Goal: Task Accomplishment & Management: Manage account settings

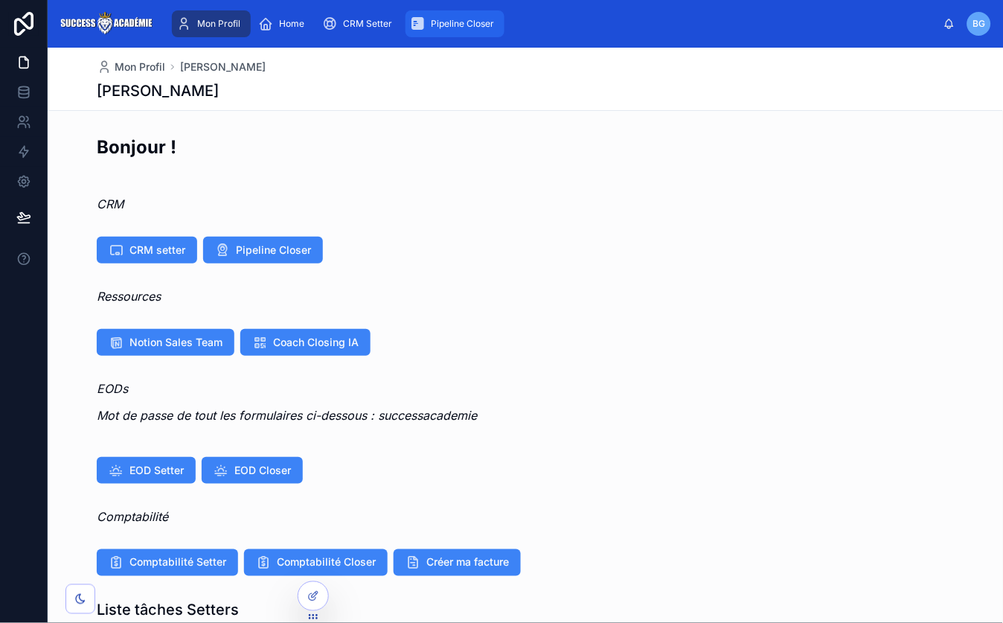
click at [443, 21] on span "Pipeline Closer" at bounding box center [462, 24] width 63 height 12
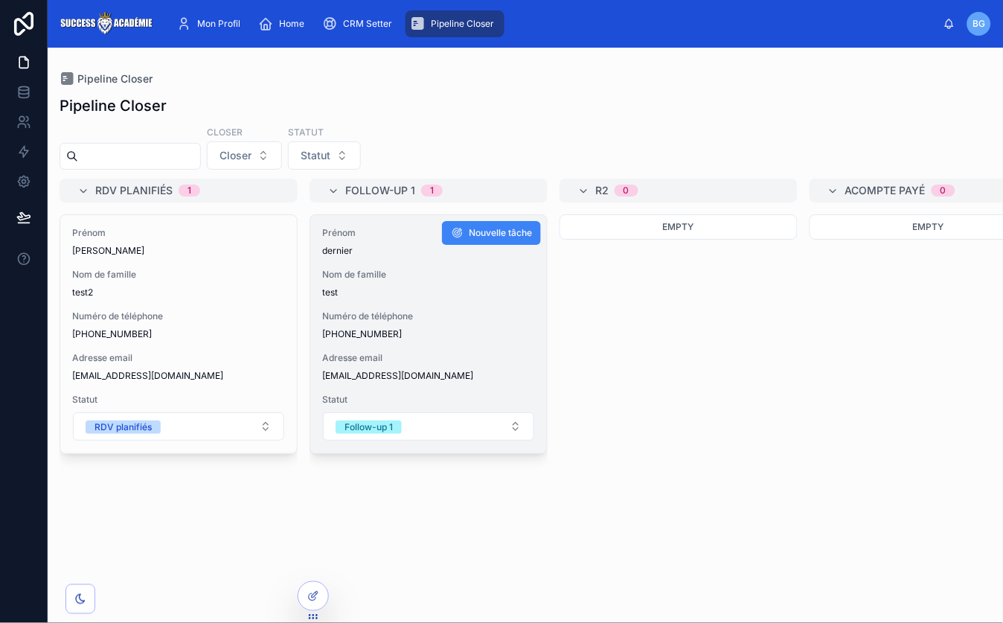
click at [458, 318] on span "Numéro de téléphone" at bounding box center [428, 316] width 213 height 12
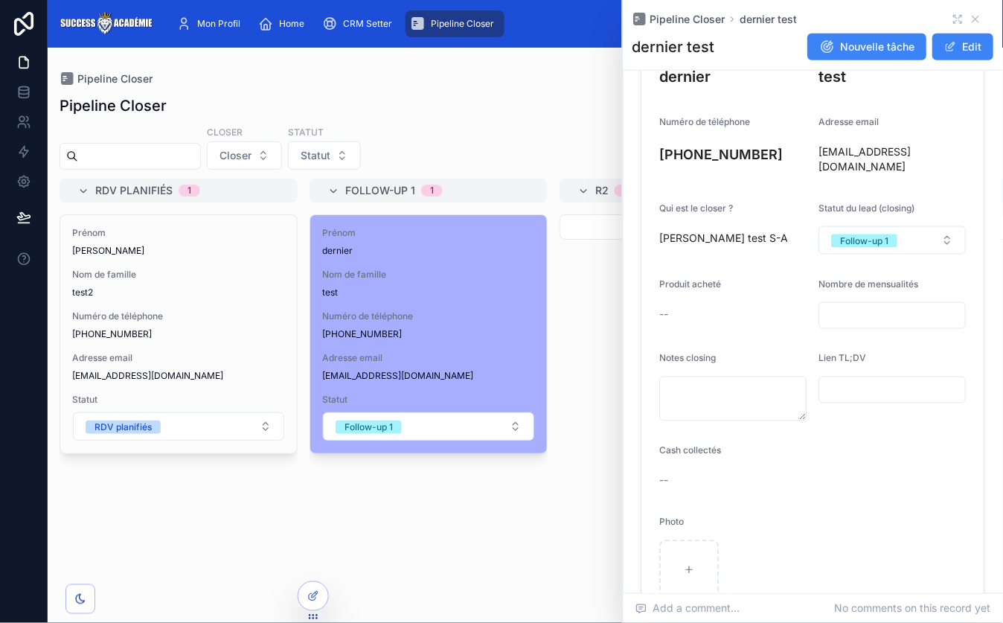
scroll to position [223, 0]
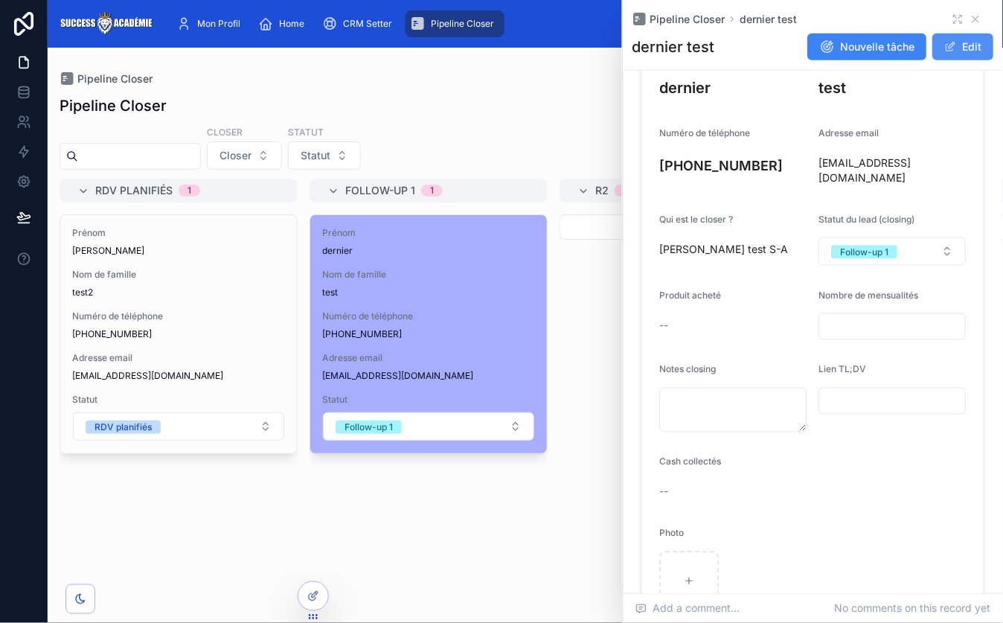
click at [984, 41] on button "Edit" at bounding box center [963, 46] width 61 height 27
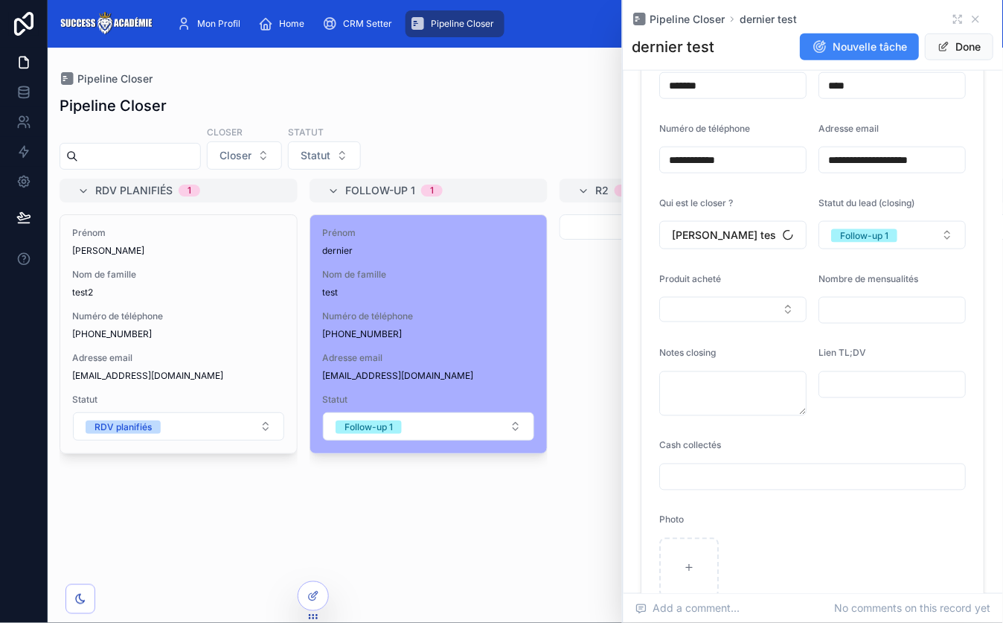
click at [710, 254] on form "**********" at bounding box center [813, 322] width 342 height 585
click at [710, 248] on button "jimmy test S-A" at bounding box center [733, 235] width 147 height 28
click at [913, 268] on form "**********" at bounding box center [813, 322] width 342 height 585
click at [661, 309] on button "Select Button" at bounding box center [733, 309] width 147 height 25
click at [895, 341] on form "**********" at bounding box center [813, 322] width 342 height 585
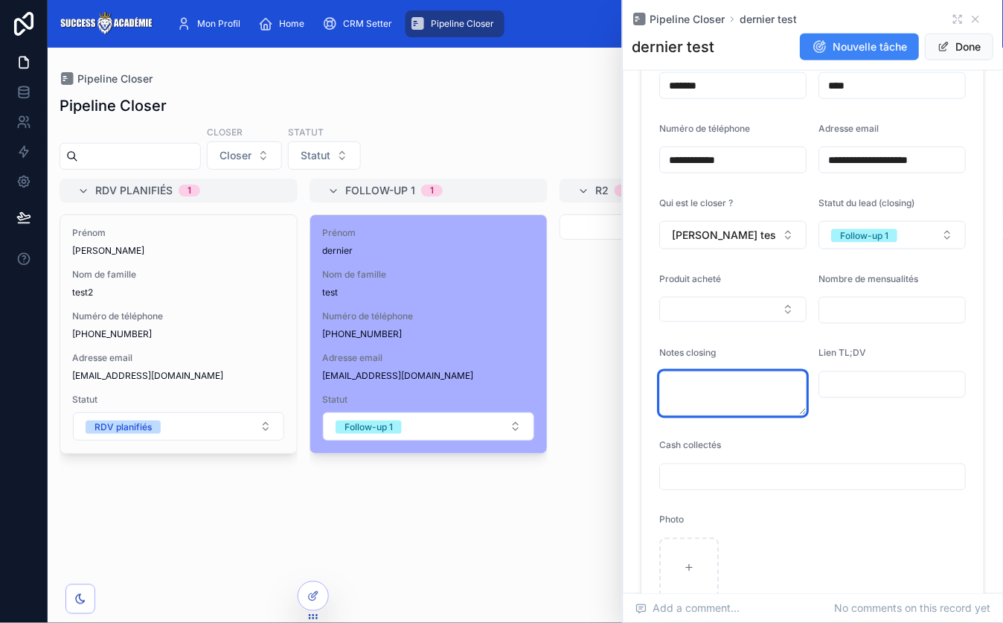
click at [749, 385] on textarea at bounding box center [733, 393] width 147 height 45
click at [913, 393] on input "text" at bounding box center [893, 384] width 146 height 21
click at [870, 421] on form "**********" at bounding box center [813, 322] width 342 height 585
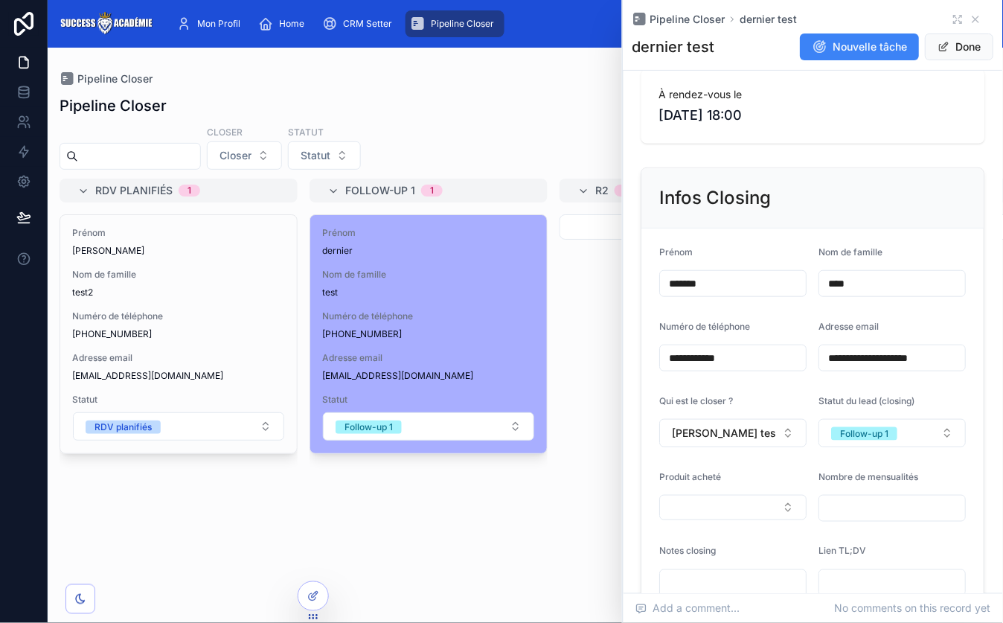
scroll to position [0, 0]
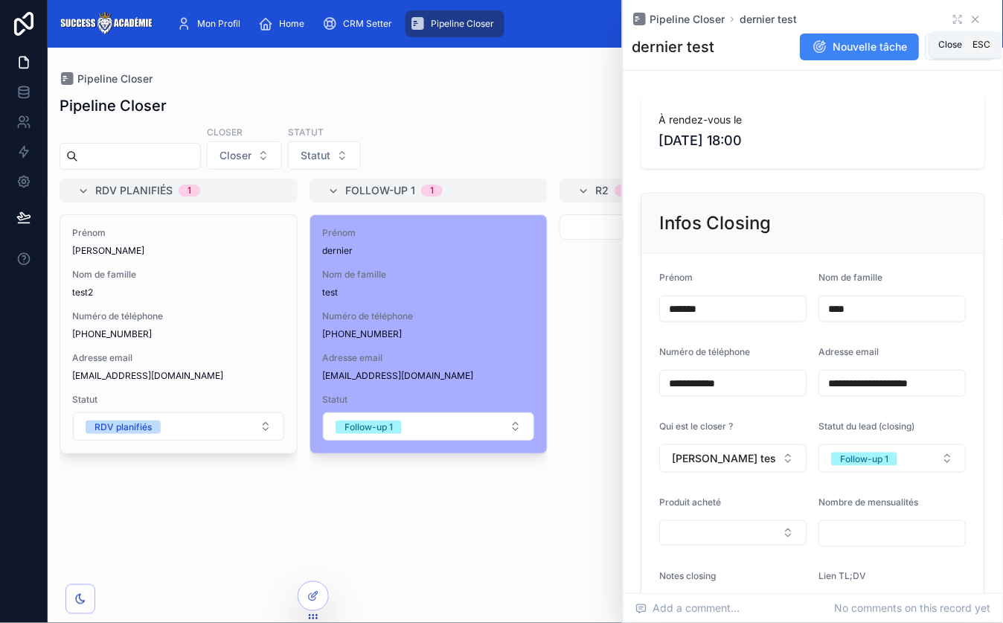
click at [979, 16] on icon at bounding box center [976, 19] width 6 height 6
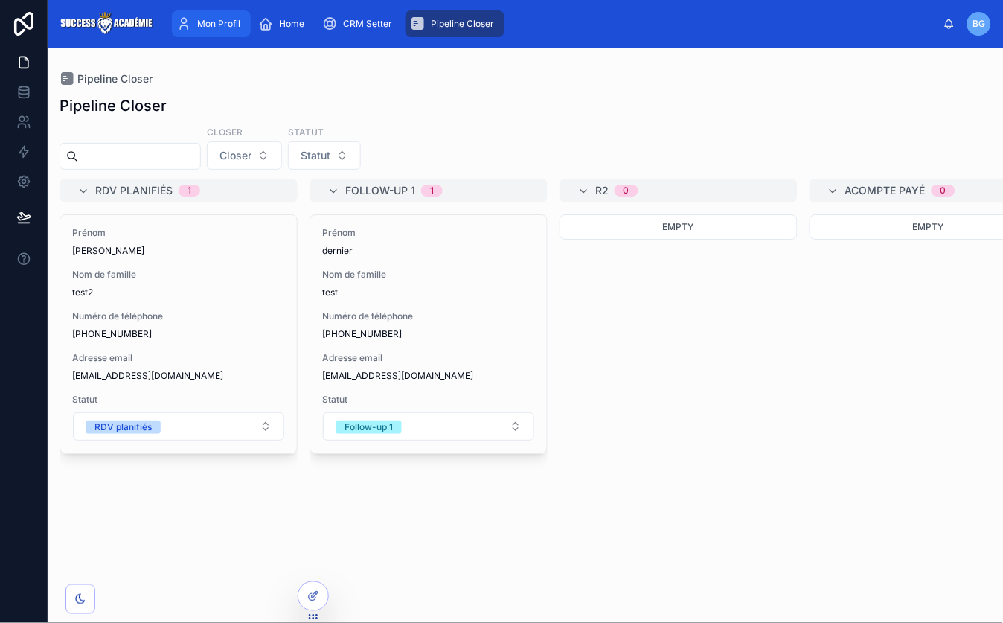
click at [218, 26] on span "Mon Profil" at bounding box center [218, 24] width 43 height 12
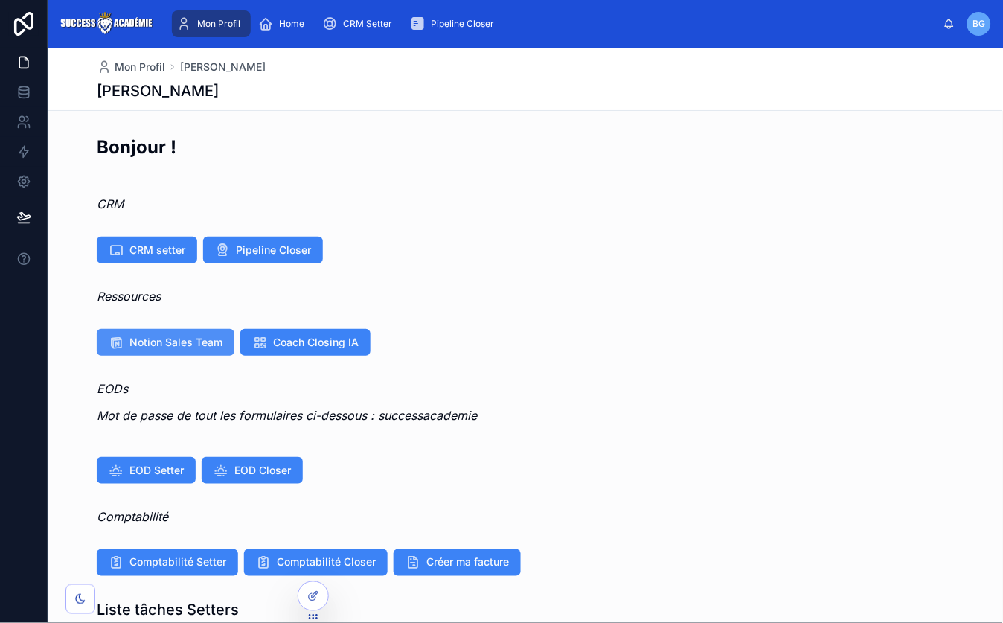
click at [184, 345] on span "Notion Sales Team" at bounding box center [175, 342] width 93 height 15
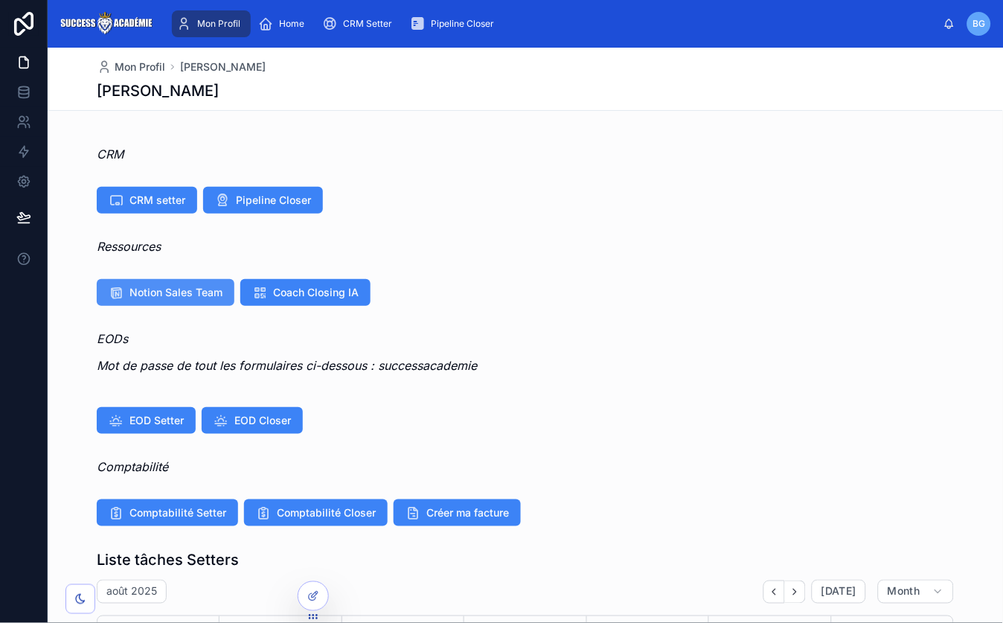
scroll to position [145, 0]
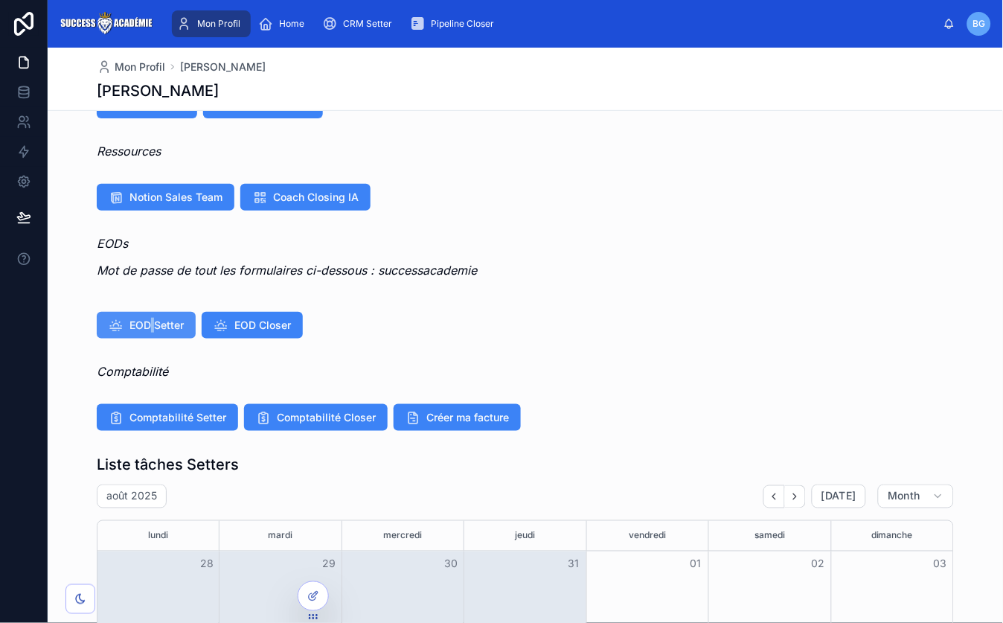
click at [154, 323] on span "EOD Setter" at bounding box center [156, 325] width 54 height 15
click at [272, 326] on span "EOD Closer" at bounding box center [262, 325] width 57 height 15
click at [406, 271] on em "Mot de passe de tout les formulaires ci-dessous : successacademie" at bounding box center [287, 270] width 380 height 15
copy em "successacademie"
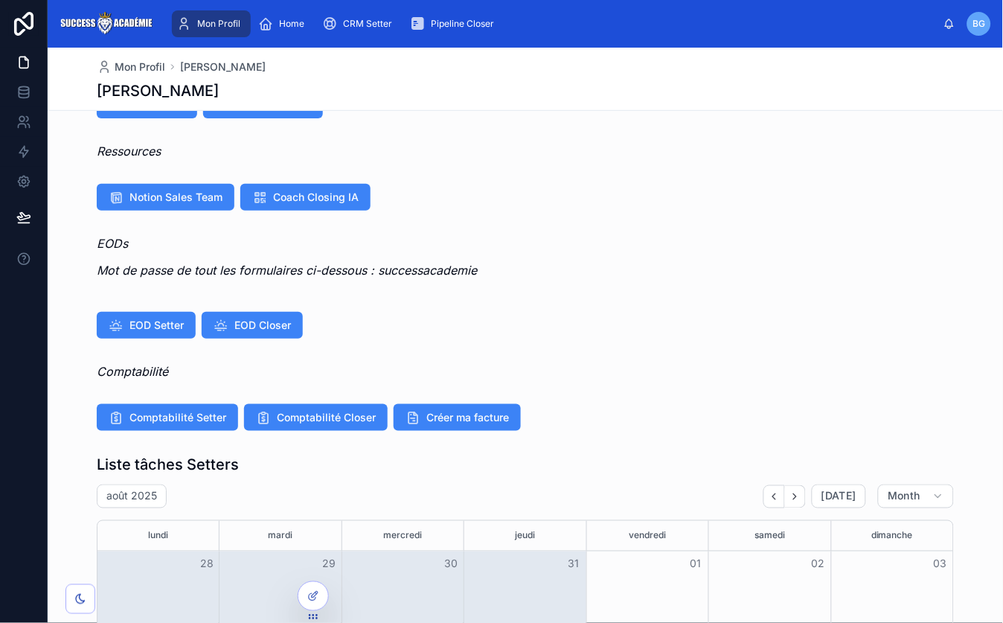
click at [529, 325] on div "EOD Setter EOD Closer" at bounding box center [525, 325] width 857 height 27
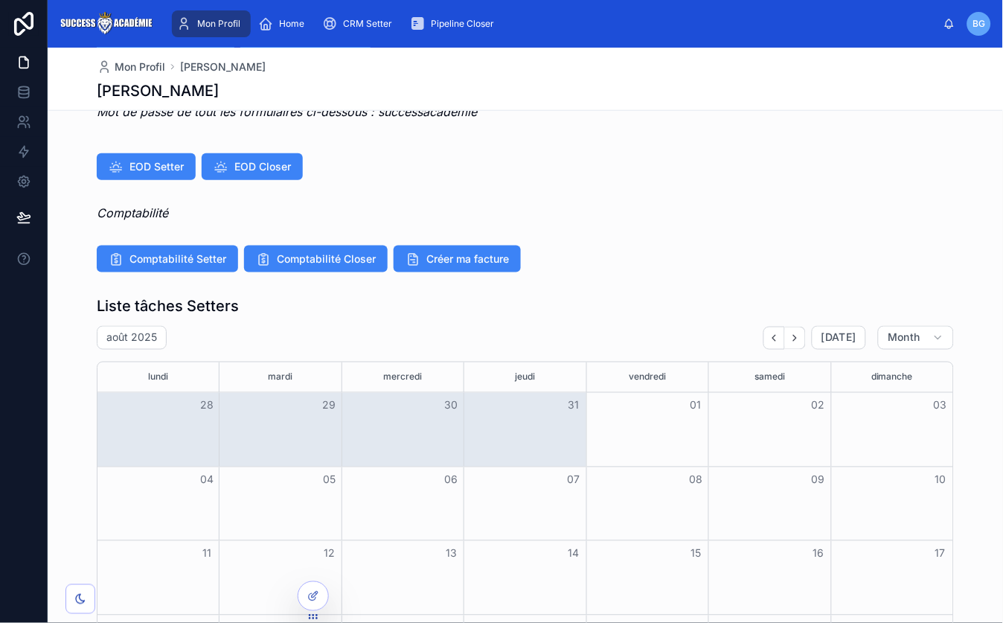
scroll to position [344, 0]
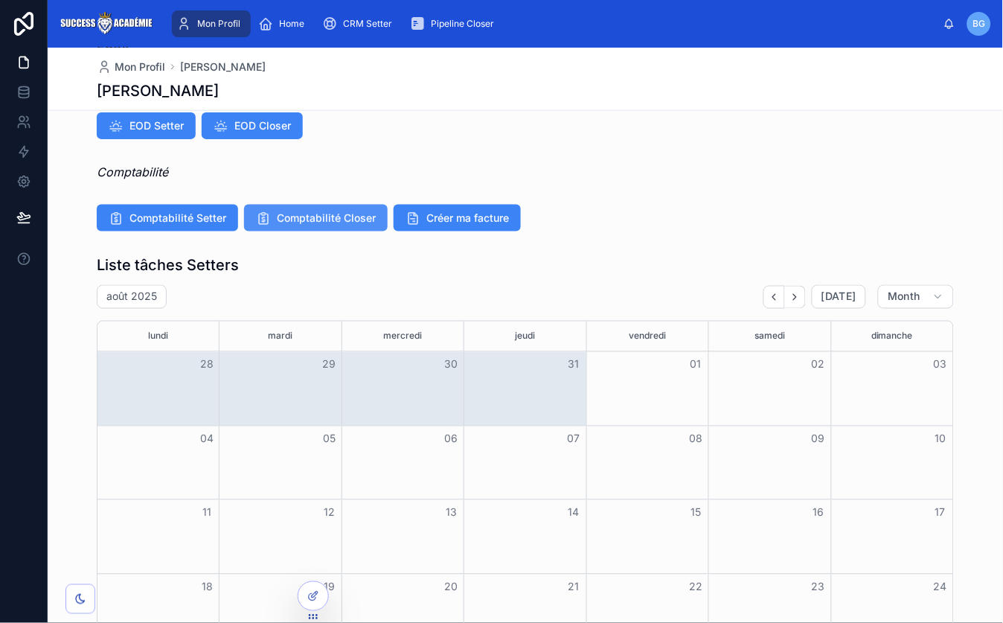
click at [297, 219] on span "Comptabilité Closer" at bounding box center [326, 217] width 99 height 15
click at [173, 216] on span "Comptabilité Setter" at bounding box center [177, 217] width 97 height 15
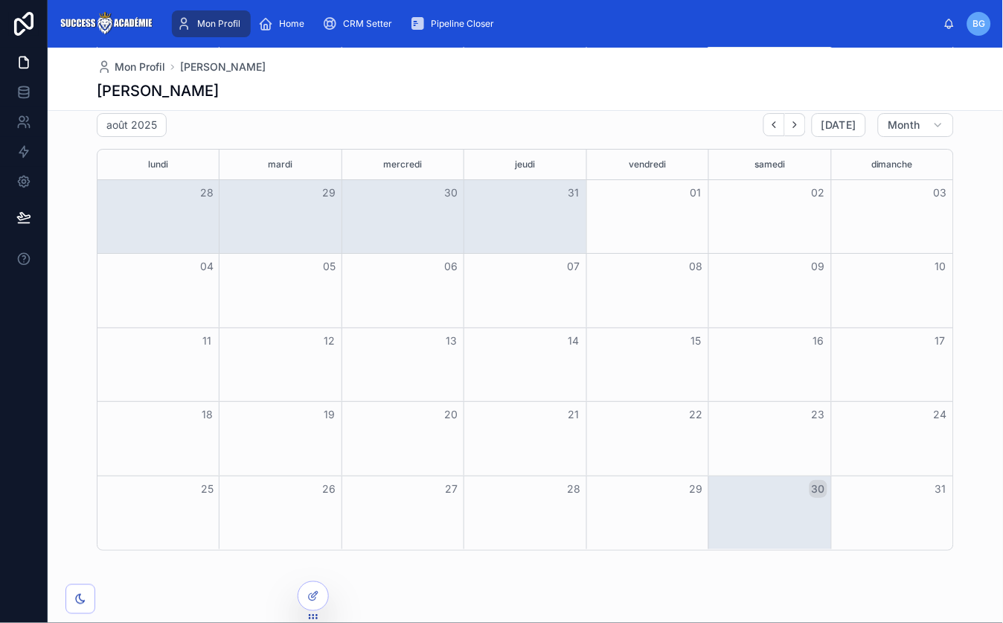
scroll to position [1035, 0]
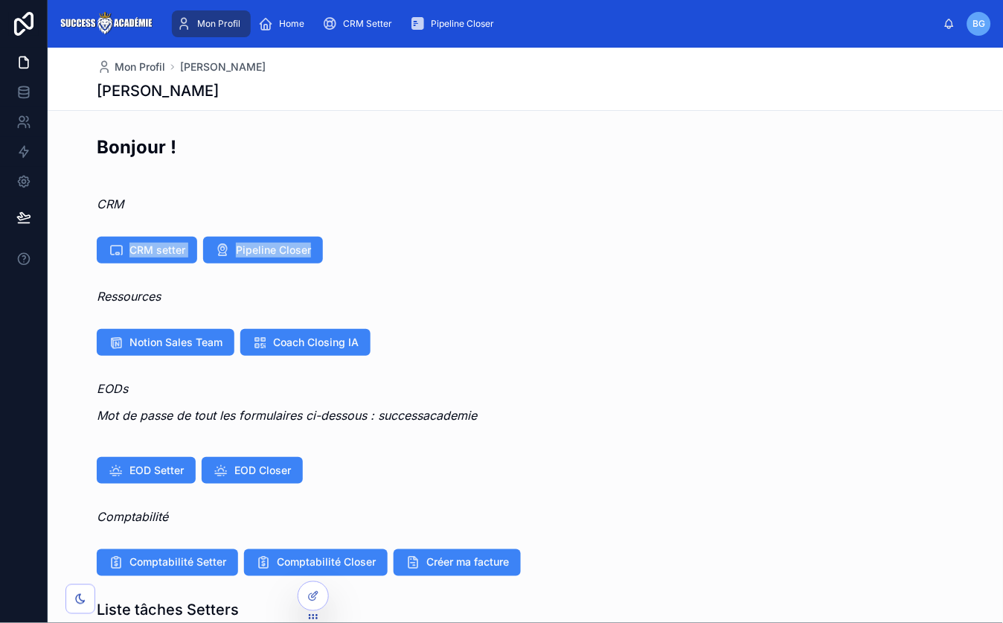
drag, startPoint x: 72, startPoint y: 236, endPoint x: 390, endPoint y: 265, distance: 319.6
click at [390, 265] on div "CRM setter Pipeline Closer" at bounding box center [525, 250] width 955 height 39
click at [169, 252] on span "CRM setter" at bounding box center [157, 249] width 56 height 15
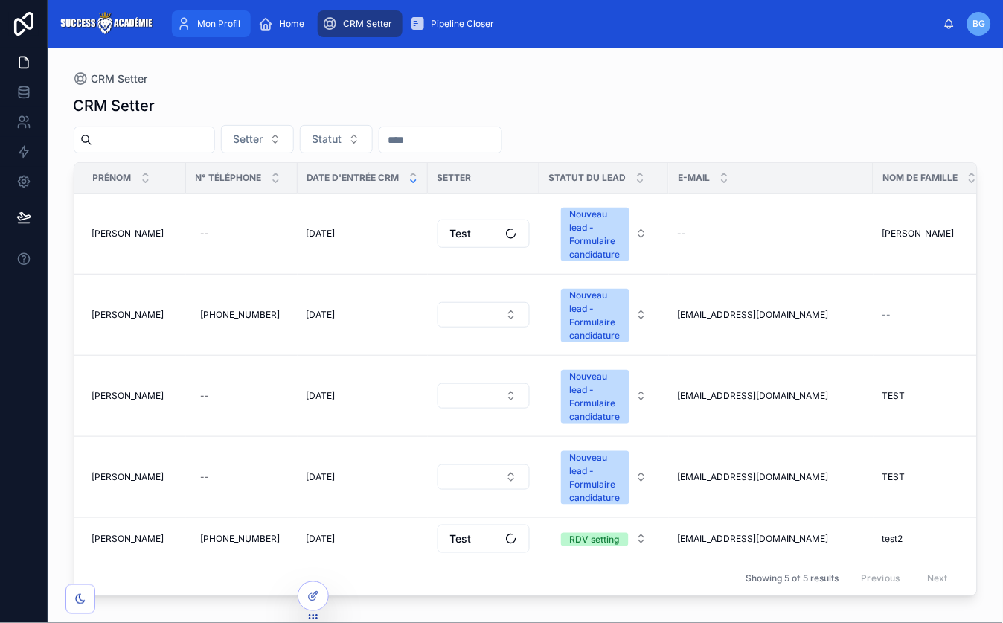
click at [227, 28] on span "Mon Profil" at bounding box center [218, 24] width 43 height 12
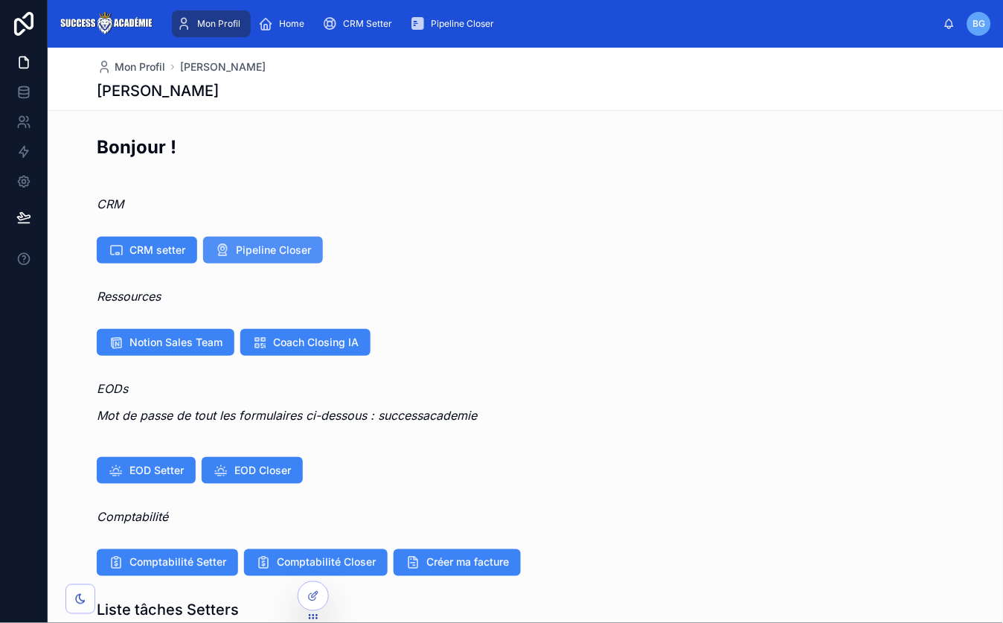
click at [304, 254] on span "Pipeline Closer" at bounding box center [273, 249] width 75 height 15
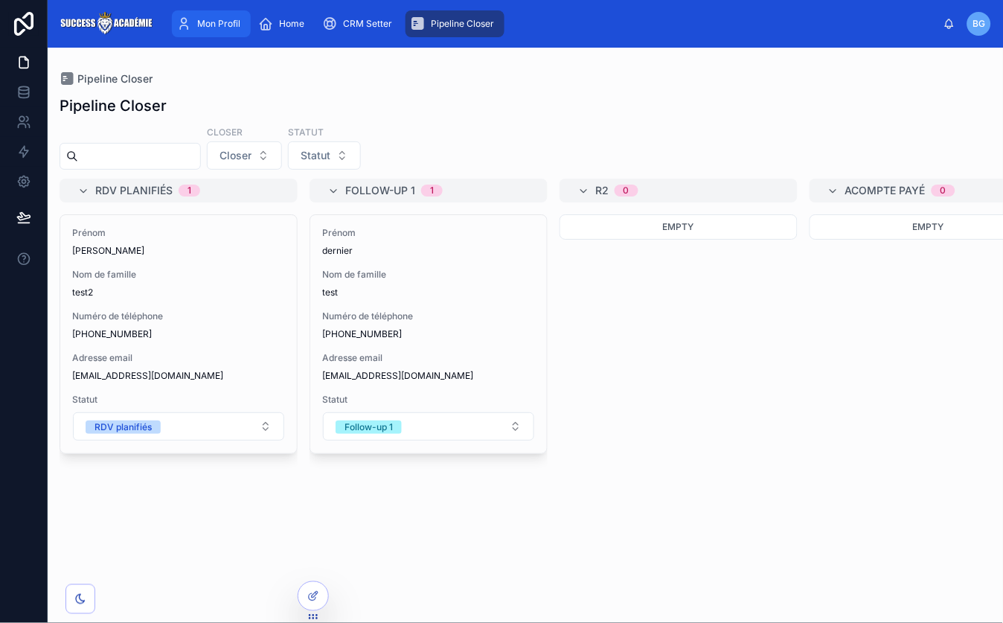
click at [216, 29] on span "Mon Profil" at bounding box center [218, 24] width 43 height 12
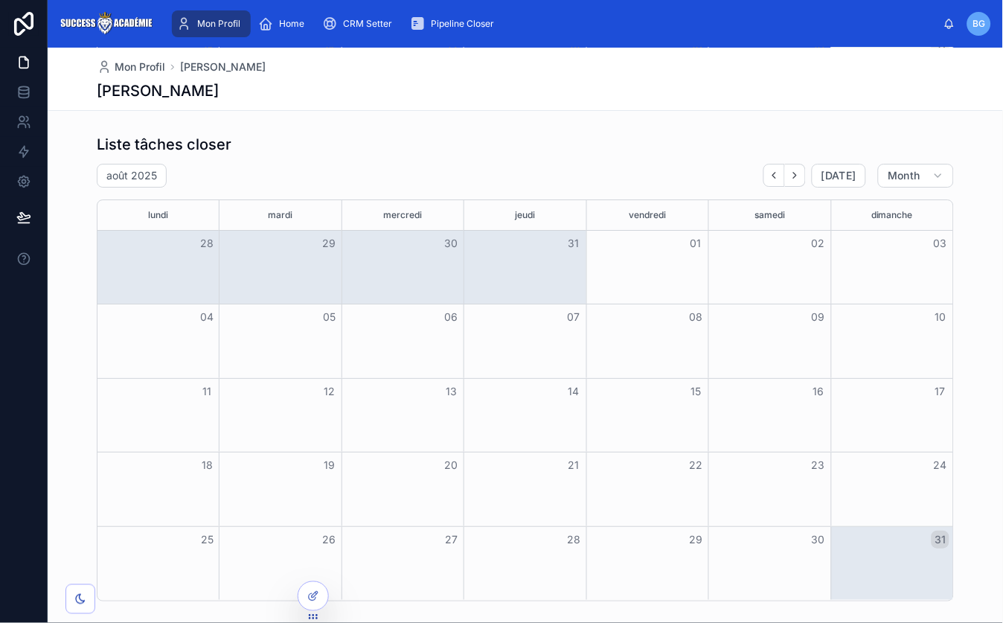
scroll to position [1035, 0]
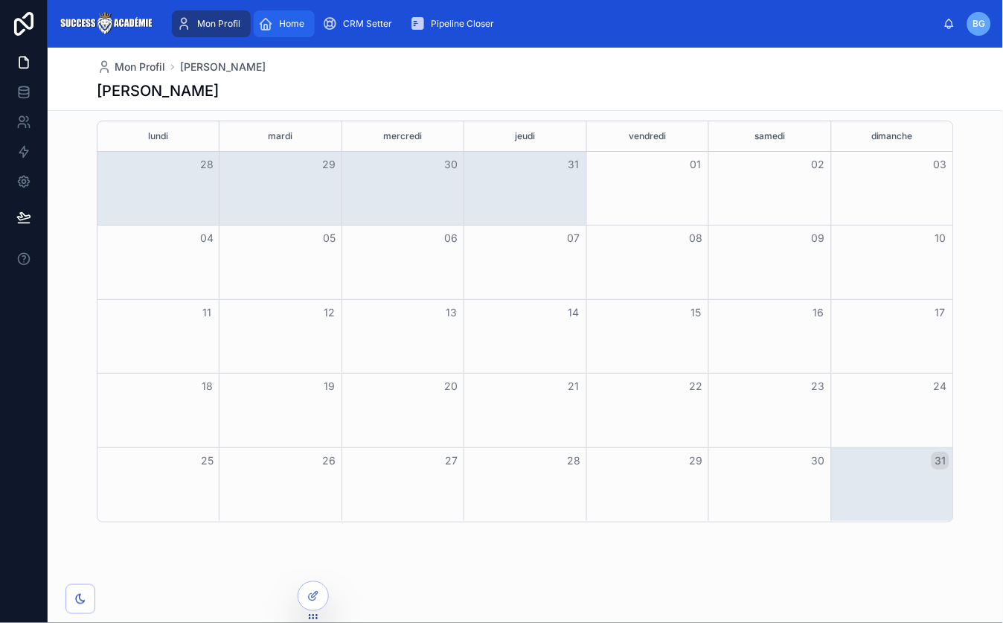
click at [296, 24] on span "Home" at bounding box center [291, 24] width 25 height 12
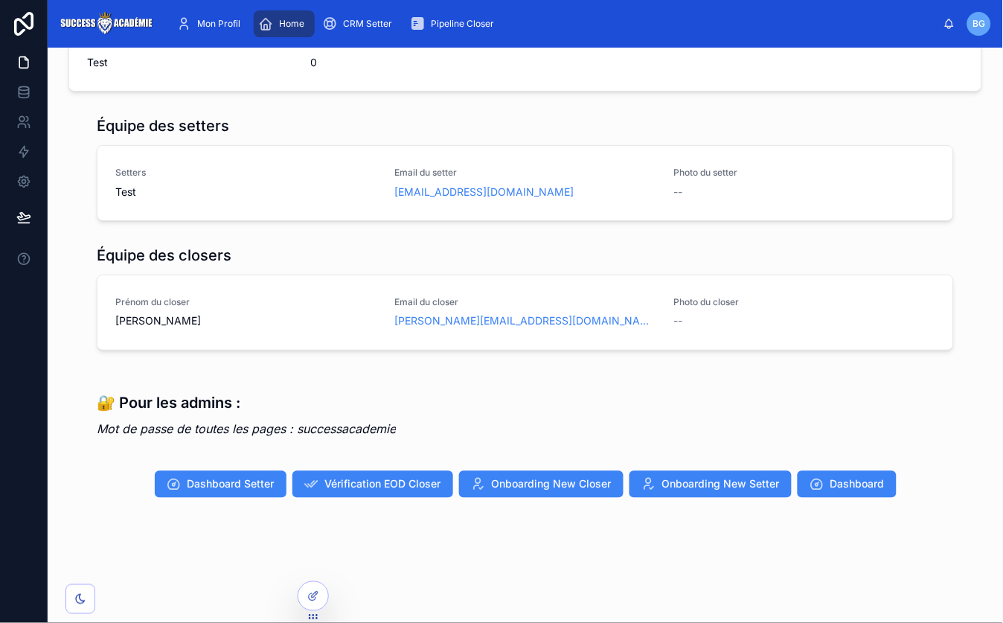
scroll to position [293, 0]
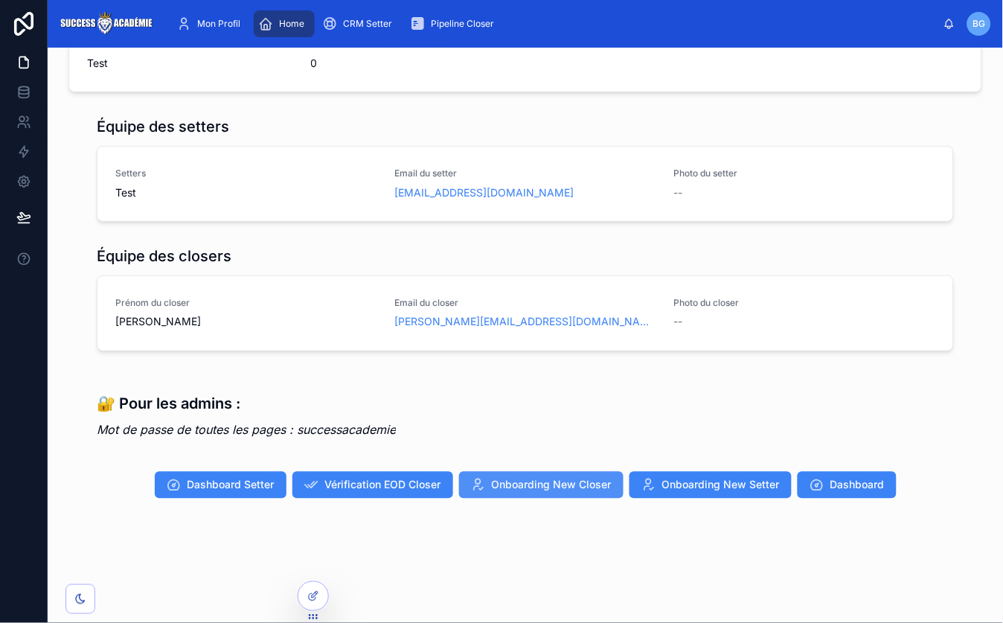
click at [572, 484] on span "Onboarding New Closer" at bounding box center [552, 484] width 120 height 15
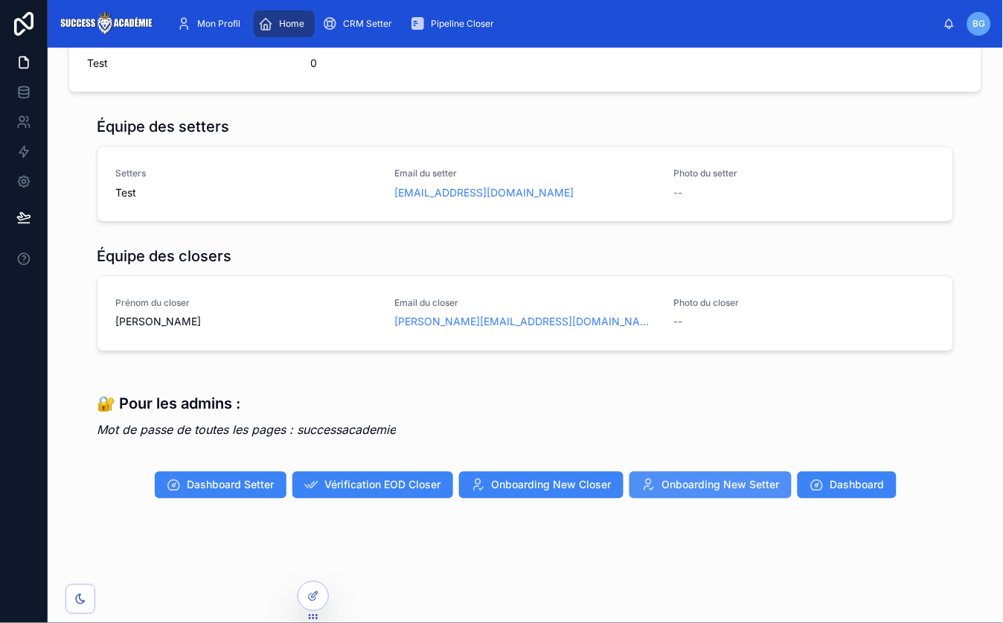
click at [714, 491] on span "Onboarding New Setter" at bounding box center [721, 484] width 118 height 15
click at [369, 421] on p "Mot de passe de toutes les pages : successacademie" at bounding box center [246, 430] width 299 height 18
click at [367, 430] on em "Mot de passe de toutes les pages : successacademie" at bounding box center [246, 429] width 299 height 15
copy em "successacademie"
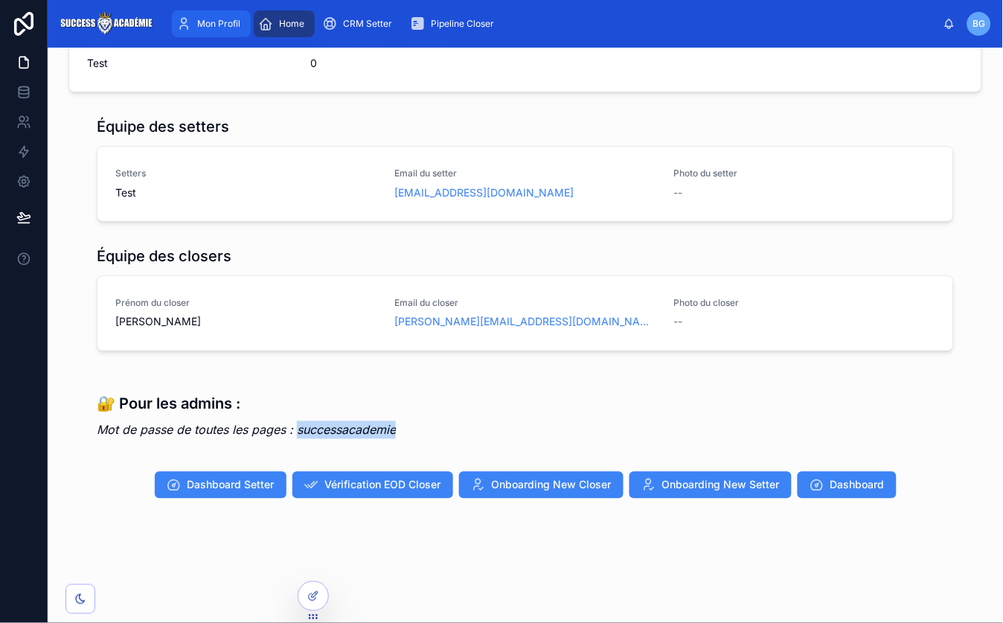
click at [200, 13] on div "Mon Profil" at bounding box center [211, 24] width 70 height 24
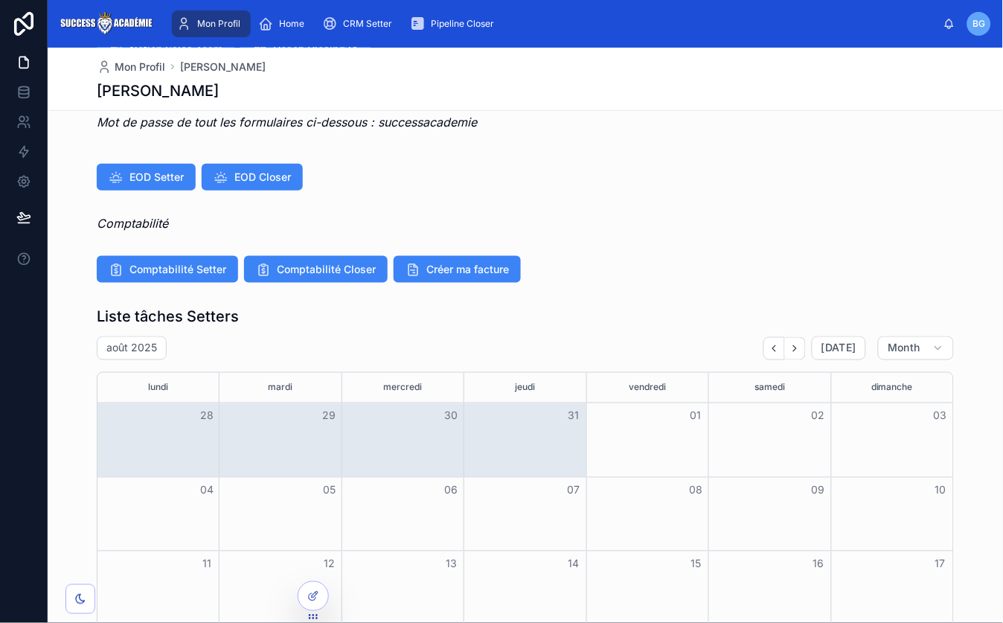
drag, startPoint x: 28, startPoint y: 18, endPoint x: 43, endPoint y: 35, distance: 22.7
click at [28, 18] on icon at bounding box center [24, 24] width 30 height 24
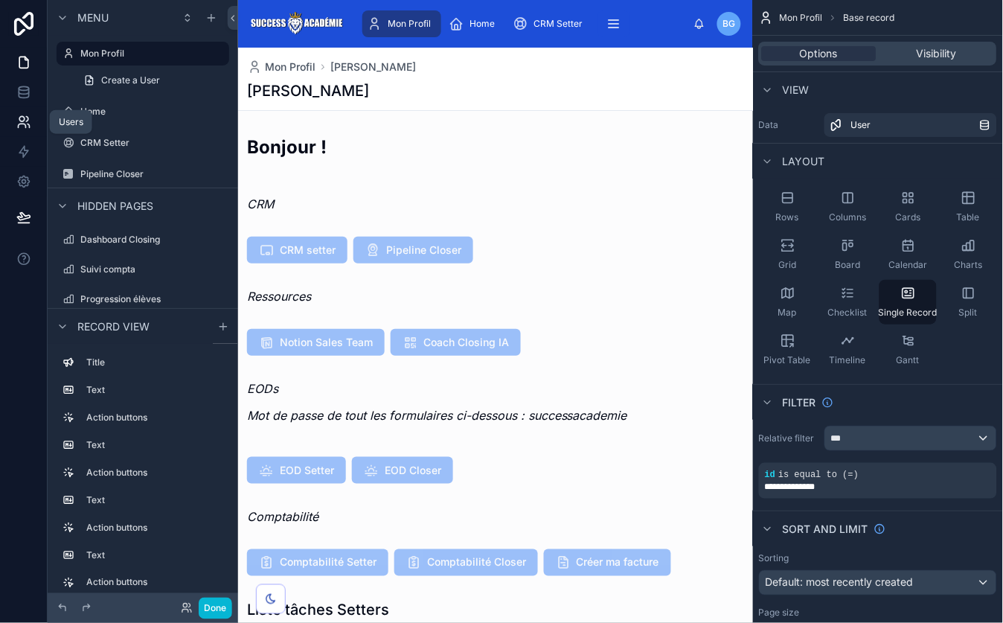
click at [25, 127] on icon at bounding box center [21, 126] width 7 height 4
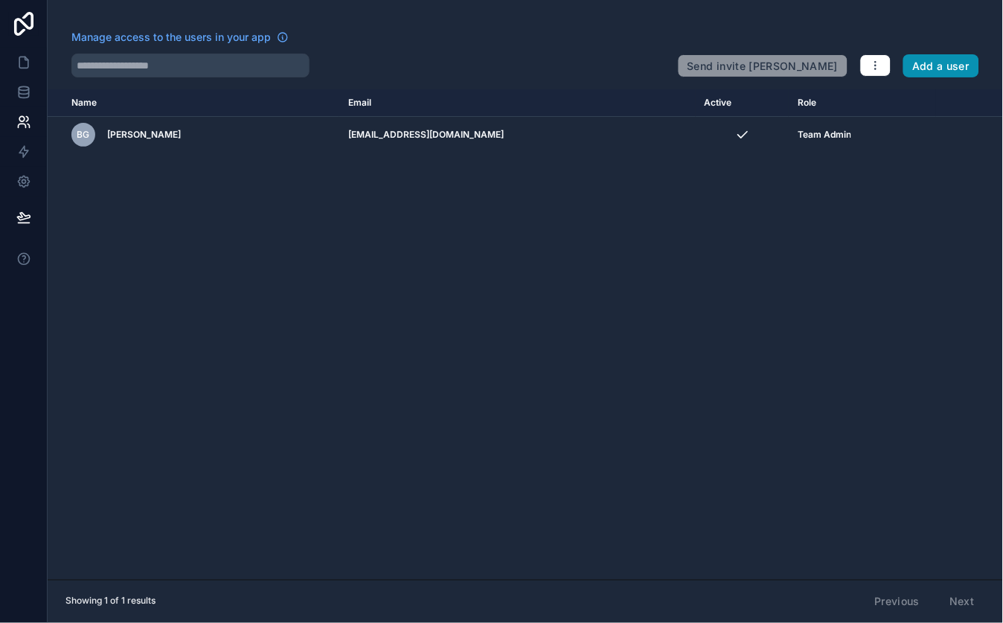
click at [939, 68] on button "Add a user" at bounding box center [941, 66] width 77 height 24
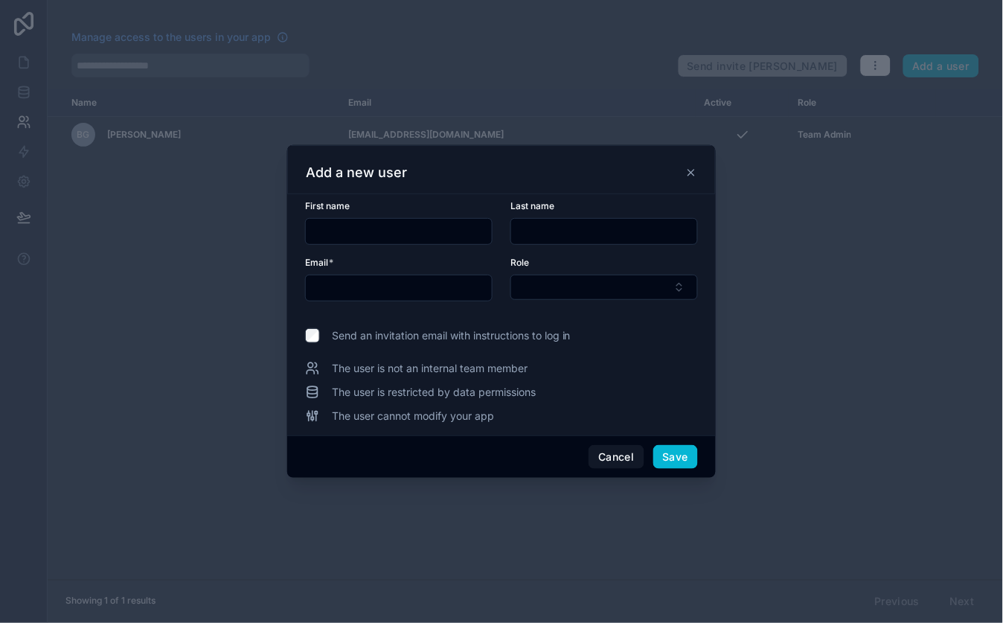
click at [692, 171] on icon at bounding box center [691, 173] width 12 height 12
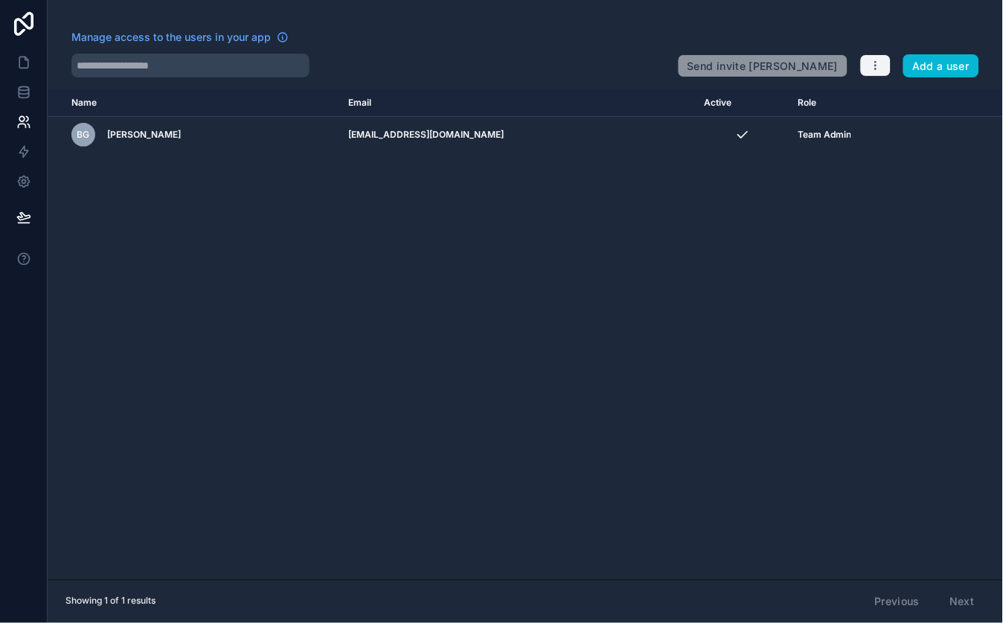
click at [877, 68] on icon "button" at bounding box center [875, 65] width 12 height 12
click at [481, 278] on div "Name Email Active Role [DOMAIN_NAME] [PERSON_NAME] Guez [EMAIL_ADDRESS][DOMAIN_…" at bounding box center [525, 334] width 955 height 490
click at [870, 65] on icon "button" at bounding box center [875, 65] width 12 height 12
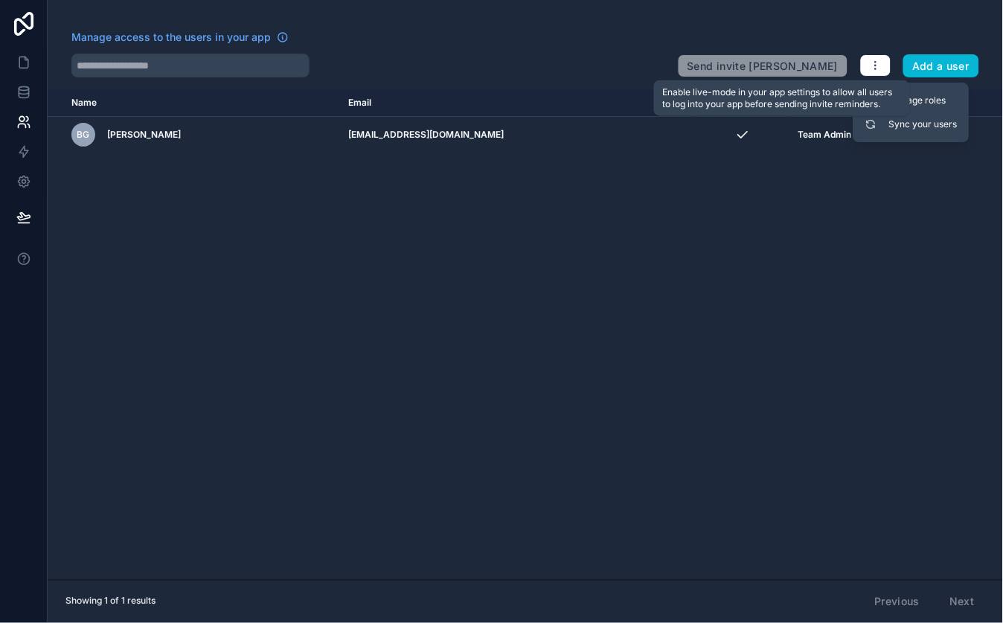
click at [778, 66] on span "Send invite [PERSON_NAME]" at bounding box center [763, 63] width 170 height 30
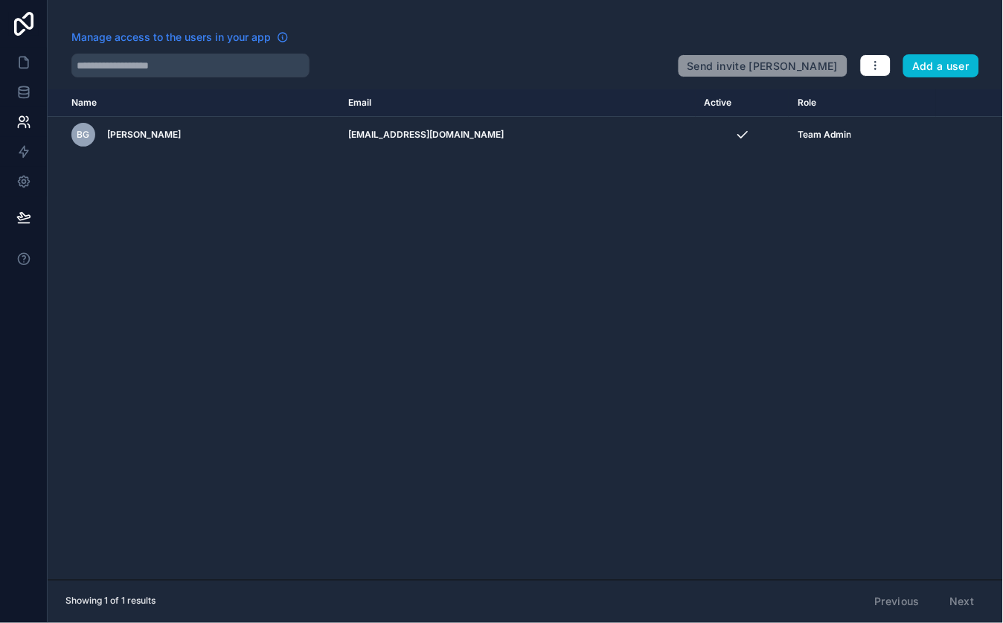
click at [143, 43] on span "Manage access to the users in your app" at bounding box center [170, 37] width 199 height 15
click at [28, 183] on icon at bounding box center [23, 181] width 11 height 11
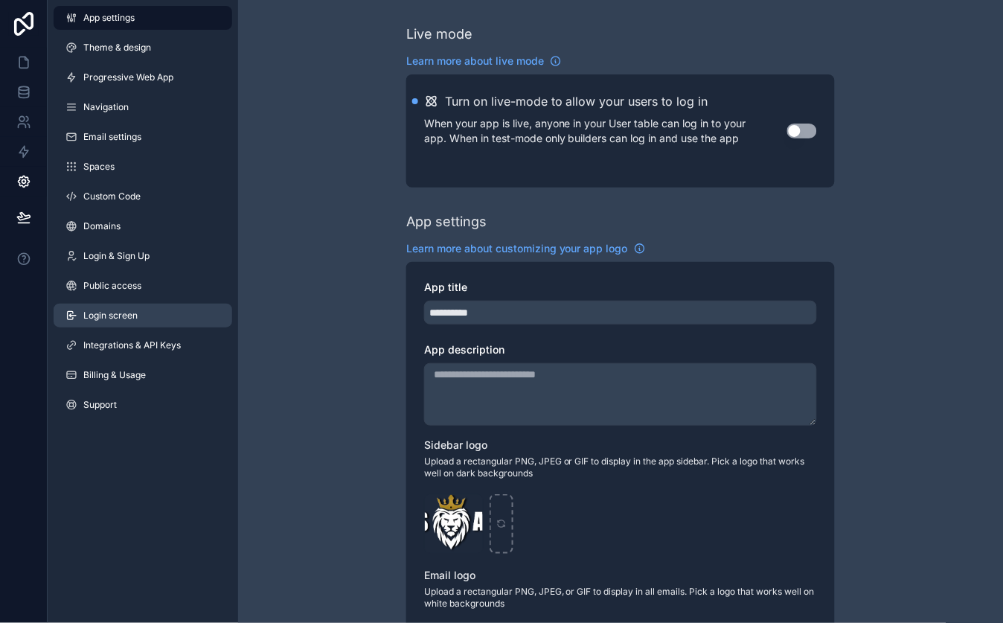
click at [146, 314] on link "Login screen" at bounding box center [143, 315] width 178 height 24
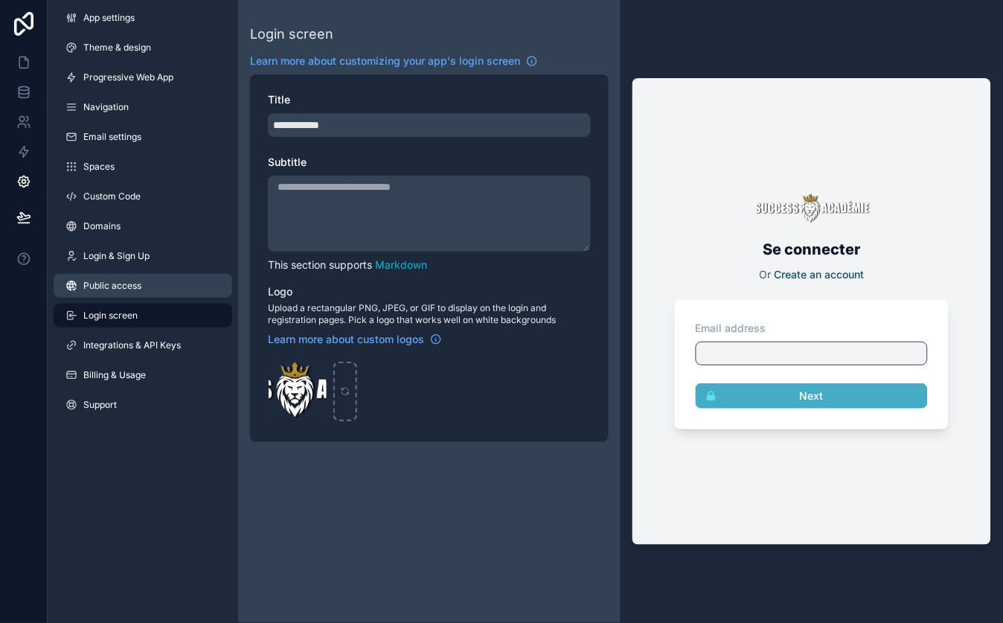
click at [139, 274] on link "Public access" at bounding box center [143, 286] width 178 height 24
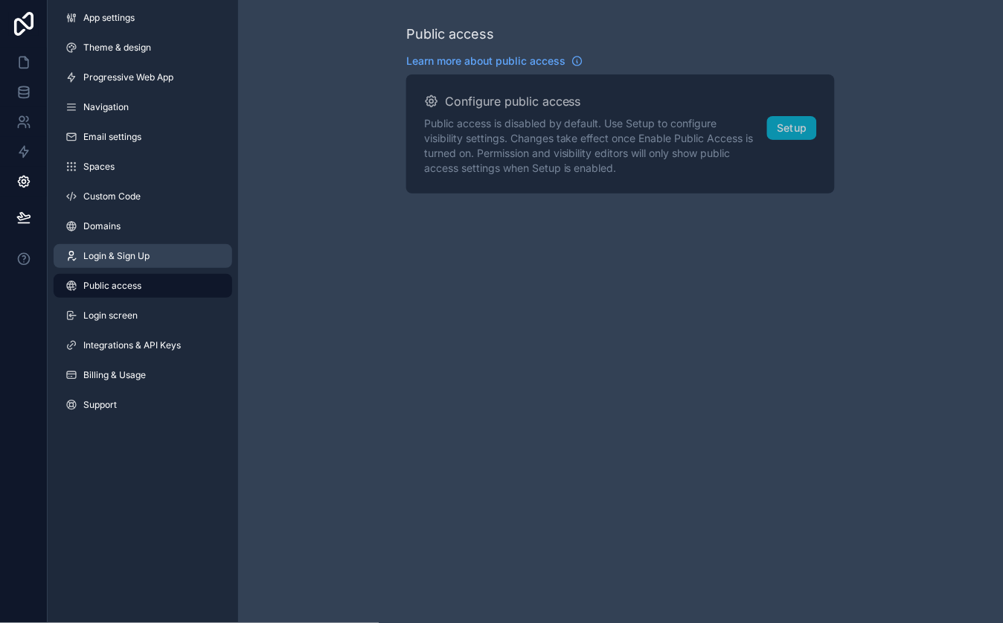
click at [131, 263] on link "Login & Sign Up" at bounding box center [143, 256] width 178 height 24
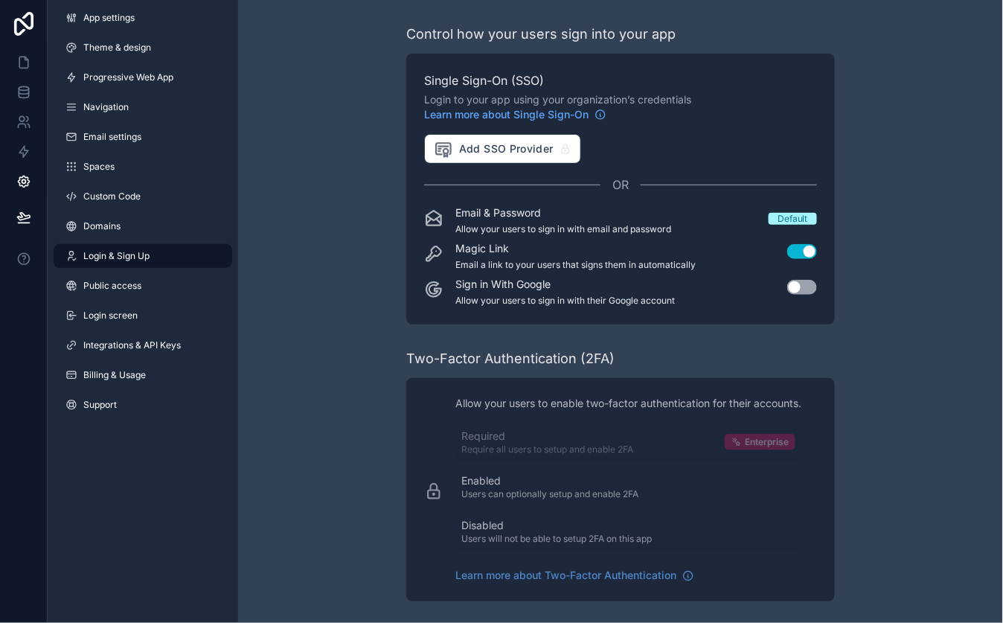
click at [808, 251] on button "Use setting" at bounding box center [802, 251] width 30 height 15
click at [875, 255] on div "Control how your users sign into your app Single Sign-On (SSO) Login to your ap…" at bounding box center [620, 394] width 765 height 788
click at [12, 213] on button at bounding box center [23, 217] width 33 height 42
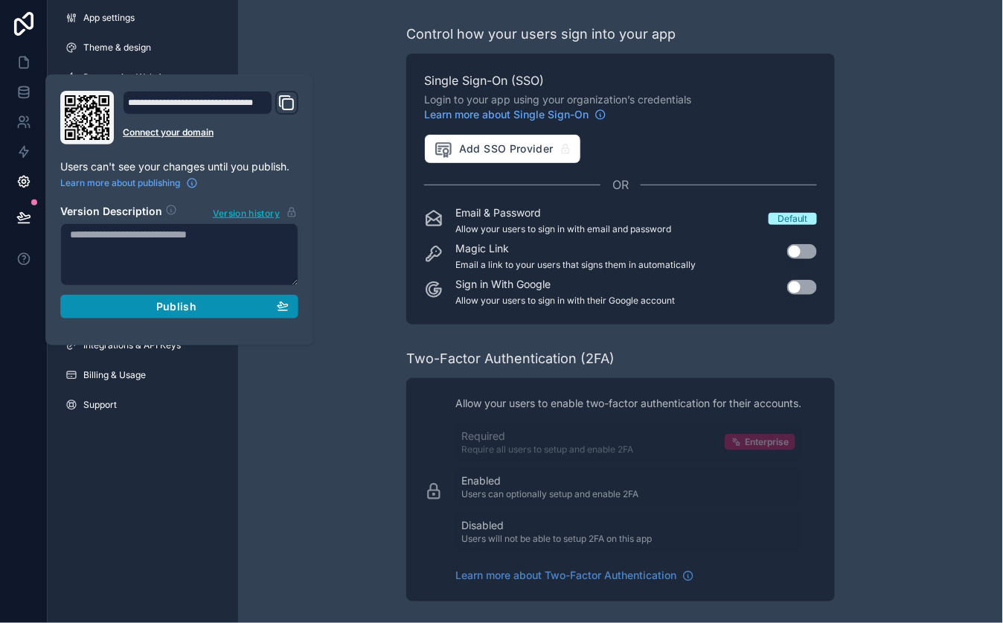
click at [203, 310] on div "Publish" at bounding box center [179, 306] width 219 height 13
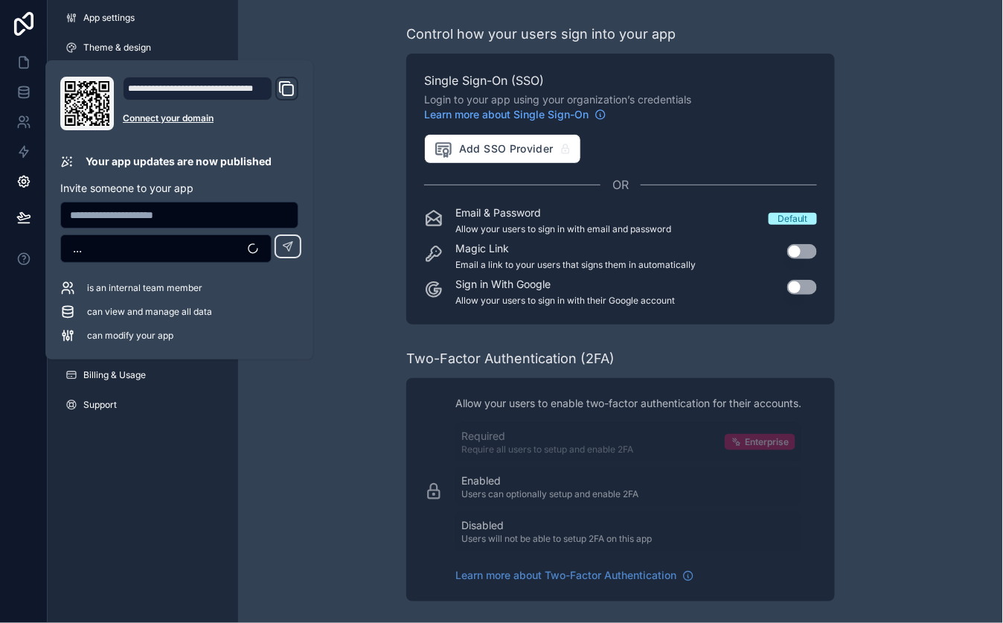
click at [283, 89] on icon "Domain and Custom Link" at bounding box center [288, 90] width 10 height 10
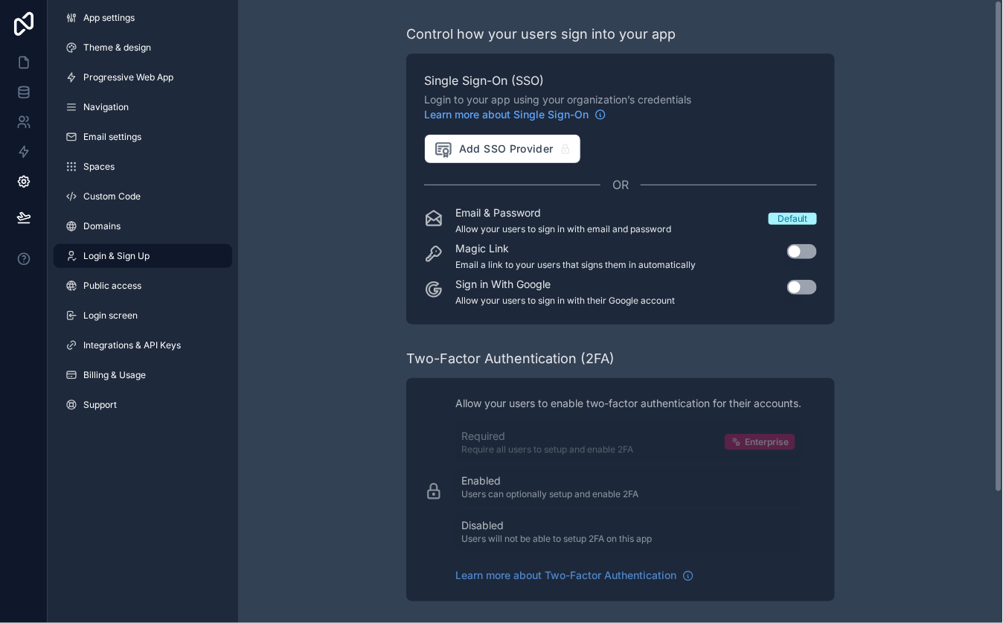
click at [270, 503] on div "Control how your users sign into your app Single Sign-On (SSO) Login to your ap…" at bounding box center [620, 394] width 765 height 788
click at [25, 123] on icon at bounding box center [23, 122] width 15 height 15
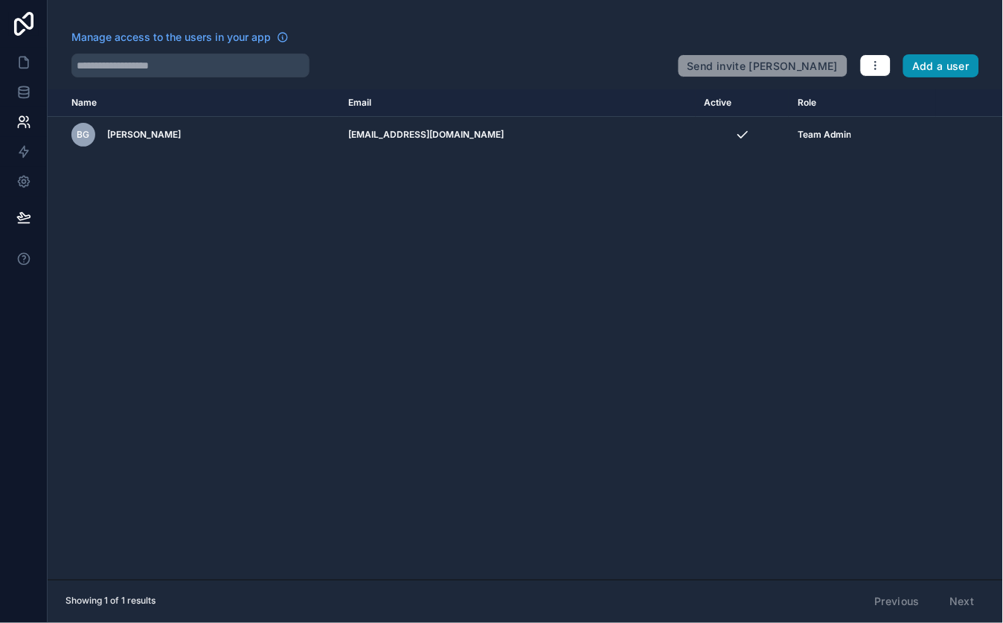
click at [938, 68] on button "Add a user" at bounding box center [941, 66] width 77 height 24
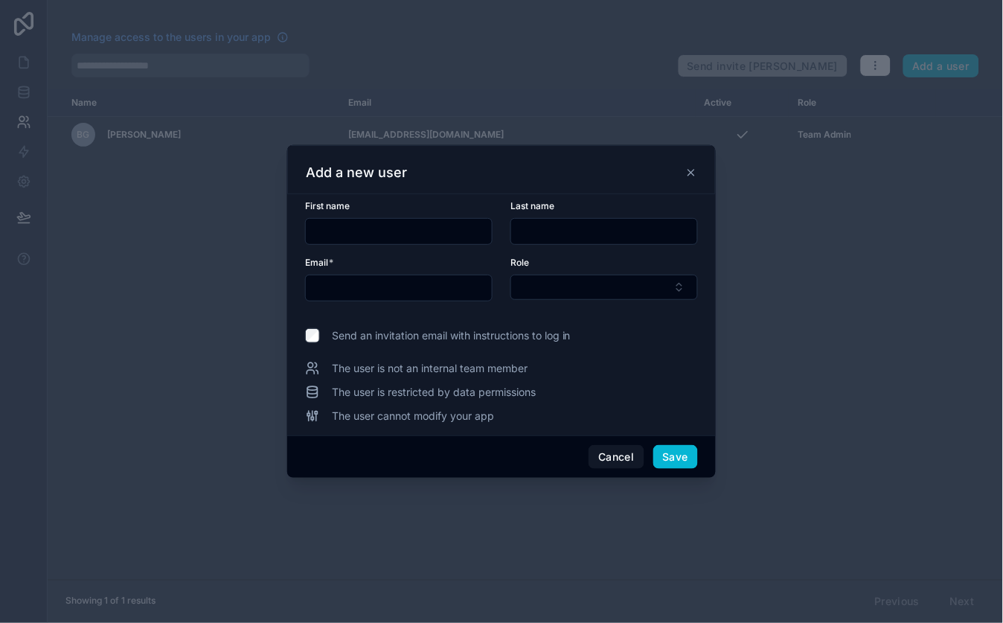
click at [434, 233] on input "text" at bounding box center [399, 231] width 186 height 21
click at [435, 292] on input "text" at bounding box center [399, 287] width 186 height 21
drag, startPoint x: 691, startPoint y: 167, endPoint x: 672, endPoint y: 170, distance: 19.7
click at [692, 167] on icon at bounding box center [691, 173] width 12 height 12
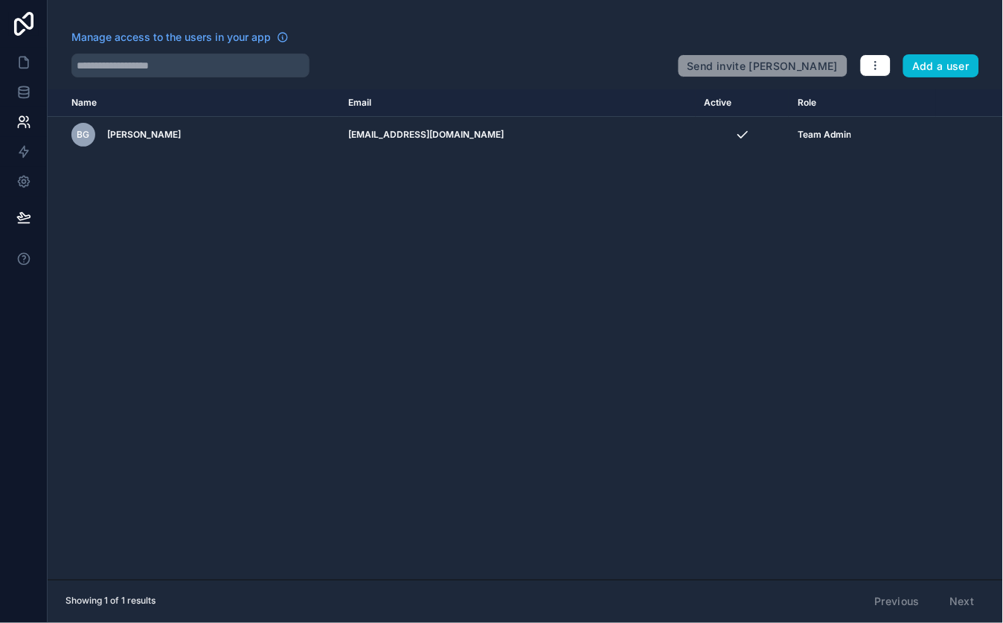
click at [353, 291] on div "Name Email Active Role userTable.email BG Baptiste Guez baptisteguez5@gmail.com…" at bounding box center [525, 334] width 955 height 490
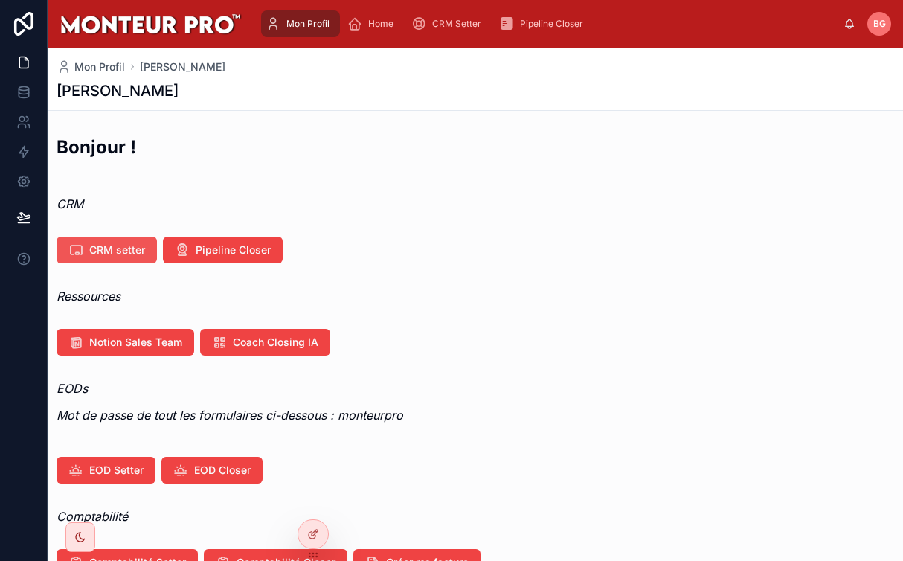
click at [120, 258] on button "CRM setter" at bounding box center [107, 250] width 100 height 27
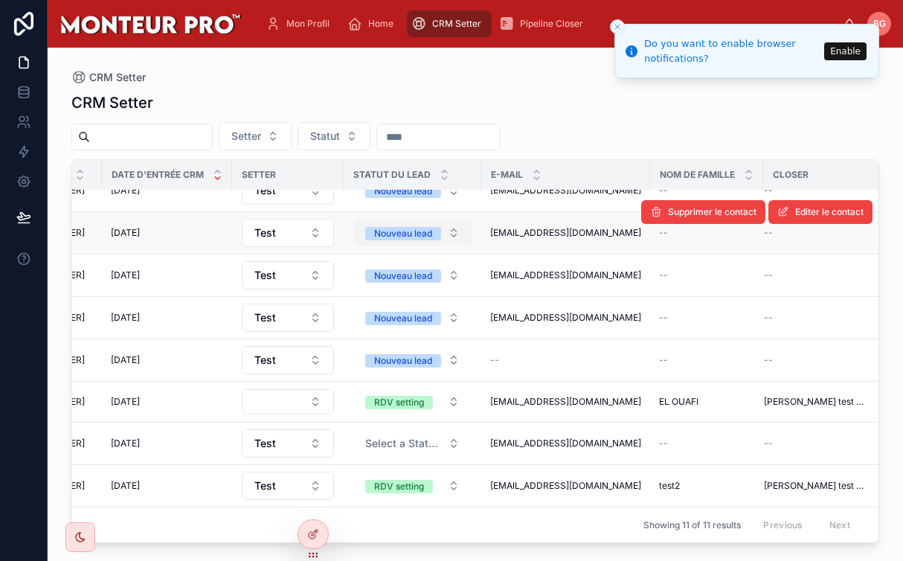
scroll to position [148, 0]
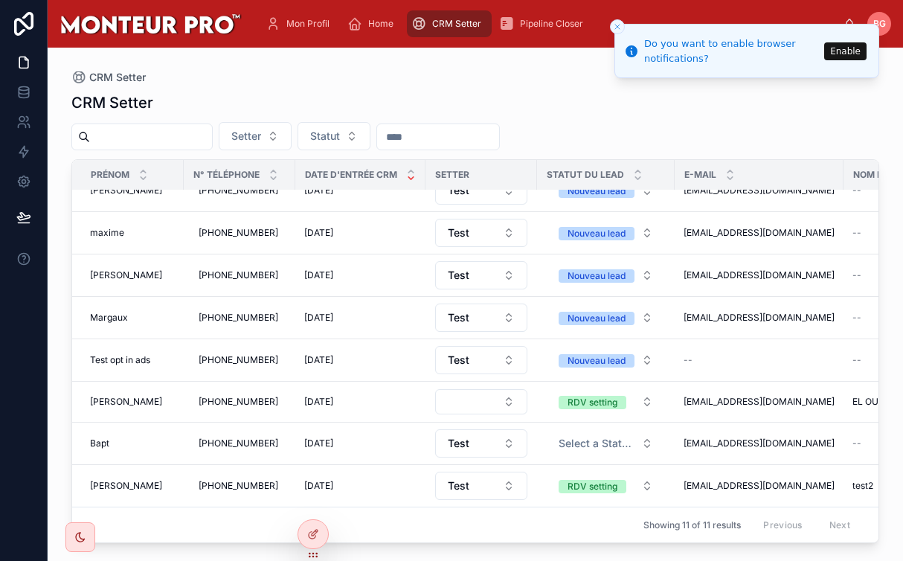
click at [619, 25] on line "Close toast" at bounding box center [617, 27] width 4 height 4
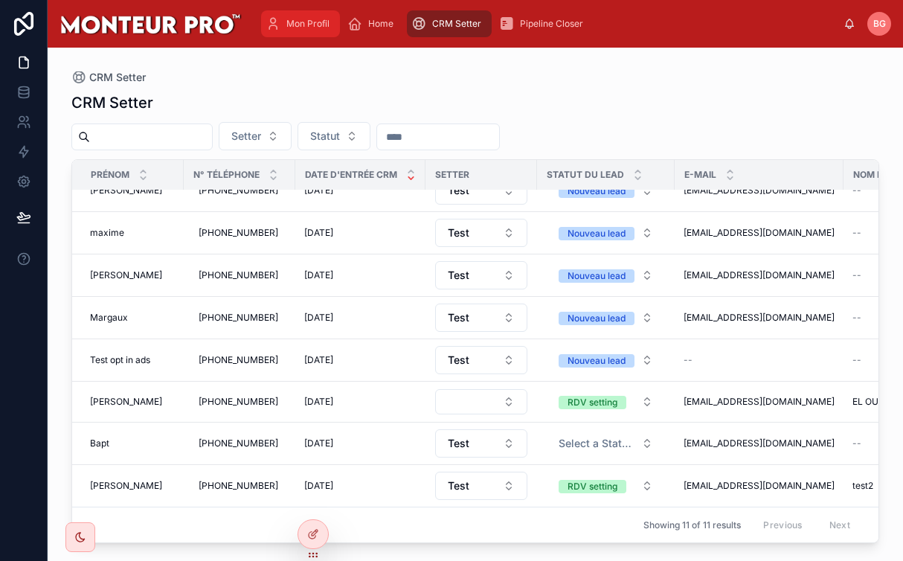
click at [320, 33] on div "Mon Profil" at bounding box center [301, 24] width 70 height 24
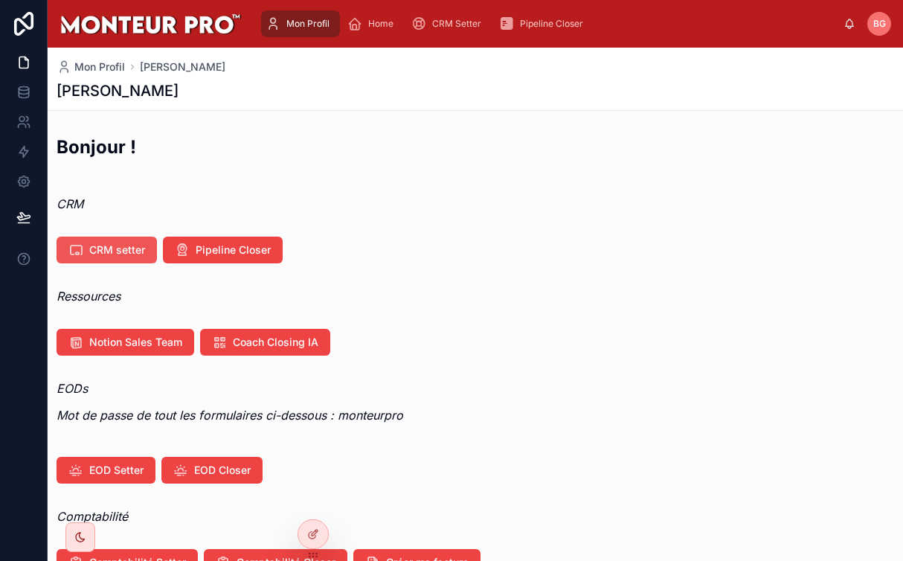
click at [73, 252] on icon at bounding box center [75, 249] width 15 height 15
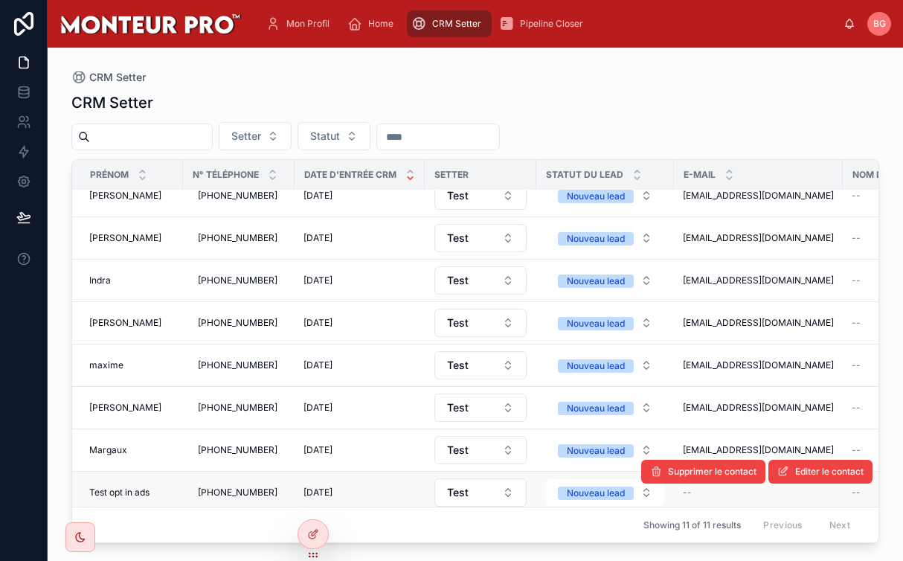
scroll to position [0, 1]
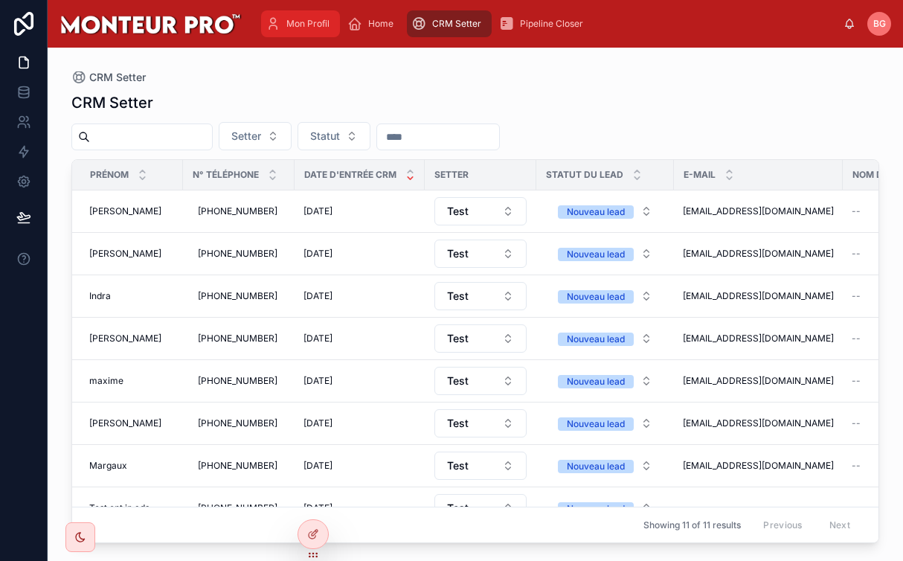
click at [323, 32] on div "Mon Profil" at bounding box center [301, 24] width 70 height 24
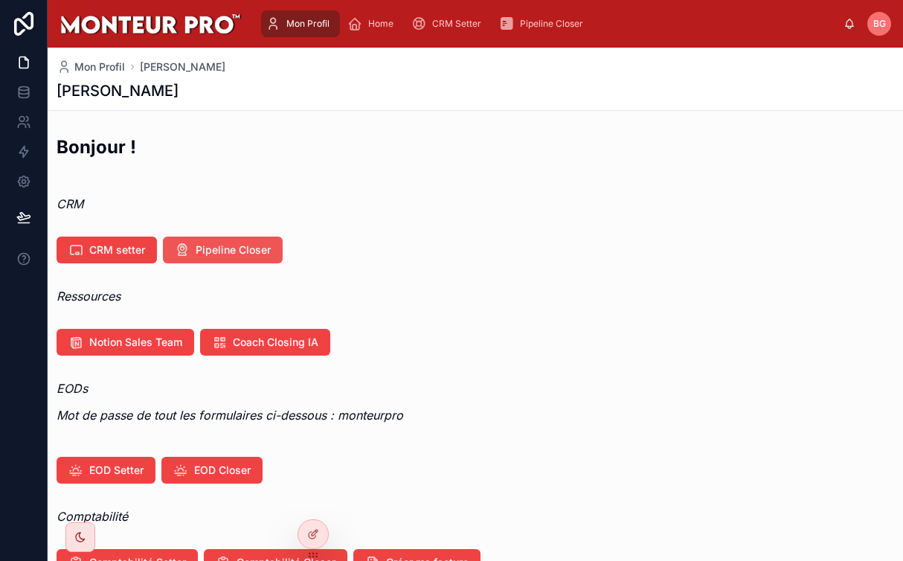
click at [237, 249] on span "Pipeline Closer" at bounding box center [233, 249] width 75 height 15
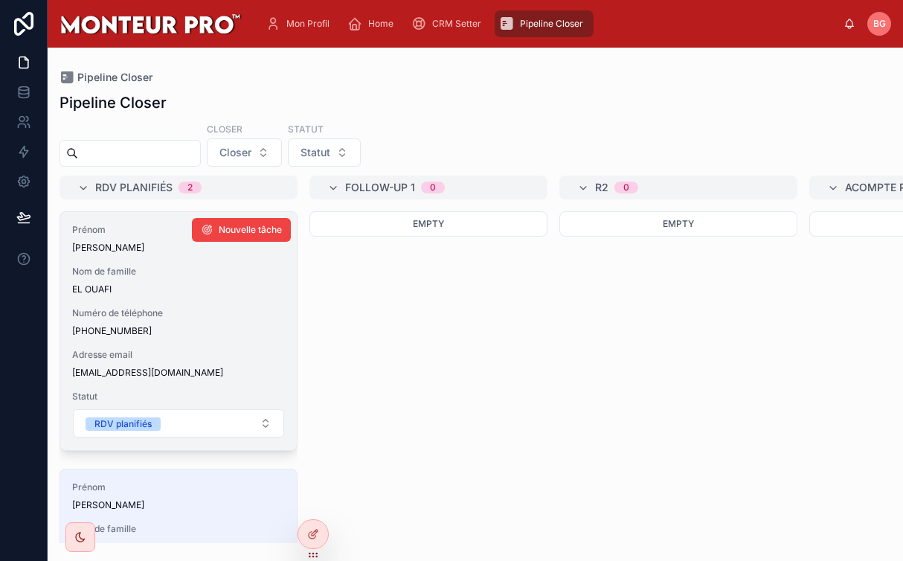
click at [184, 329] on span "+33645946700" at bounding box center [178, 331] width 213 height 12
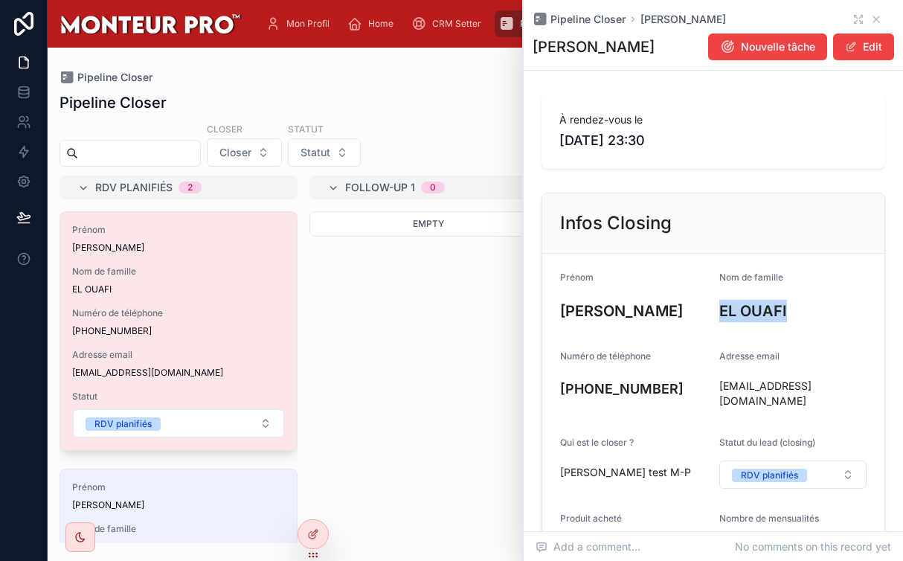
drag, startPoint x: 739, startPoint y: 309, endPoint x: 841, endPoint y: 310, distance: 102.6
click at [841, 310] on form "Prénom Nadia Nom de famille EL OUAFI Numéro de téléphone +33645946700 Adresse e…" at bounding box center [713, 553] width 342 height 598
click at [837, 310] on h3 "EL OUAFI" at bounding box center [792, 311] width 147 height 22
drag, startPoint x: 570, startPoint y: 143, endPoint x: 689, endPoint y: 145, distance: 119.8
click at [684, 145] on span "02/09/2025 23:30" at bounding box center [713, 140] width 308 height 21
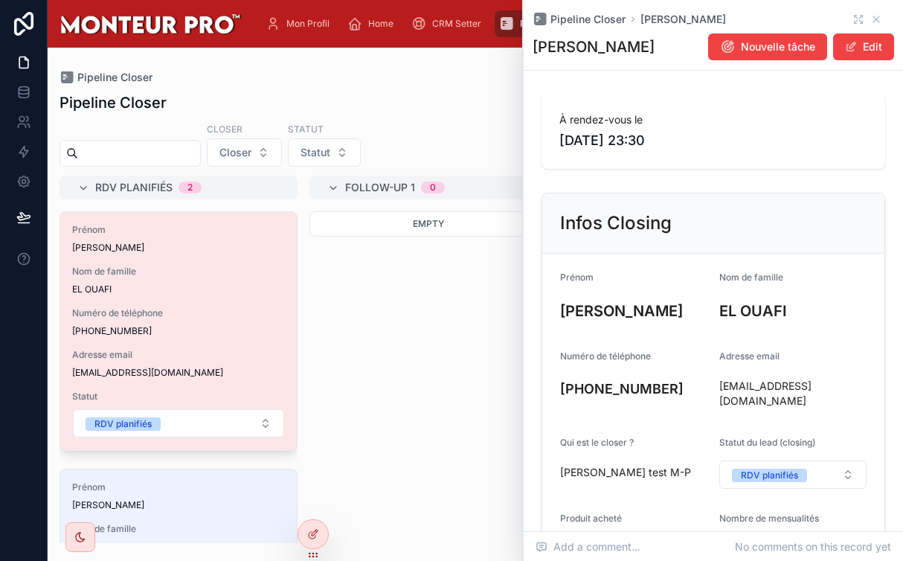
drag, startPoint x: 689, startPoint y: 145, endPoint x: 704, endPoint y: 142, distance: 15.2
click at [690, 144] on span "02/09/2025 23:30" at bounding box center [713, 140] width 308 height 21
drag, startPoint x: 711, startPoint y: 138, endPoint x: 561, endPoint y: 141, distance: 150.2
click at [561, 141] on span "02/09/2025 23:30" at bounding box center [713, 140] width 308 height 21
click at [561, 140] on span "02/09/2025 23:30" at bounding box center [713, 140] width 308 height 21
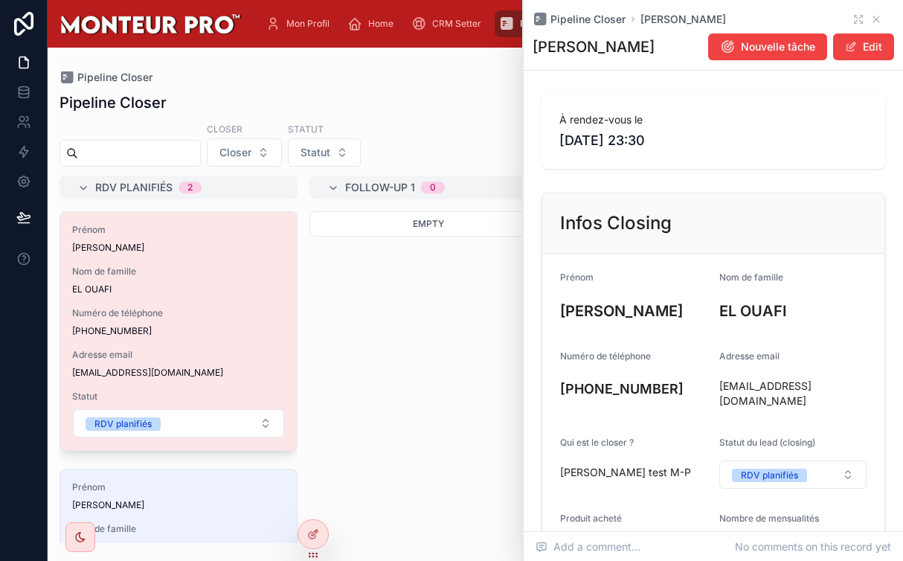
drag, startPoint x: 540, startPoint y: 147, endPoint x: 702, endPoint y: 141, distance: 162.2
click at [702, 141] on div "À rendez-vous le 02/09/2025 23:30" at bounding box center [713, 132] width 361 height 86
click at [702, 141] on span "02/09/2025 23:30" at bounding box center [713, 140] width 308 height 21
click at [465, 402] on div "Empty" at bounding box center [428, 377] width 238 height 332
click at [480, 324] on div "Empty" at bounding box center [428, 377] width 238 height 332
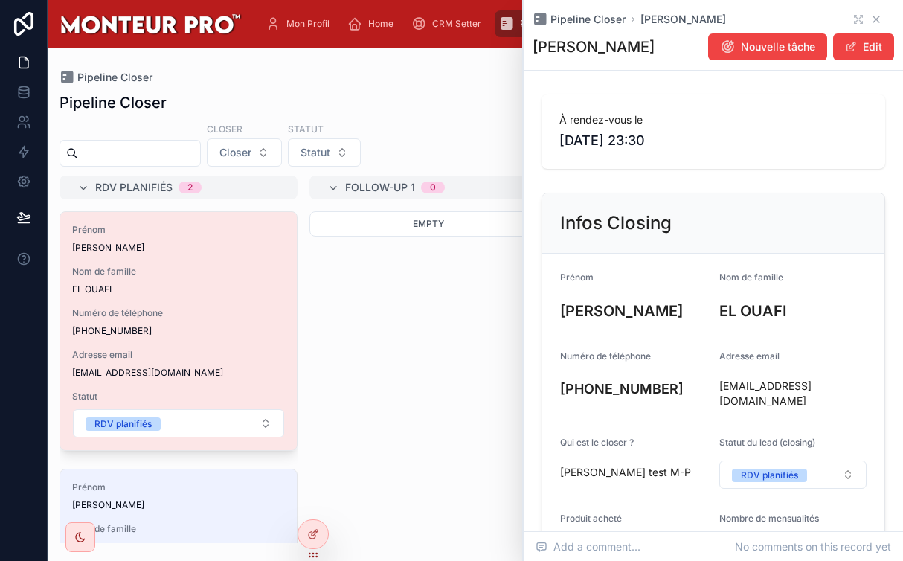
click at [881, 17] on icon at bounding box center [876, 19] width 12 height 12
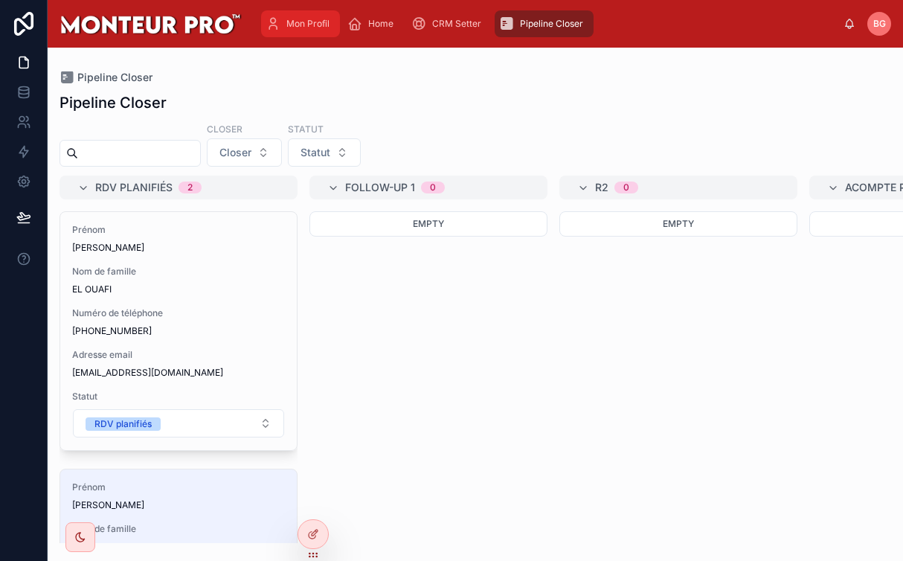
click at [301, 21] on span "Mon Profil" at bounding box center [307, 24] width 43 height 12
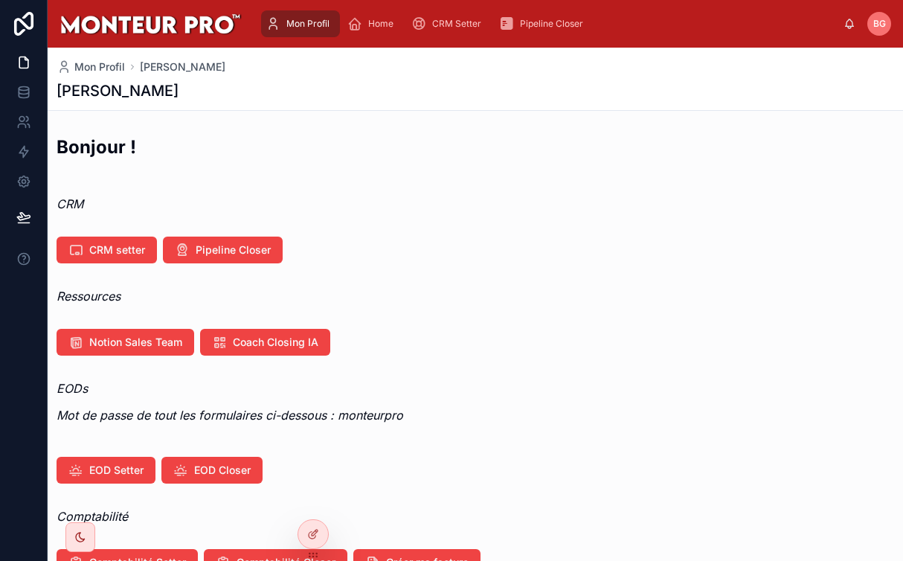
scroll to position [40, 0]
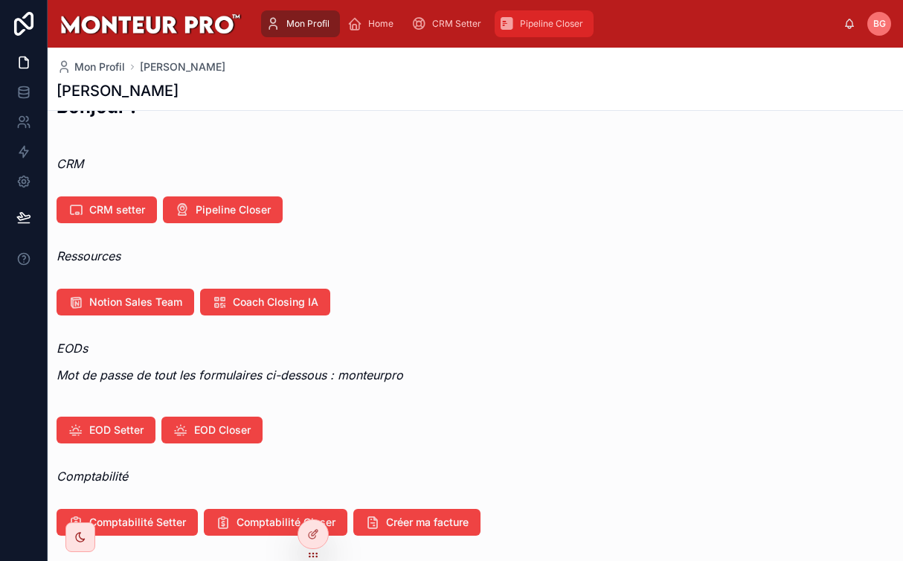
drag, startPoint x: 559, startPoint y: 20, endPoint x: 552, endPoint y: 30, distance: 11.8
click at [559, 20] on span "Pipeline Closer" at bounding box center [551, 24] width 63 height 12
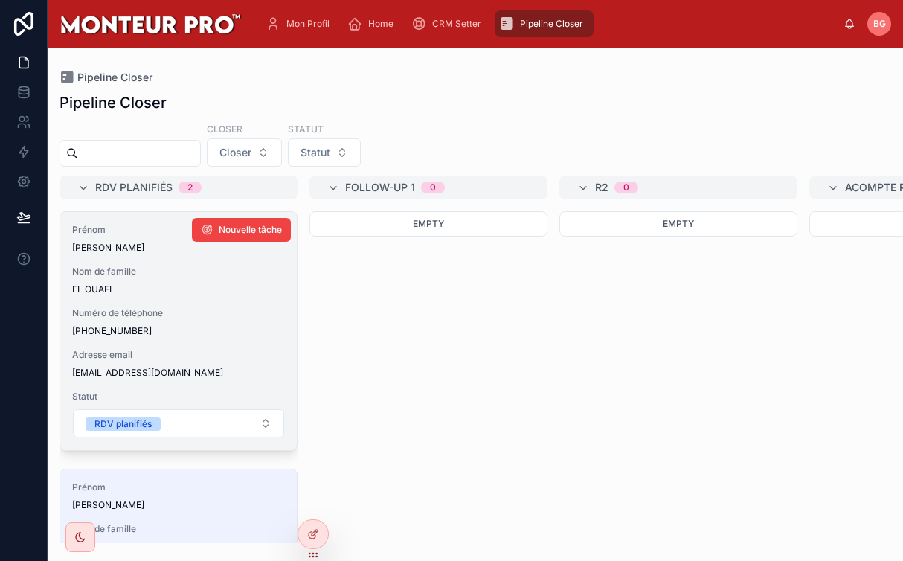
click at [162, 291] on span "EL OUAFI" at bounding box center [178, 289] width 213 height 12
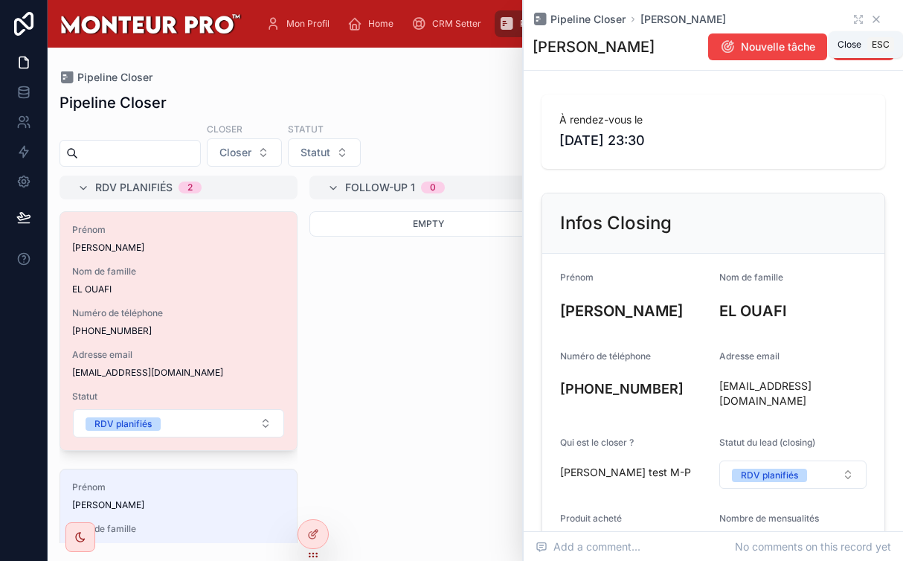
click at [875, 17] on icon at bounding box center [876, 19] width 12 height 12
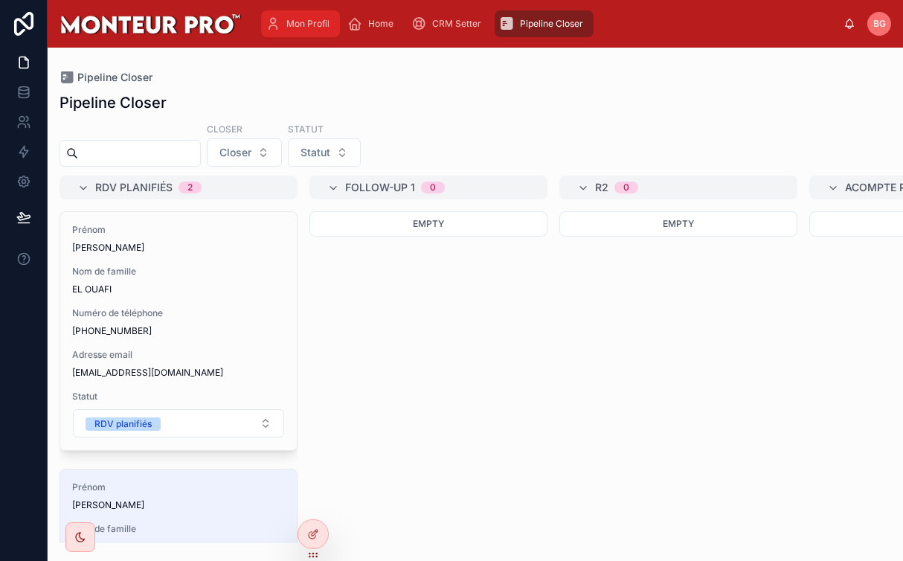
click at [312, 30] on div "Mon Profil" at bounding box center [301, 24] width 70 height 24
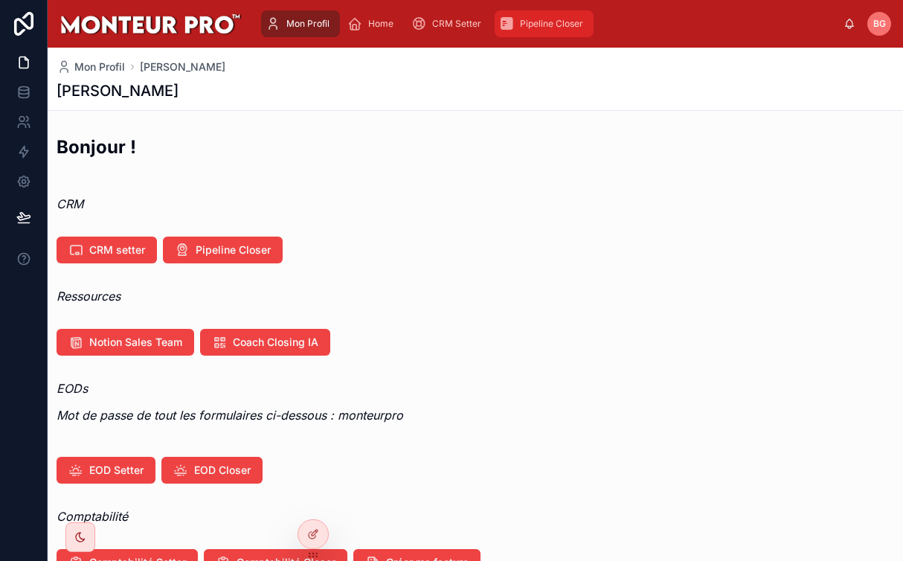
click at [574, 22] on span "Pipeline Closer" at bounding box center [551, 24] width 63 height 12
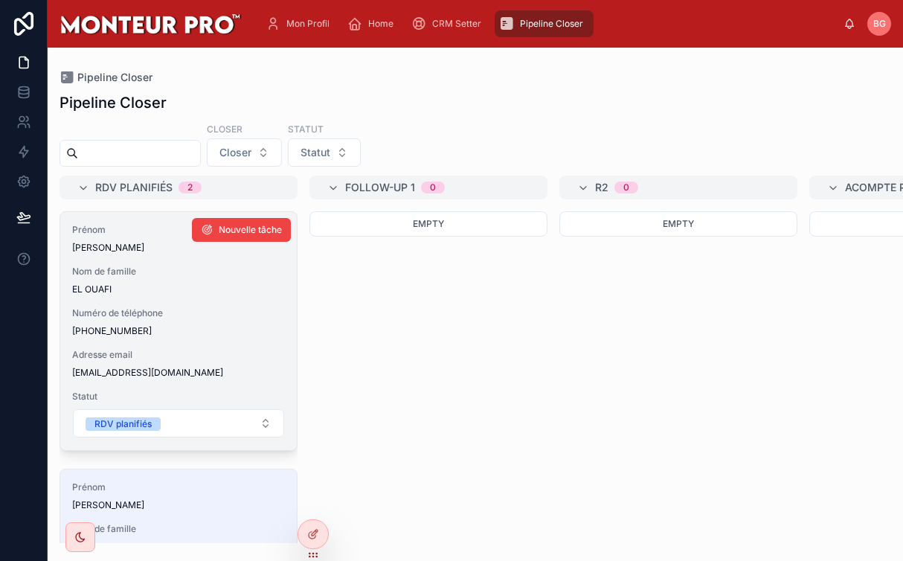
click at [176, 286] on span "EL OUAFI" at bounding box center [178, 289] width 213 height 12
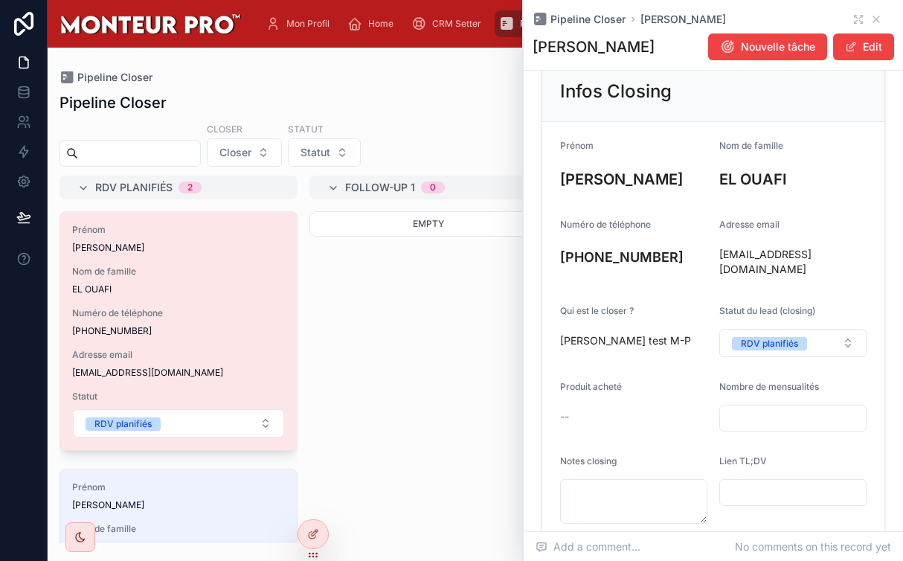
scroll to position [135, 0]
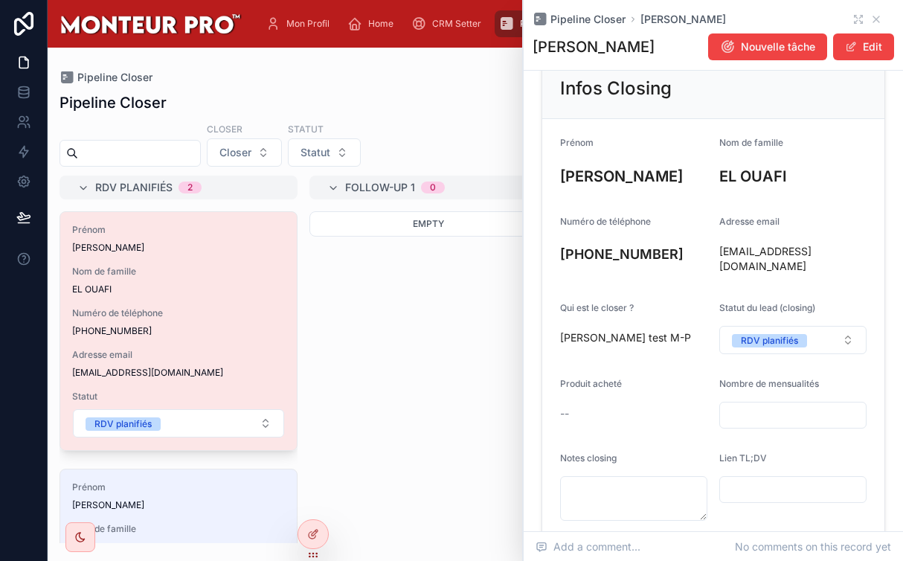
click at [376, 303] on div "Empty" at bounding box center [428, 377] width 238 height 332
click at [284, 25] on div "Mon Profil" at bounding box center [301, 24] width 70 height 24
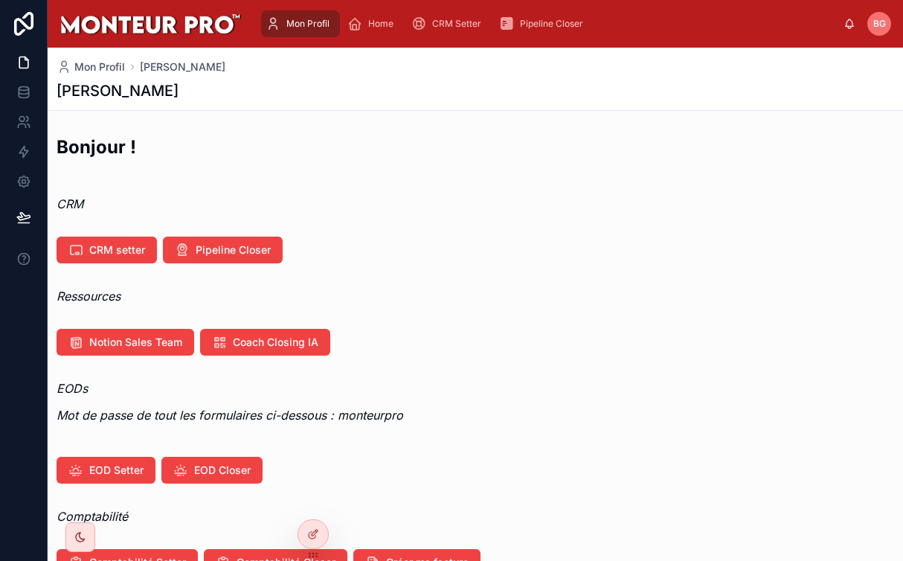
click at [511, 295] on div "Ressources" at bounding box center [475, 296] width 837 height 18
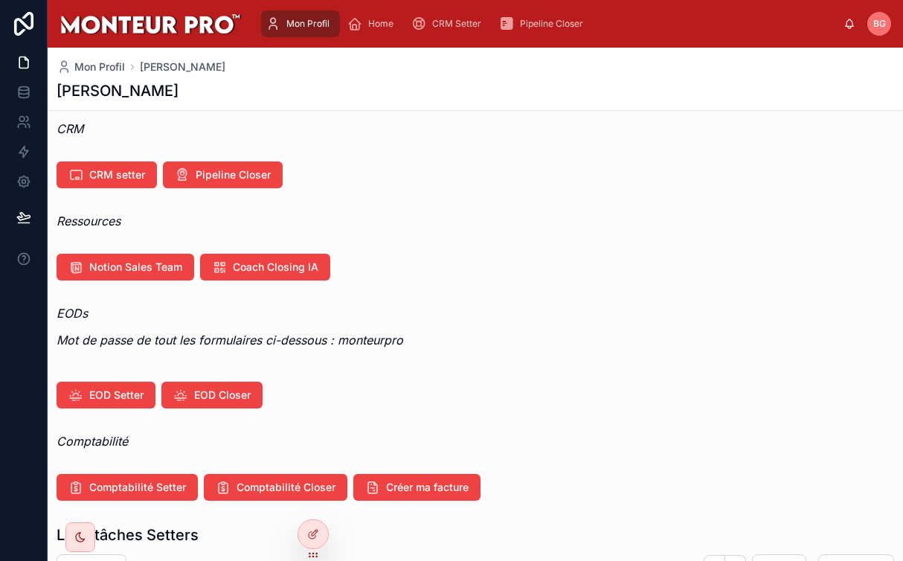
scroll to position [106, 0]
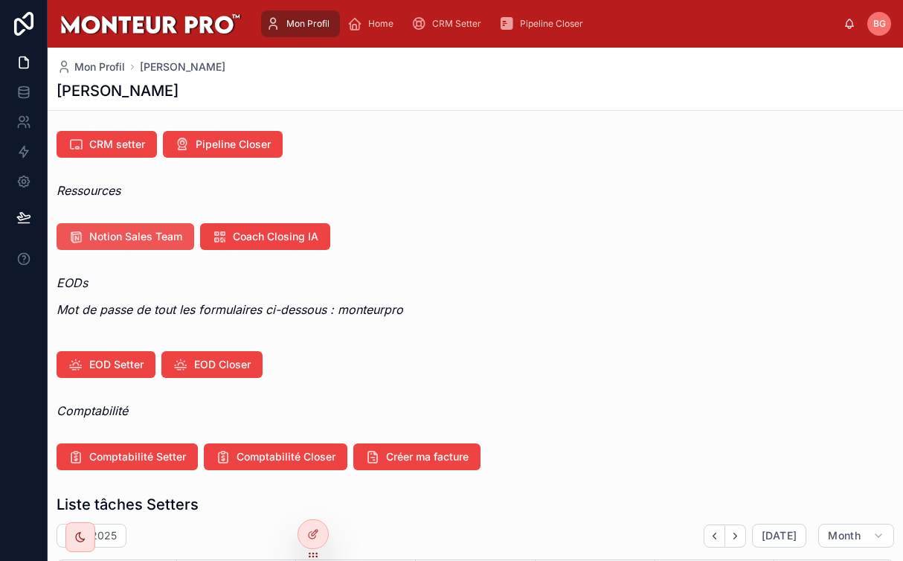
click at [136, 243] on span "Notion Sales Team" at bounding box center [135, 236] width 93 height 15
click at [164, 245] on button "Notion Sales Team" at bounding box center [126, 236] width 138 height 27
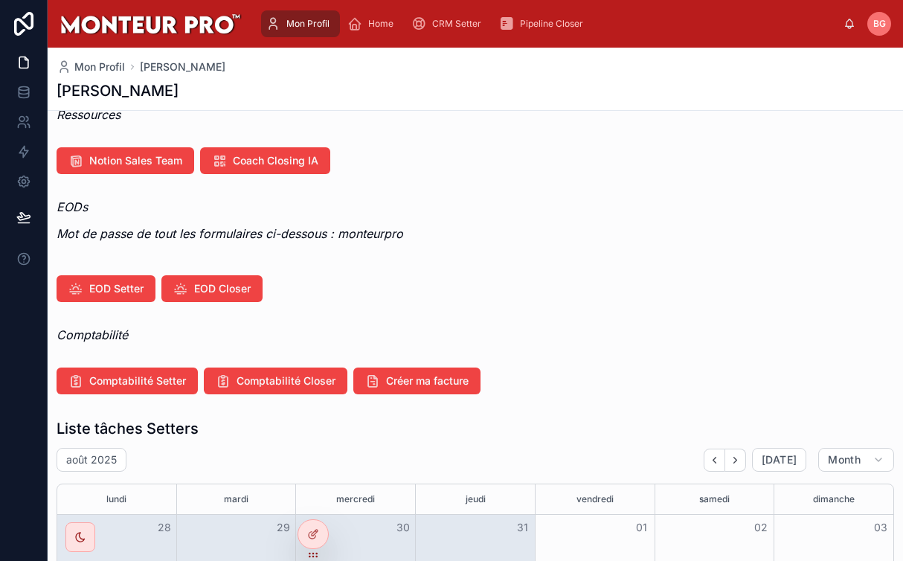
scroll to position [189, 0]
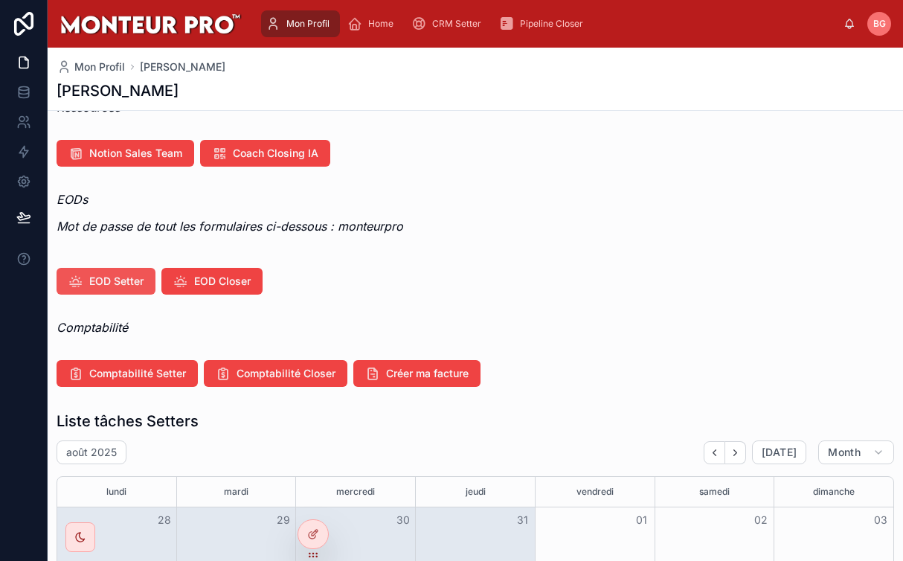
click at [144, 281] on span "EOD Setter" at bounding box center [116, 281] width 54 height 15
click at [212, 279] on span "EOD Closer" at bounding box center [222, 281] width 57 height 15
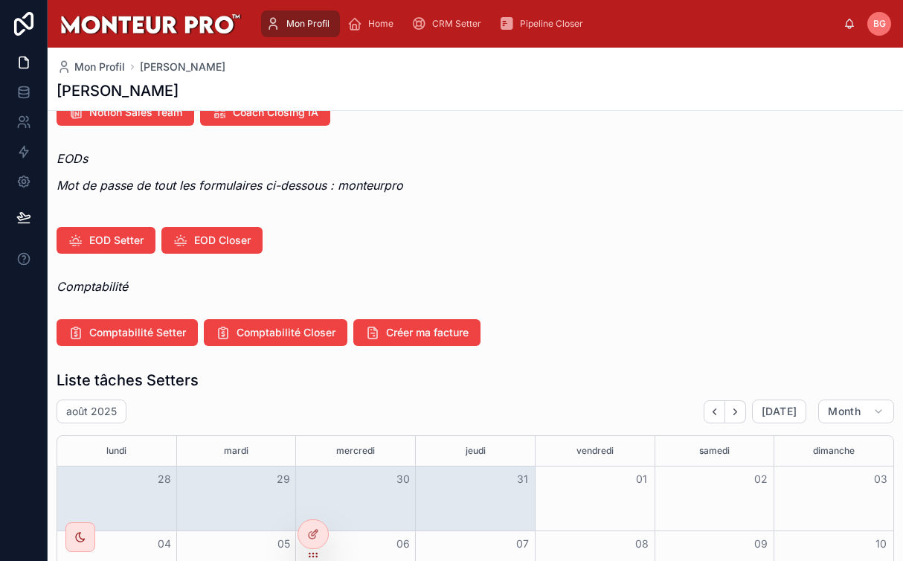
scroll to position [232, 0]
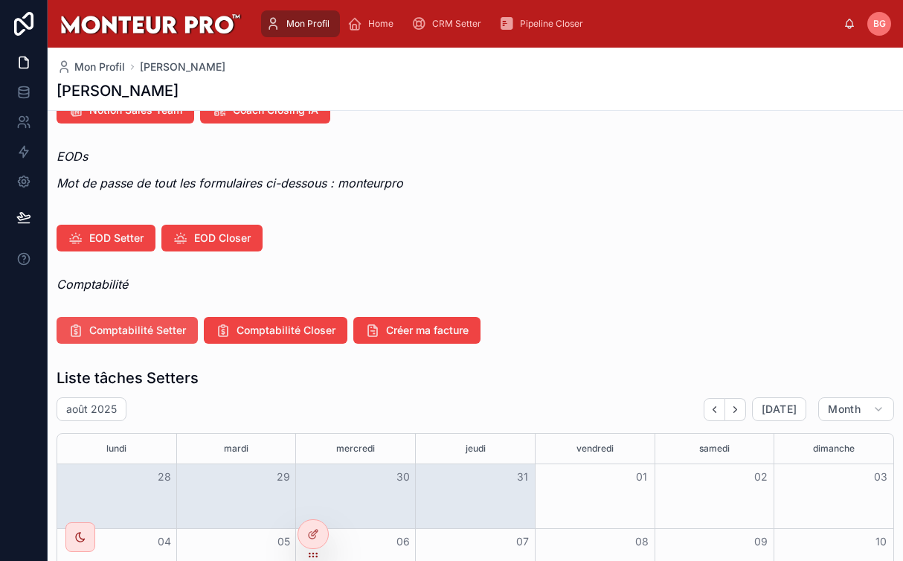
click at [181, 331] on span "Comptabilité Setter" at bounding box center [137, 330] width 97 height 15
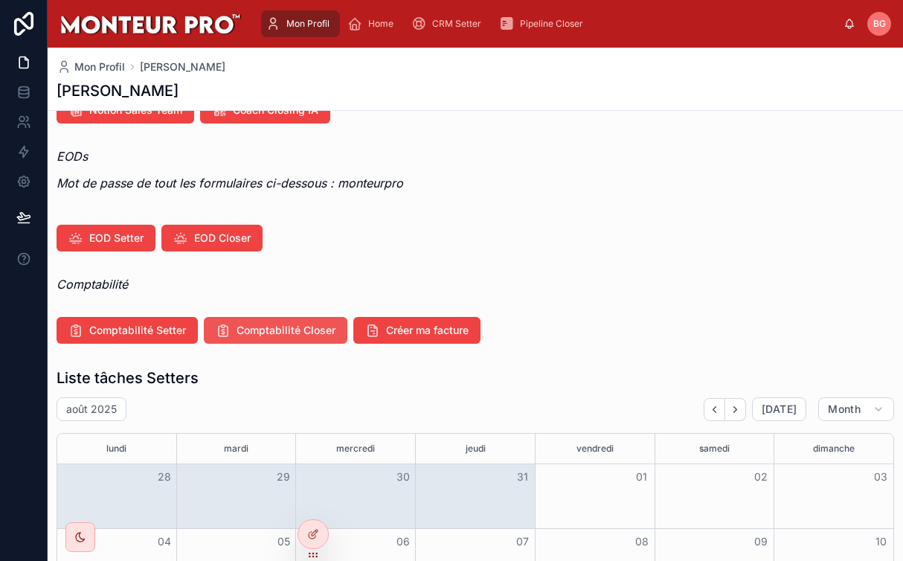
click at [254, 329] on span "Comptabilité Closer" at bounding box center [286, 330] width 99 height 15
click at [399, 324] on span "Créer ma facture" at bounding box center [427, 330] width 83 height 15
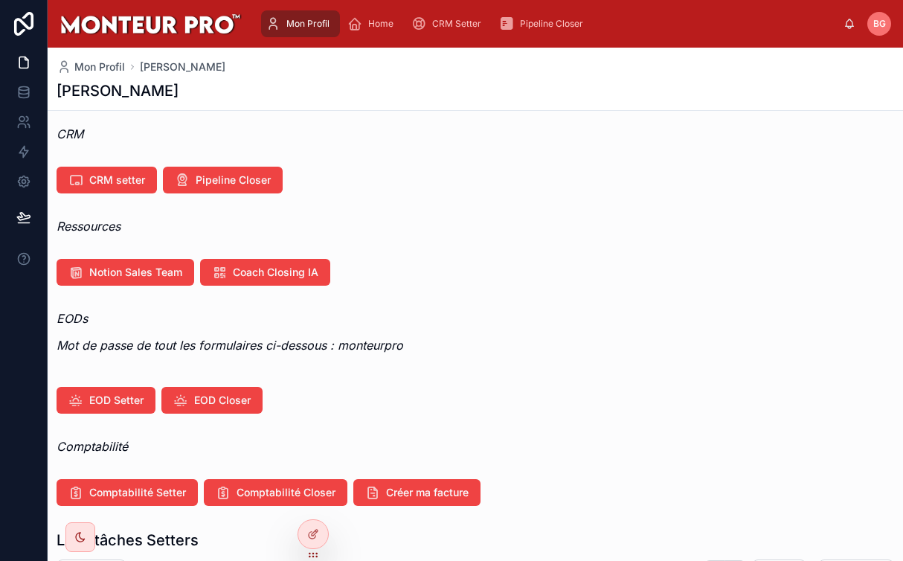
scroll to position [96, 0]
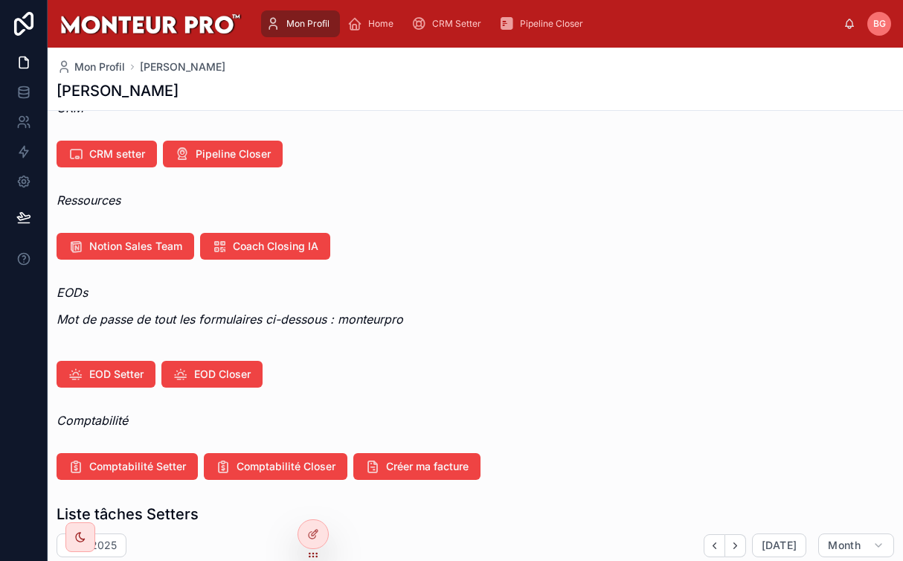
click at [376, 315] on em "Mot de passe de tout les formulaires ci-dessous : monteurpro" at bounding box center [230, 319] width 347 height 15
copy em "monteurpro"
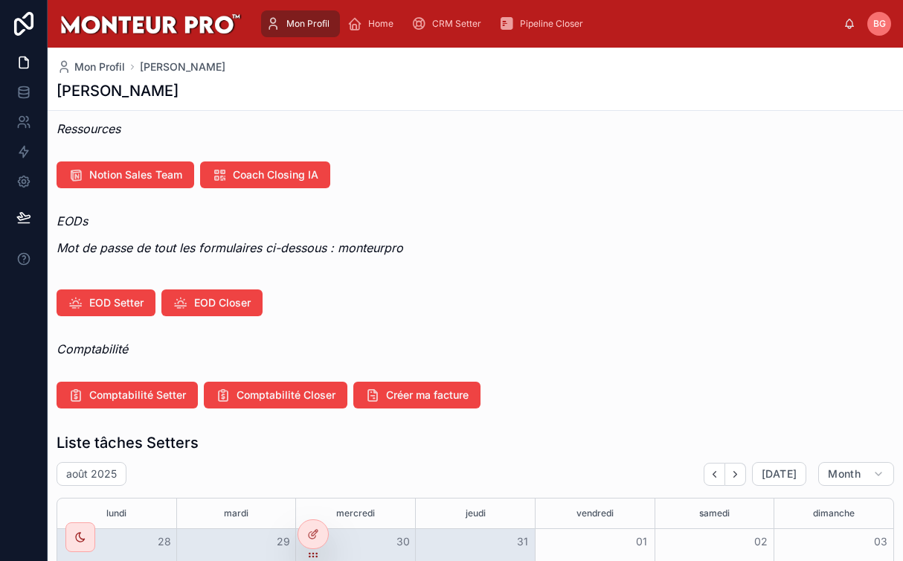
click at [483, 297] on div "EOD Setter EOD Closer" at bounding box center [475, 302] width 837 height 27
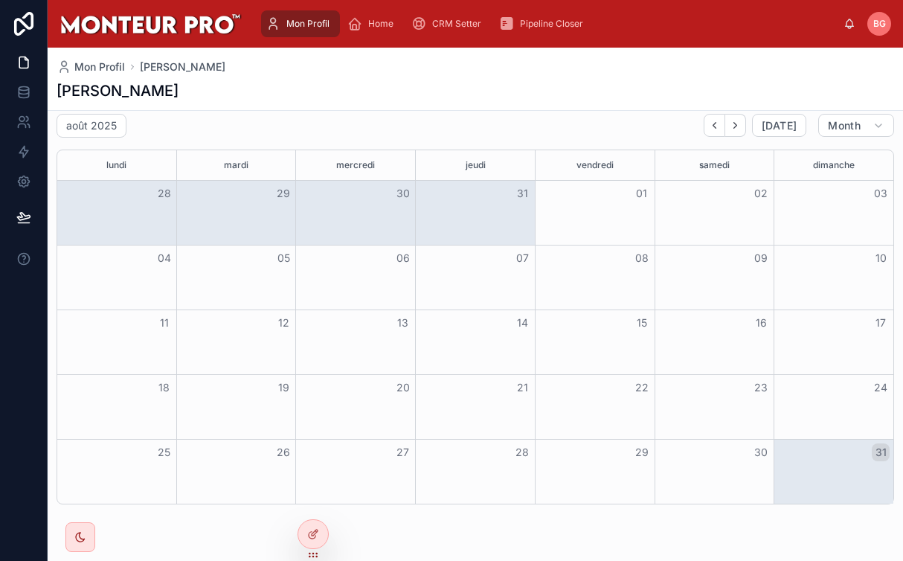
scroll to position [997, 0]
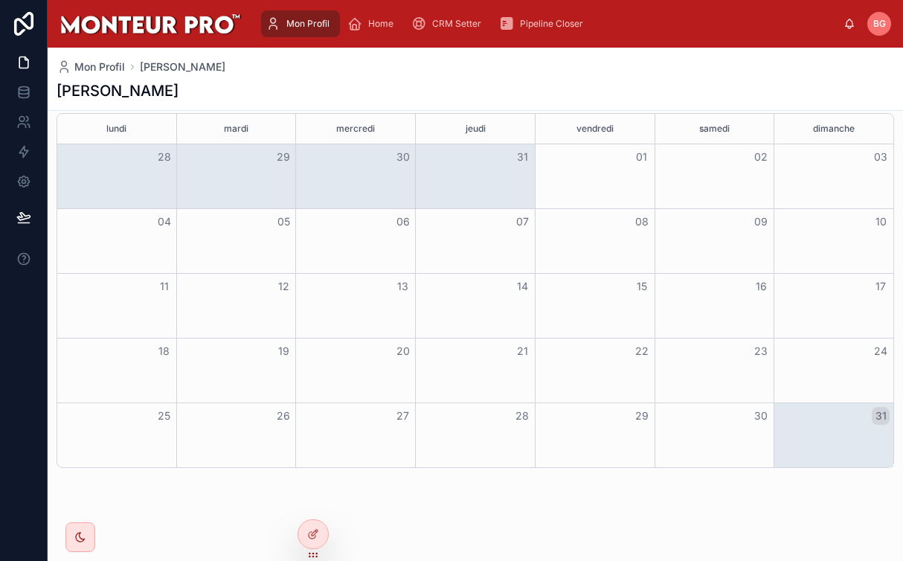
click at [465, 192] on div "Month View" at bounding box center [475, 176] width 120 height 64
click at [543, 21] on span "Pipeline Closer" at bounding box center [551, 24] width 63 height 12
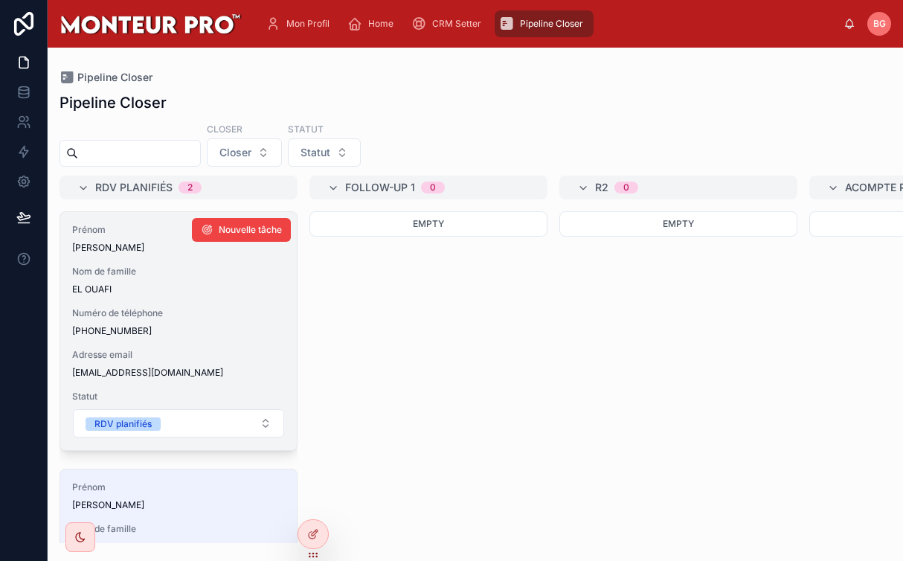
click at [175, 323] on div "Numéro de téléphone +33645946700" at bounding box center [178, 322] width 213 height 30
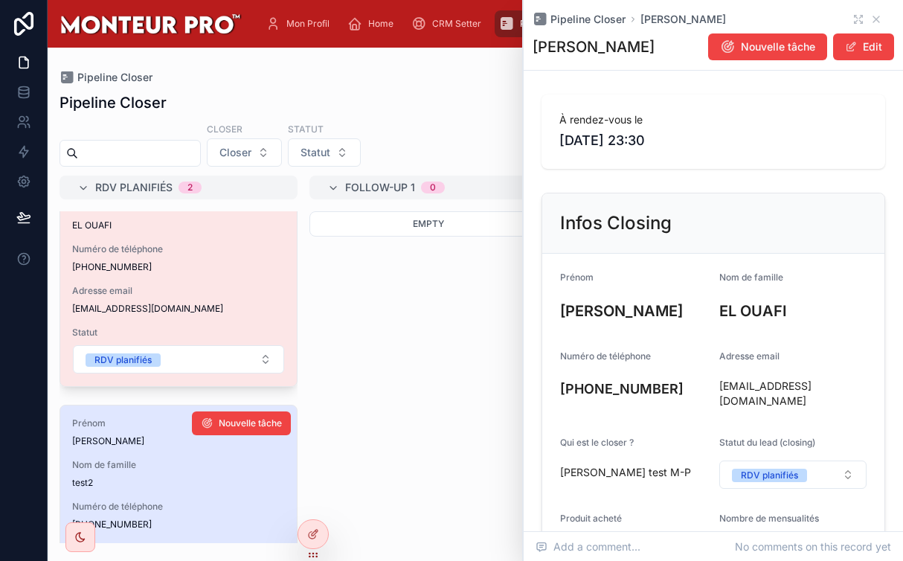
scroll to position [98, 0]
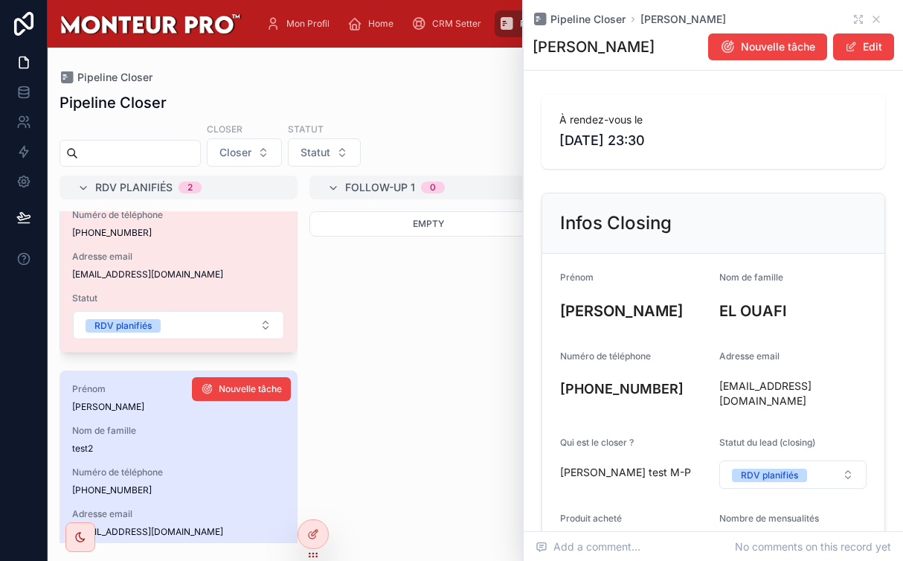
click at [140, 454] on div "Prénom jimmy Nom de famille test2 Numéro de téléphone +33666666666 Adresse emai…" at bounding box center [178, 490] width 237 height 238
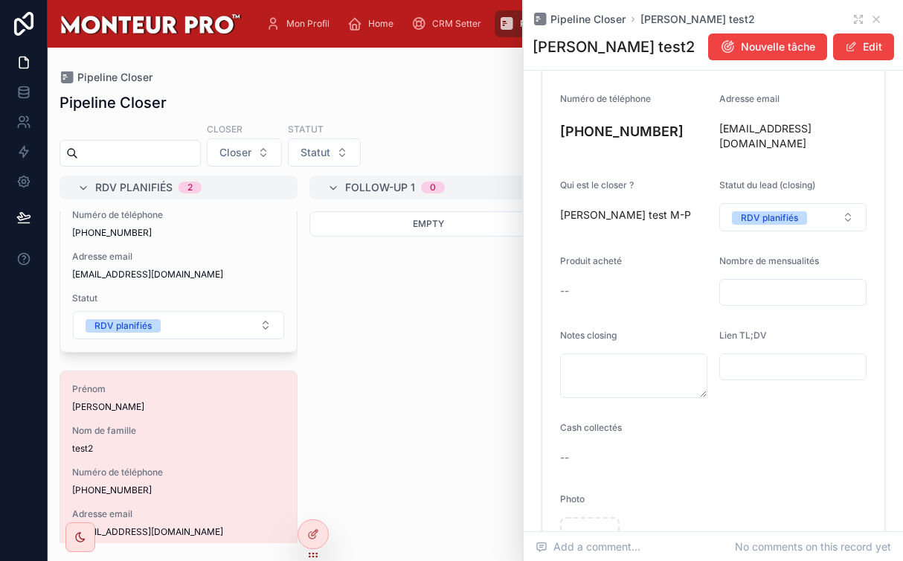
scroll to position [386, 0]
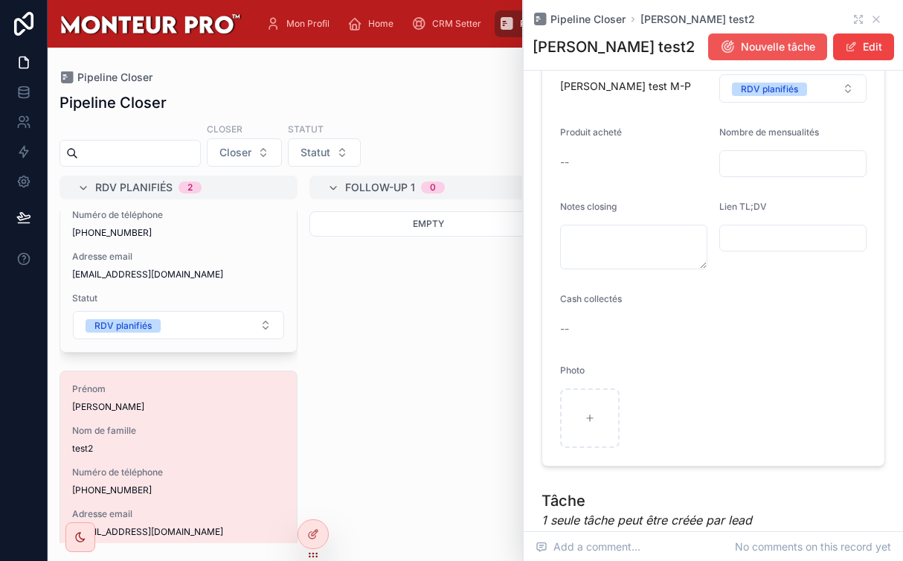
click at [805, 44] on span "Nouvelle tâche" at bounding box center [778, 46] width 74 height 15
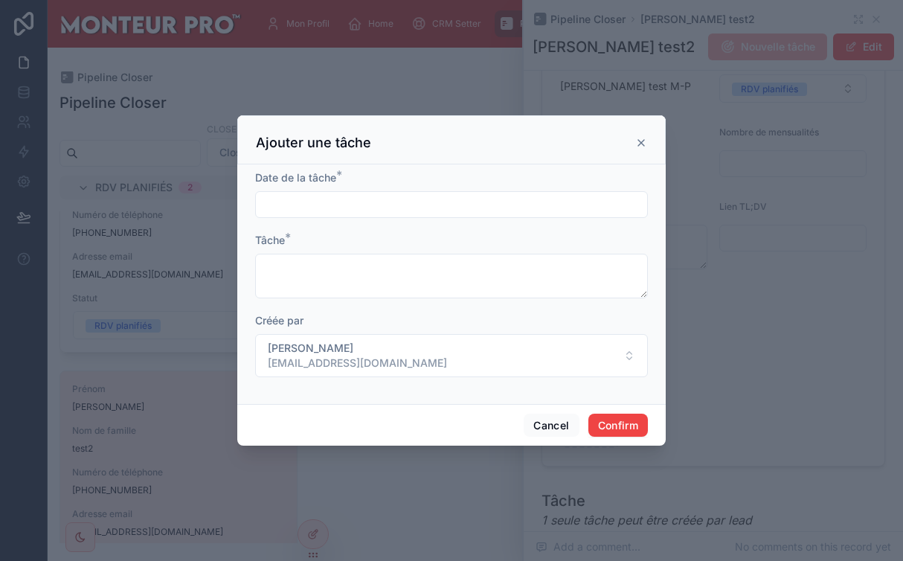
drag, startPoint x: 410, startPoint y: 225, endPoint x: 405, endPoint y: 201, distance: 24.4
click at [410, 223] on form "Date de la tâche * Tâche * Créée par Baptiste Guez baptisteguez5@gmail.com" at bounding box center [451, 281] width 393 height 222
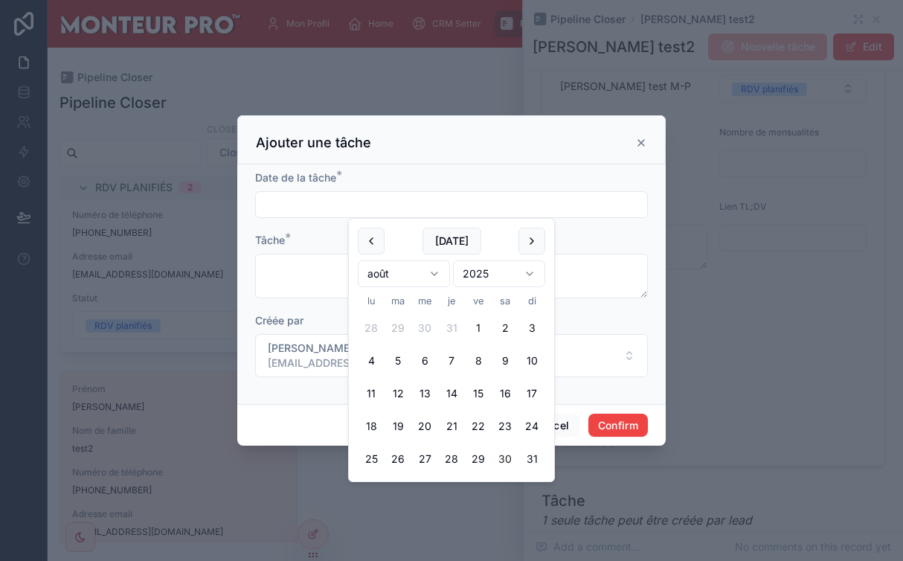
click at [405, 201] on input "text" at bounding box center [451, 204] width 391 height 21
click at [535, 234] on button at bounding box center [531, 241] width 27 height 27
click at [400, 357] on button "9" at bounding box center [398, 360] width 27 height 27
type input "**********"
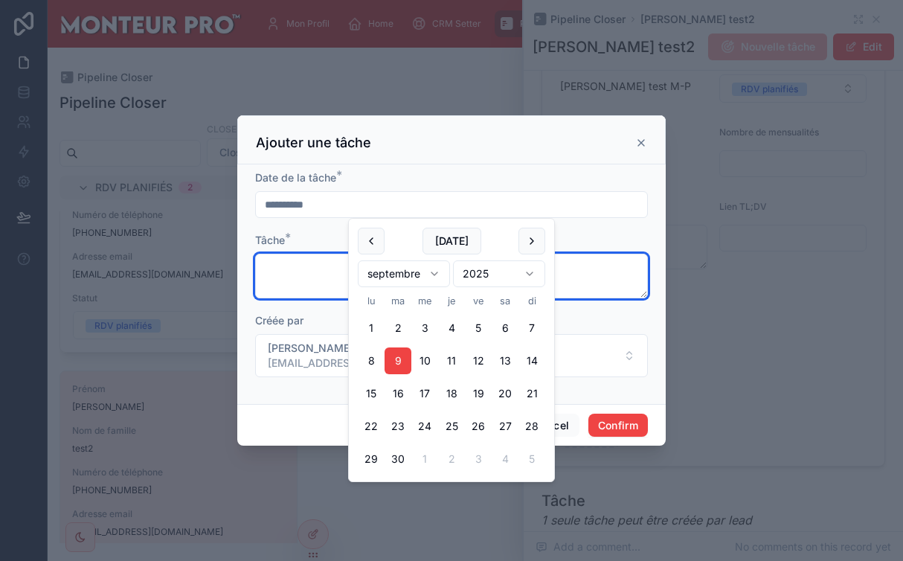
click at [297, 283] on textarea at bounding box center [451, 276] width 393 height 45
type textarea "*"
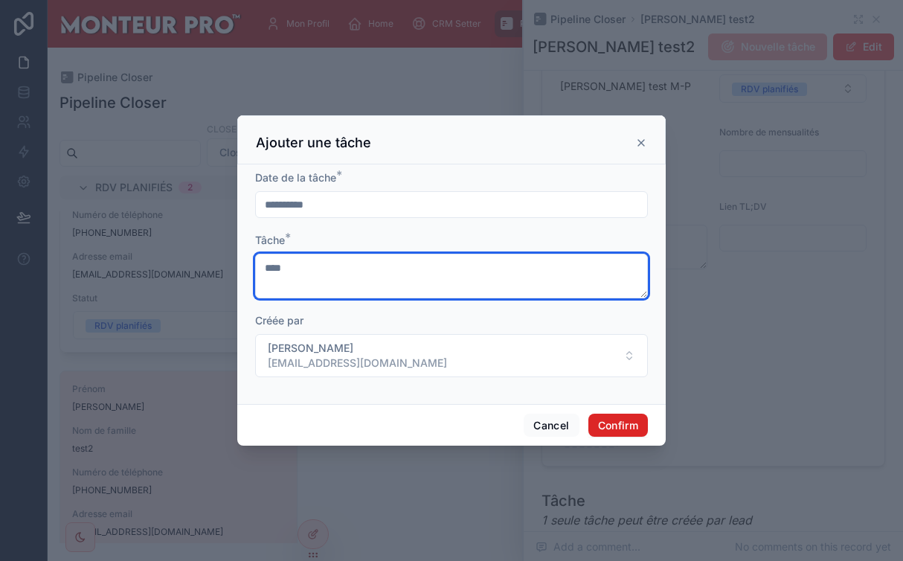
type textarea "****"
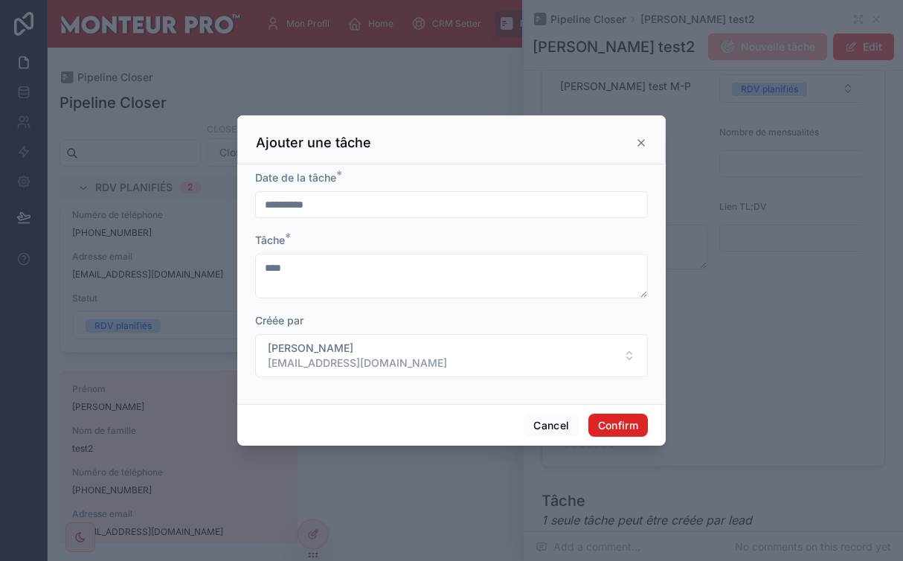
click at [622, 428] on button "Confirm" at bounding box center [617, 426] width 59 height 24
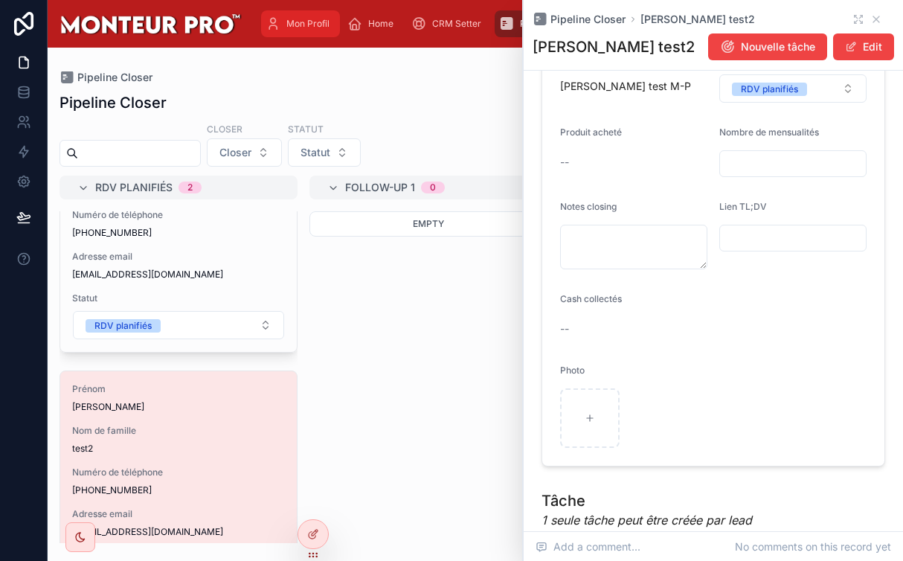
click at [283, 36] on link "Mon Profil" at bounding box center [300, 23] width 79 height 27
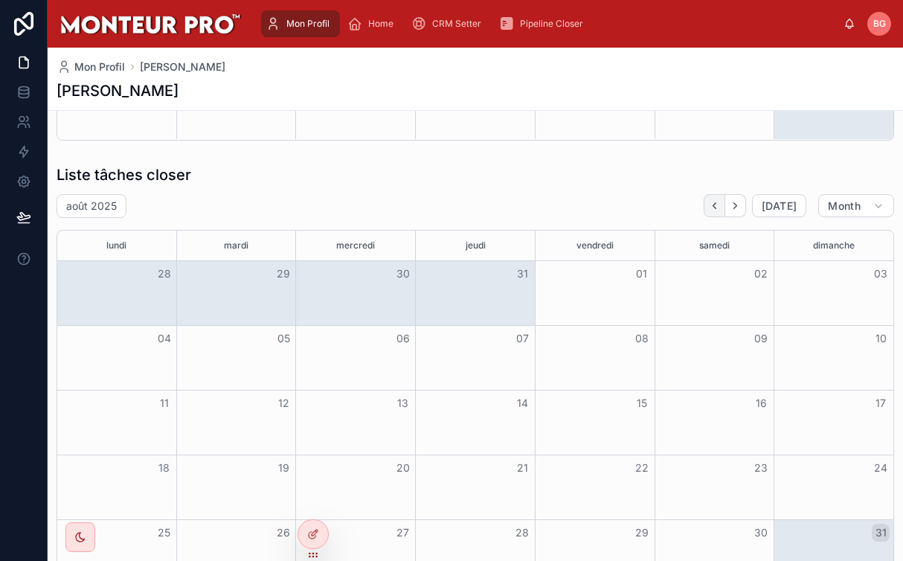
scroll to position [863, 0]
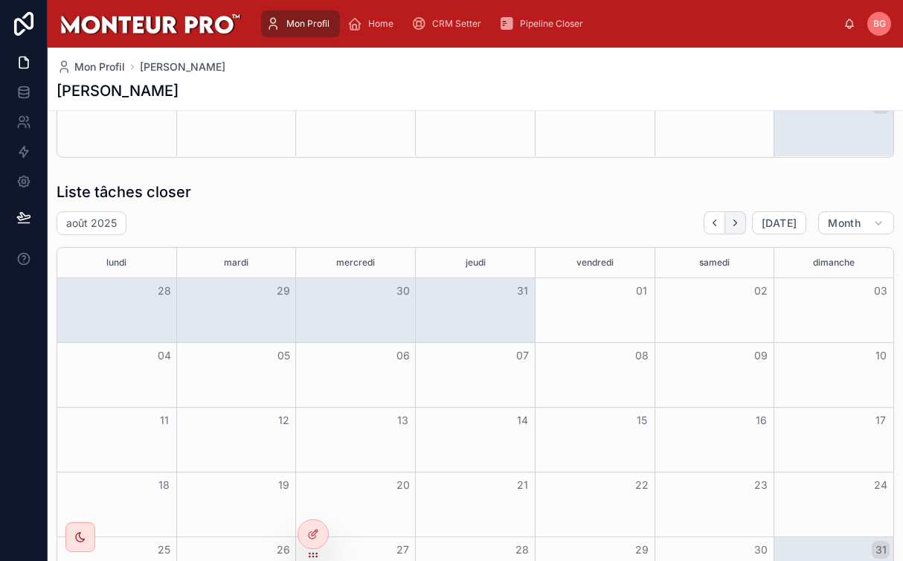
click at [733, 218] on icon "Next" at bounding box center [735, 222] width 11 height 11
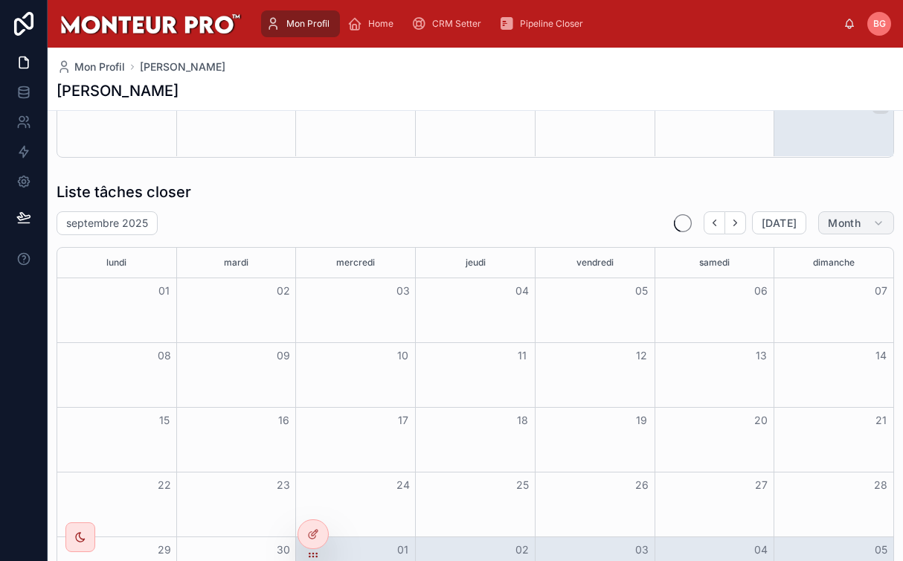
click at [823, 222] on button "Month" at bounding box center [856, 223] width 76 height 24
click at [847, 219] on span "Month" at bounding box center [844, 222] width 33 height 13
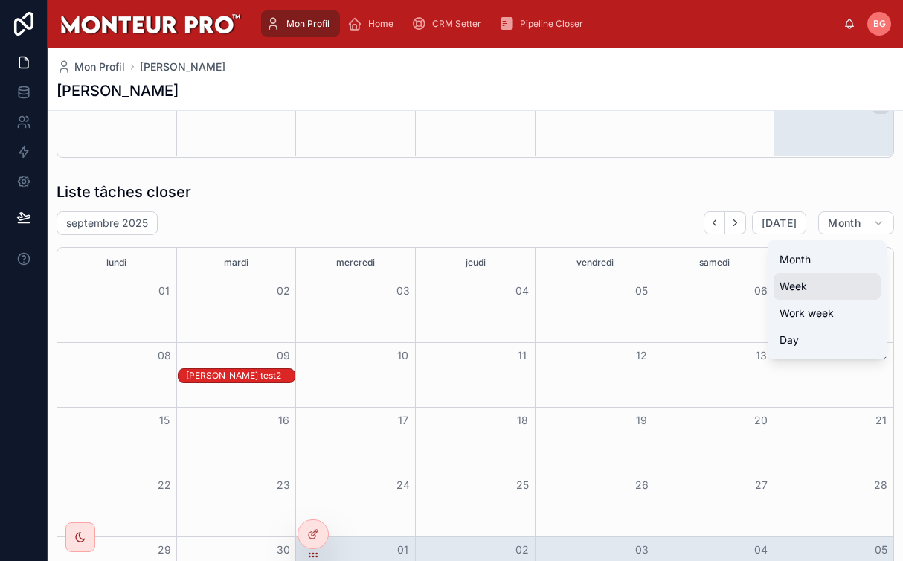
click at [828, 293] on button "Week" at bounding box center [826, 286] width 107 height 27
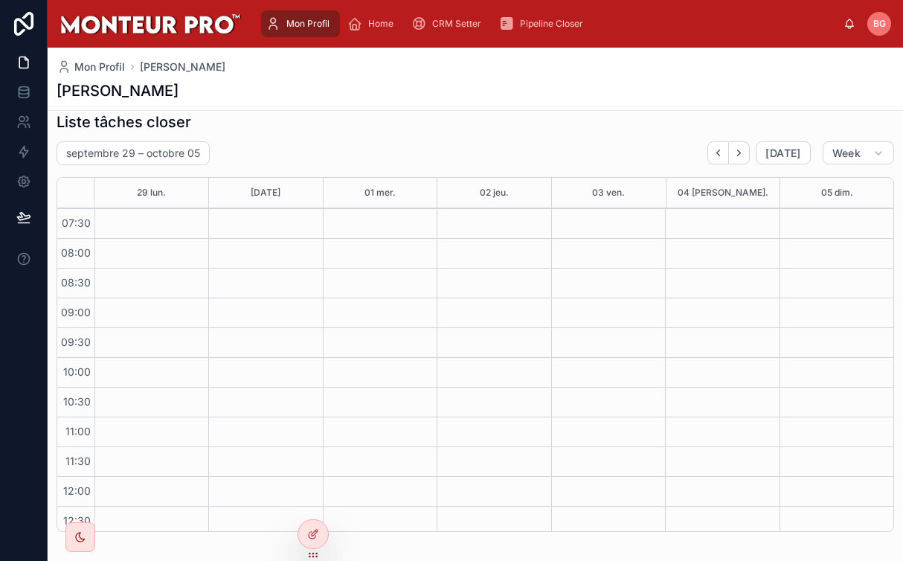
scroll to position [877, 0]
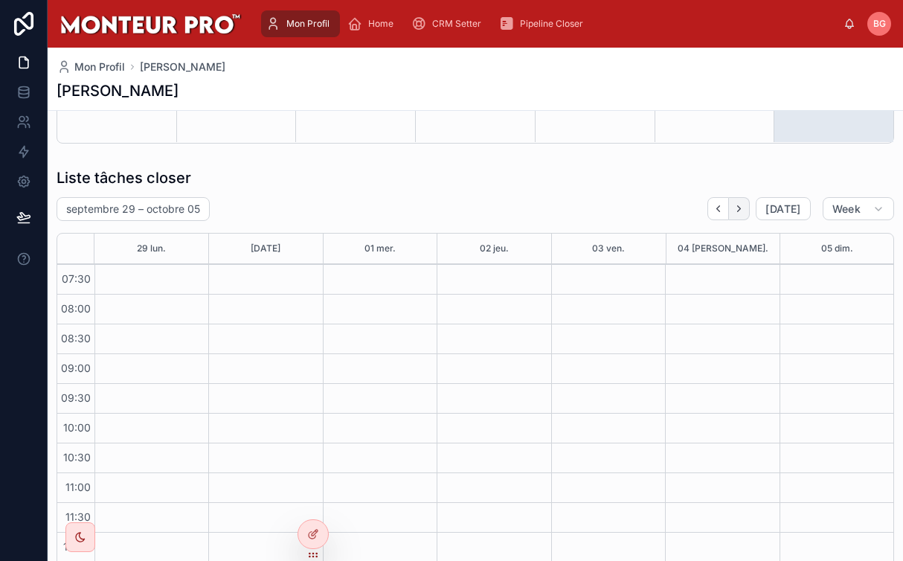
click at [744, 209] on icon "Next" at bounding box center [738, 208] width 11 height 11
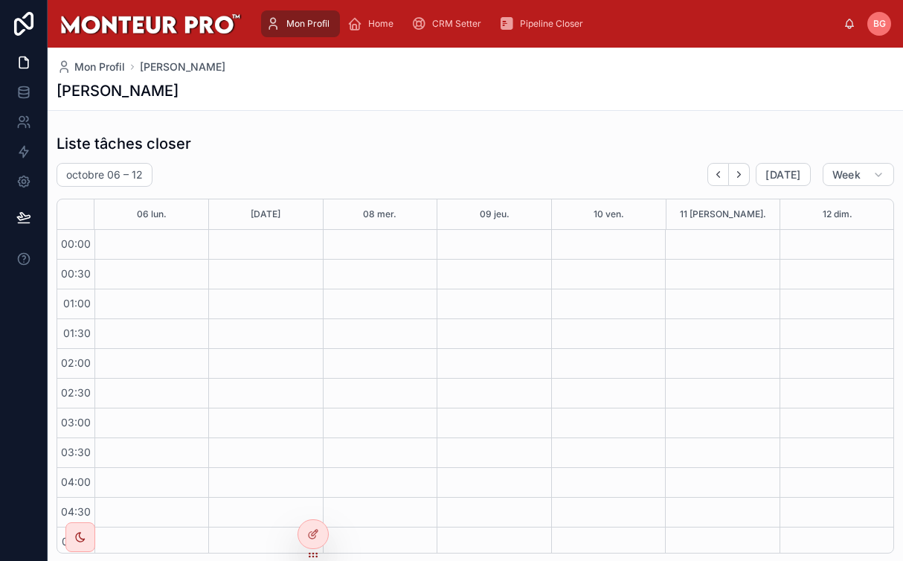
scroll to position [909, 0]
click at [855, 178] on span "Week" at bounding box center [846, 176] width 28 height 13
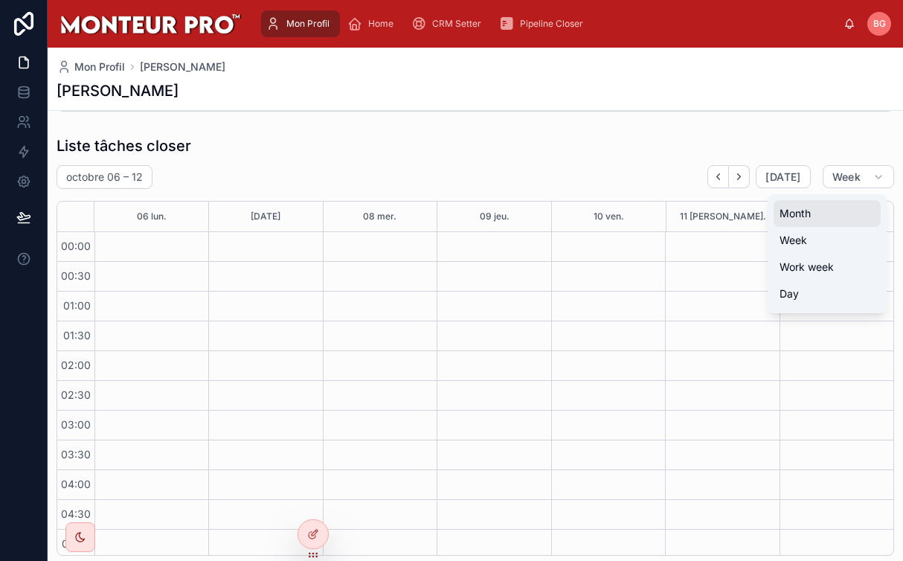
click at [848, 216] on button "Month" at bounding box center [826, 213] width 107 height 27
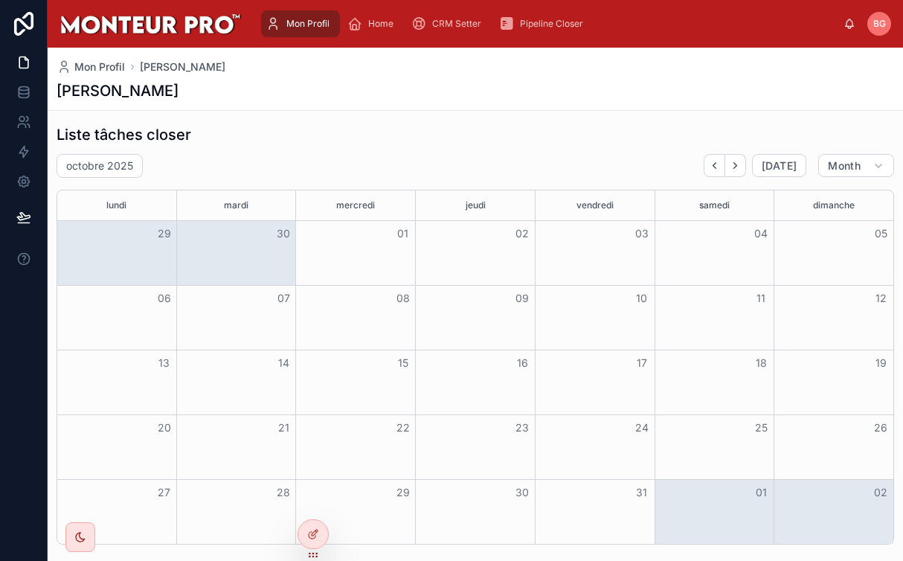
scroll to position [910, 0]
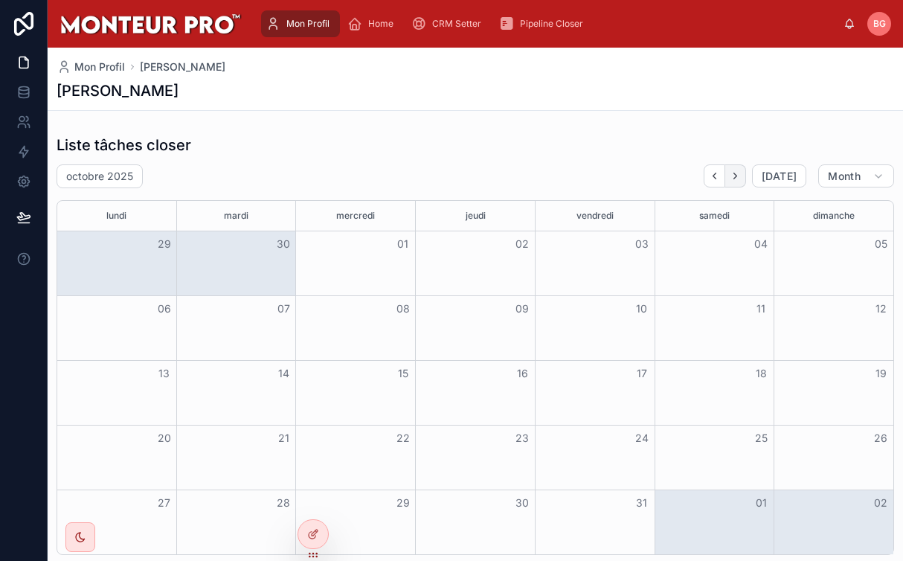
click at [746, 179] on button "Next" at bounding box center [735, 175] width 21 height 23
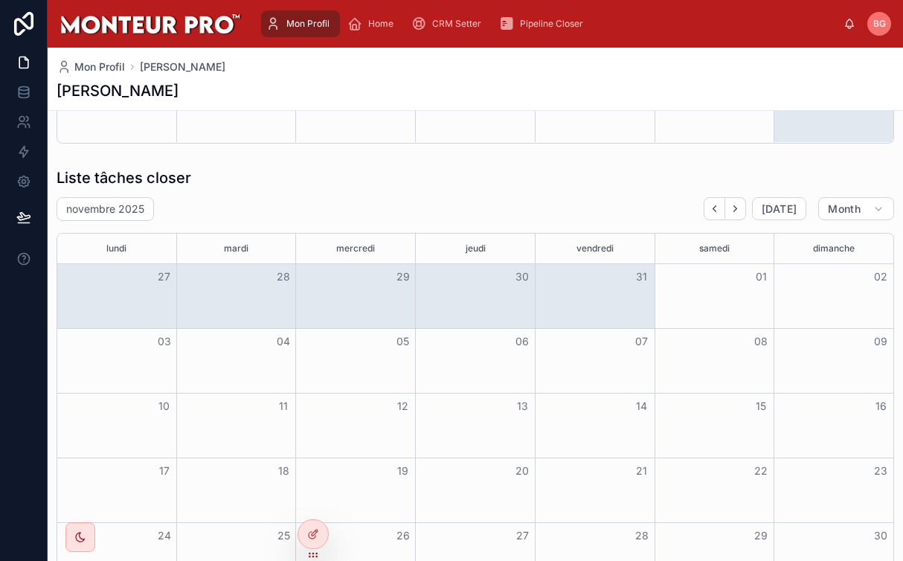
scroll to position [842, 0]
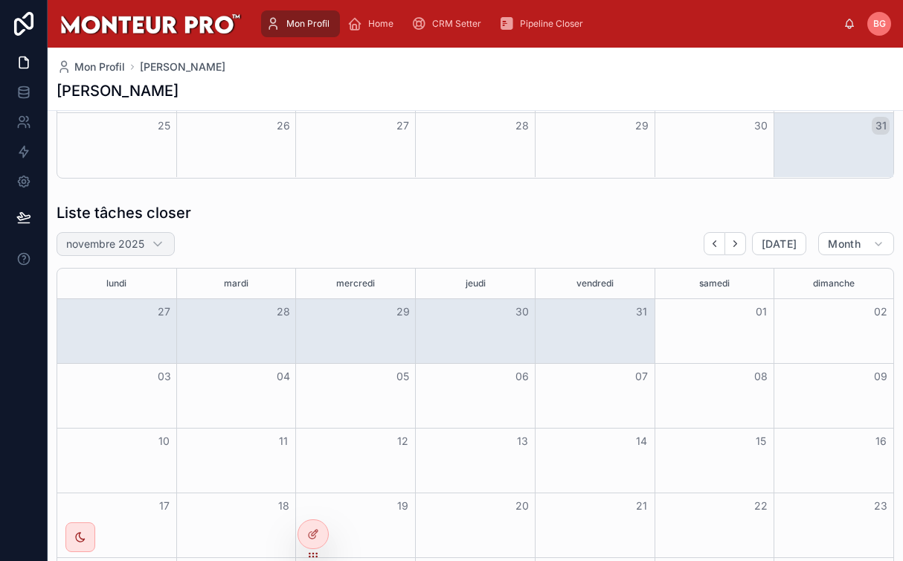
click at [84, 251] on div "novembre 2025" at bounding box center [116, 244] width 118 height 24
select select "****"
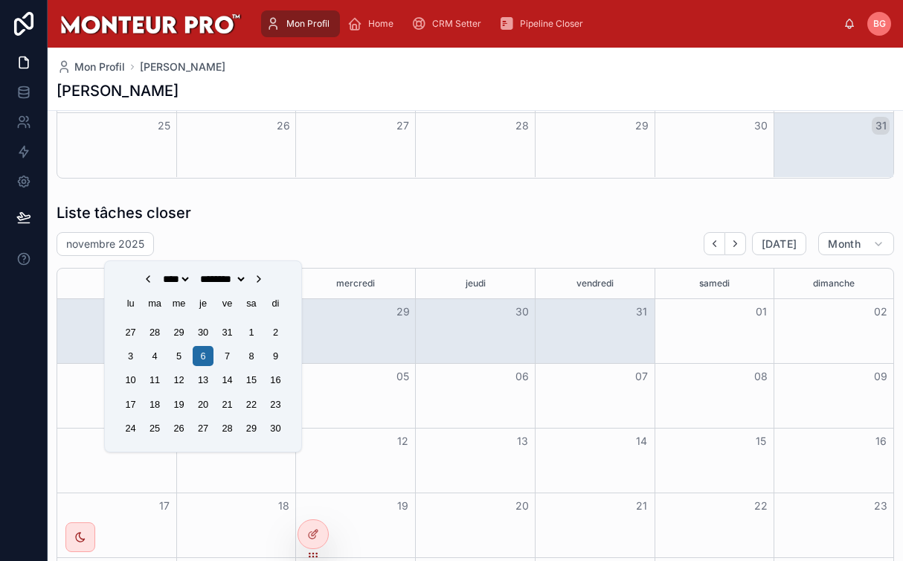
click at [232, 282] on select "******* ******* **** ***** *** **** ******* **** ********* ******* ******** ***…" at bounding box center [222, 279] width 50 height 12
select select "*"
click at [197, 273] on select "******* ******* **** ***** *** **** ******* **** ********* ******* ******** ***…" at bounding box center [222, 279] width 50 height 12
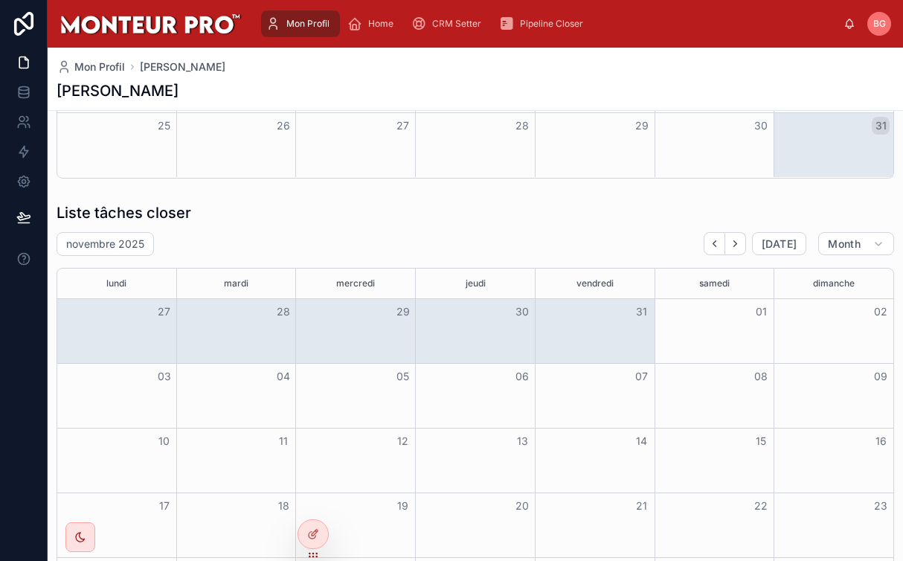
click at [461, 232] on div "novembre 2025 Today Month" at bounding box center [475, 244] width 837 height 24
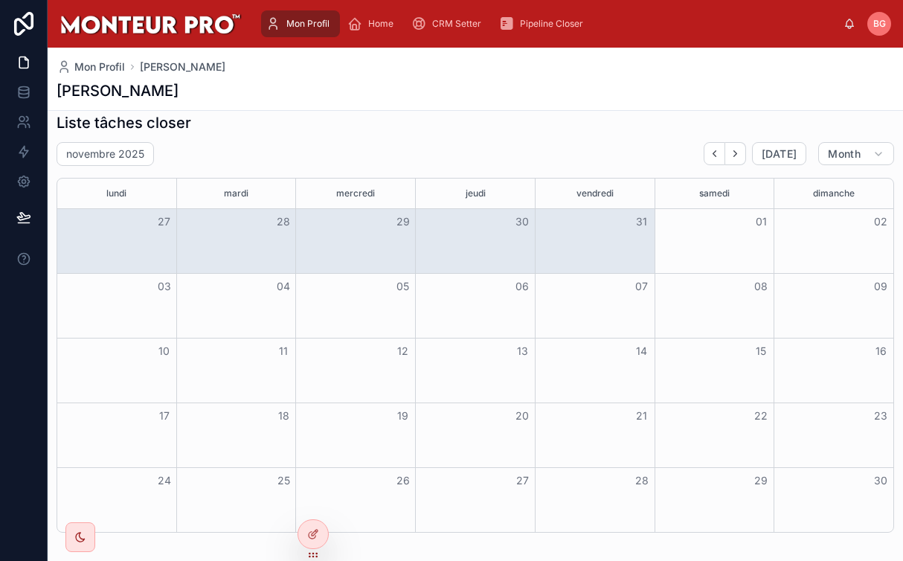
scroll to position [923, 0]
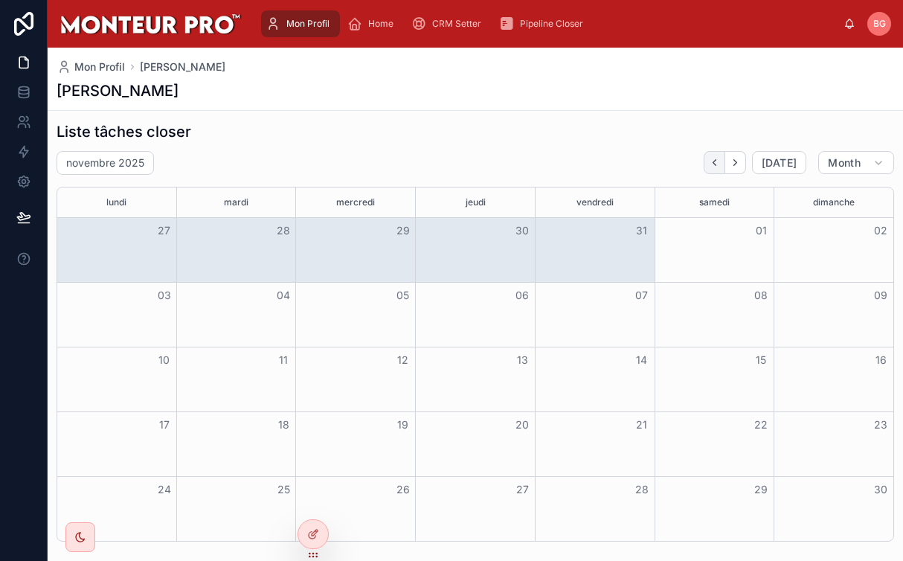
click at [710, 168] on button "Back" at bounding box center [715, 162] width 22 height 23
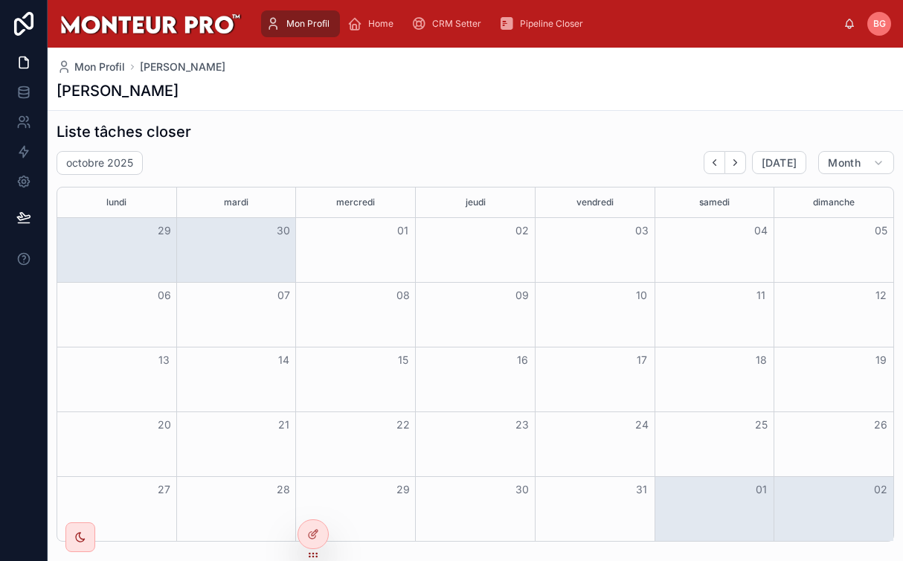
click at [710, 168] on button "Back" at bounding box center [715, 162] width 22 height 23
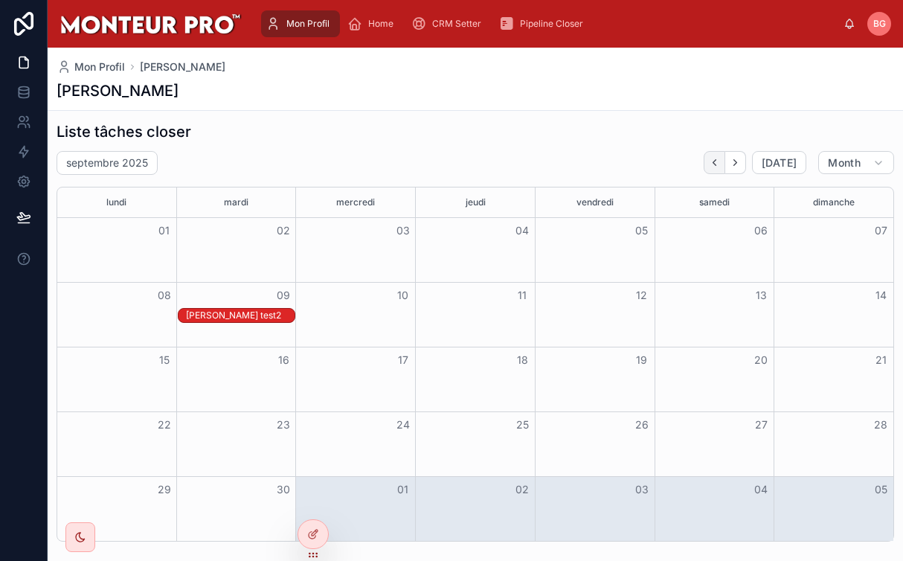
click at [720, 162] on icon "Back" at bounding box center [714, 162] width 11 height 11
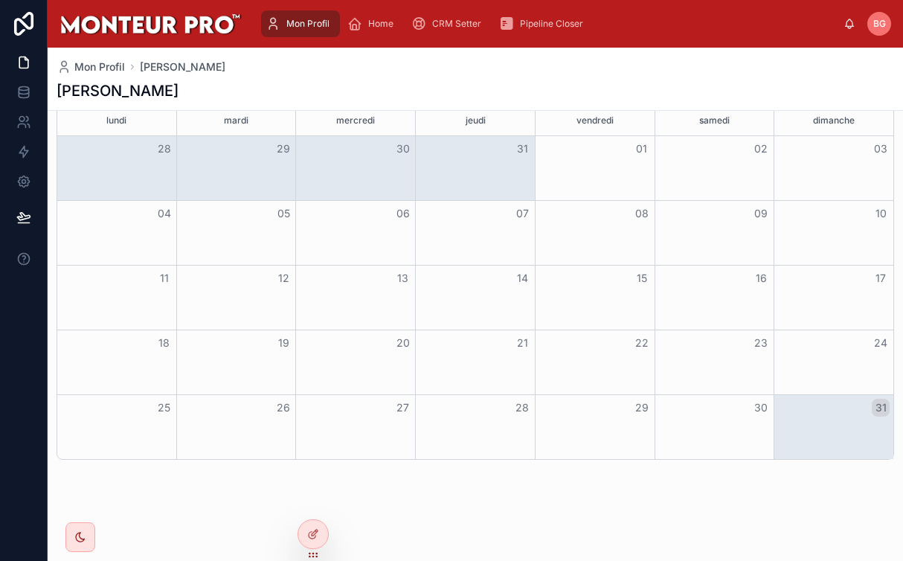
scroll to position [921, 0]
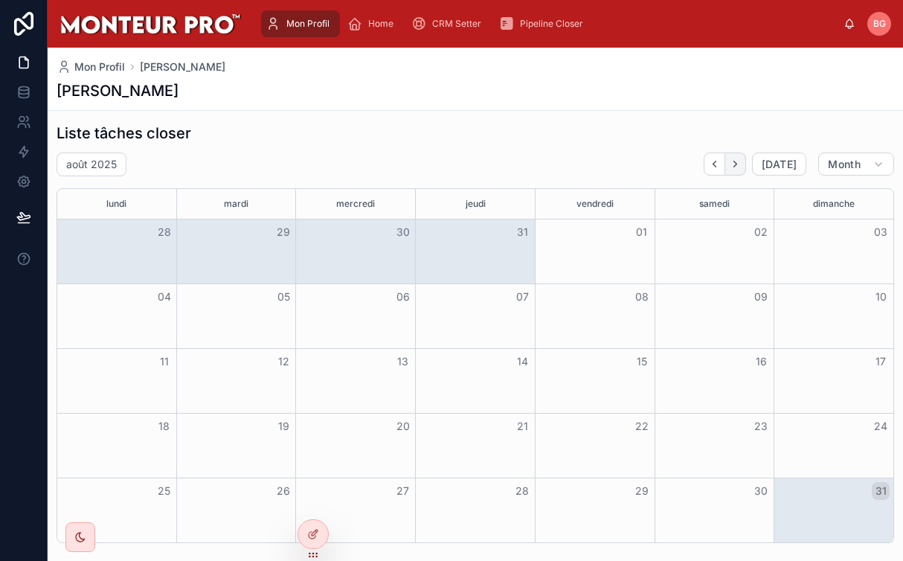
click at [732, 160] on icon "Next" at bounding box center [735, 163] width 11 height 11
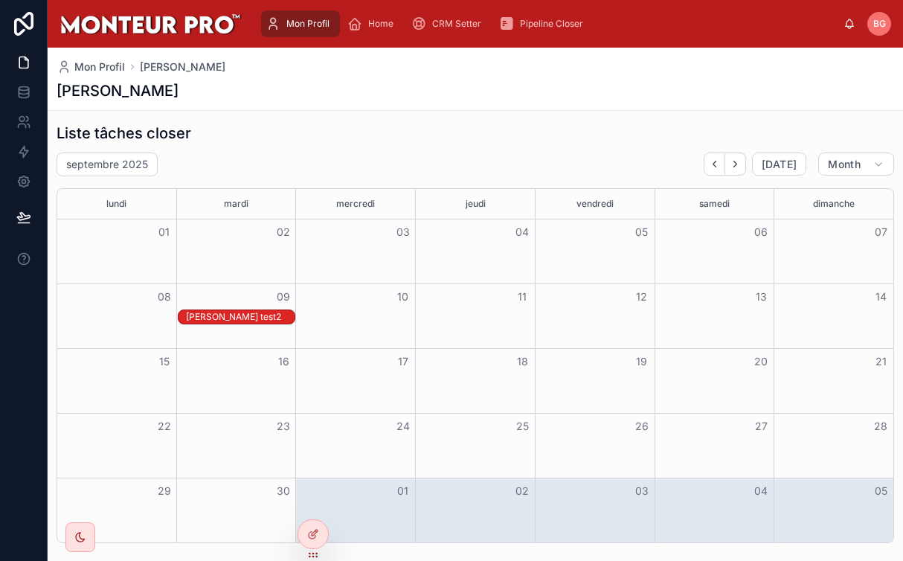
click at [243, 316] on div "[PERSON_NAME] test2" at bounding box center [240, 317] width 109 height 12
click at [355, 359] on span "test" at bounding box center [418, 362] width 214 height 12
click at [316, 360] on span "test" at bounding box center [418, 362] width 214 height 12
click at [244, 316] on div "[PERSON_NAME] test2" at bounding box center [240, 317] width 109 height 12
drag, startPoint x: 219, startPoint y: 323, endPoint x: 234, endPoint y: 315, distance: 17.0
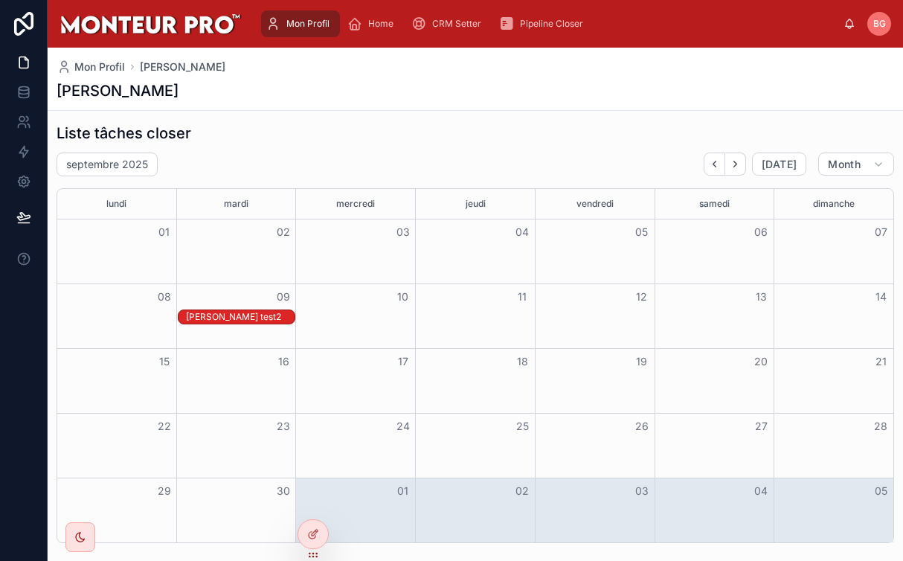
click at [221, 321] on div "[PERSON_NAME] test2" at bounding box center [240, 316] width 109 height 13
drag, startPoint x: 340, startPoint y: 283, endPoint x: 331, endPoint y: 290, distance: 11.6
click at [340, 283] on h2 "[PERSON_NAME] test2" at bounding box center [418, 287] width 214 height 18
drag, startPoint x: 331, startPoint y: 290, endPoint x: 312, endPoint y: 306, distance: 24.8
click at [324, 295] on h2 "[PERSON_NAME] test2" at bounding box center [418, 287] width 214 height 18
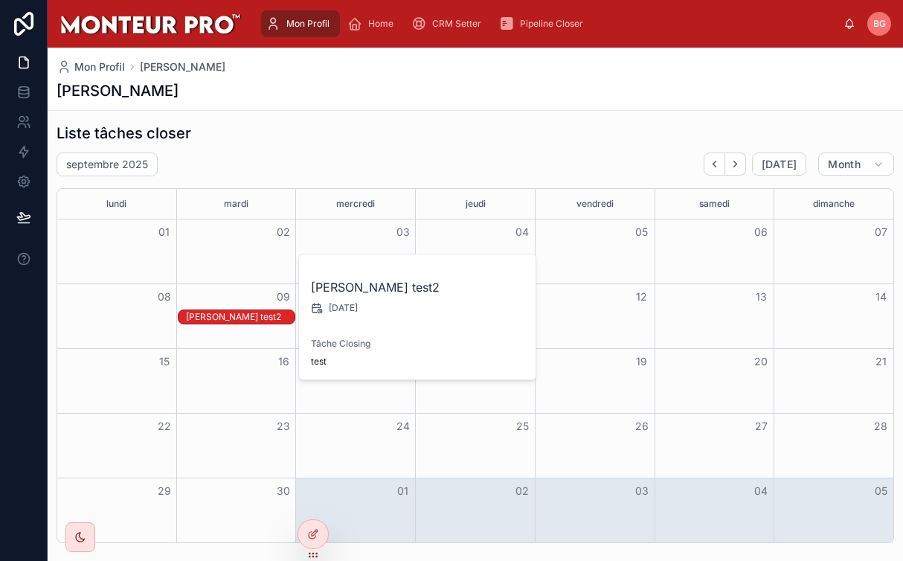
click at [309, 312] on div "jimmy test2 09/09/2025 Tâche Closing test" at bounding box center [418, 316] width 238 height 125
click at [314, 312] on icon at bounding box center [316, 308] width 8 height 8
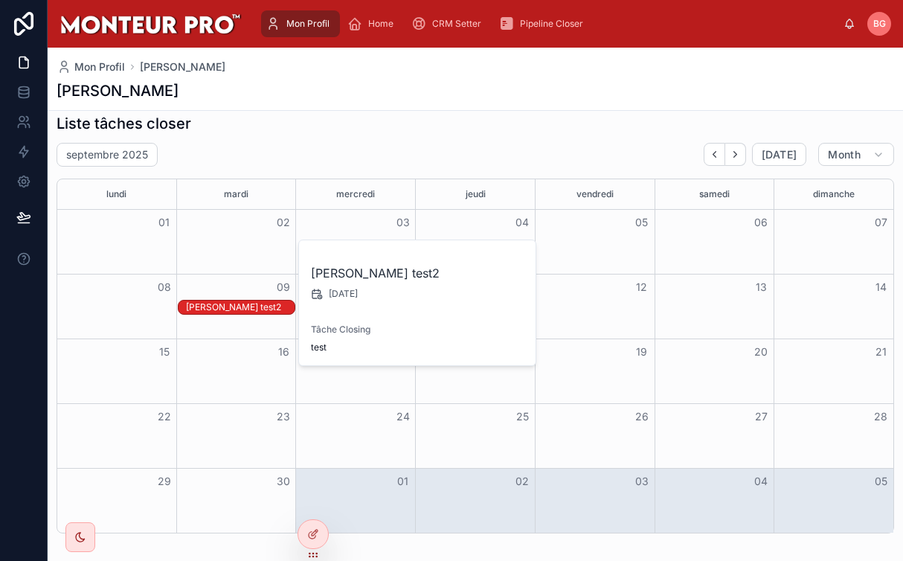
scroll to position [927, 0]
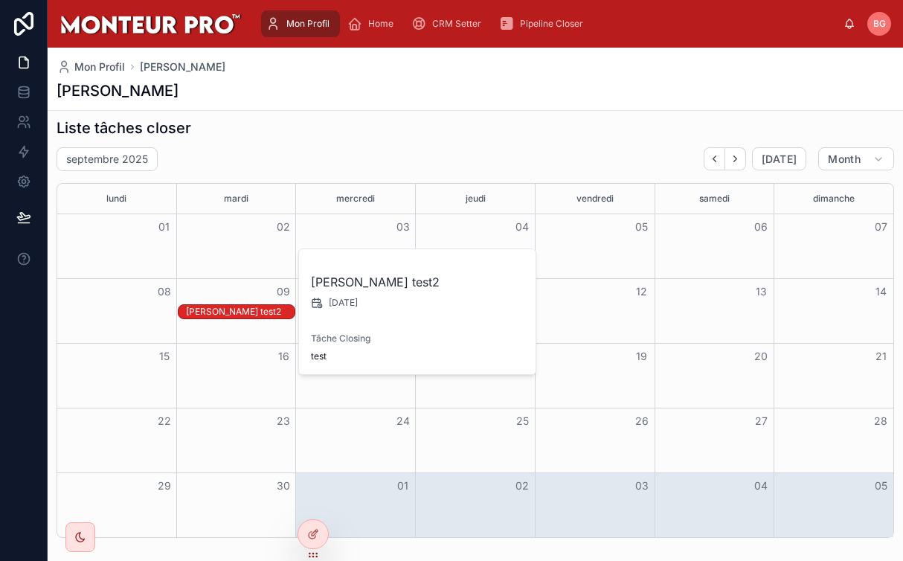
click at [224, 306] on div "[PERSON_NAME] test2" at bounding box center [240, 312] width 109 height 12
click at [224, 307] on div "[PERSON_NAME] test2" at bounding box center [240, 312] width 109 height 12
click at [271, 309] on div "[PERSON_NAME] test2" at bounding box center [240, 312] width 109 height 12
click at [345, 277] on h2 "[PERSON_NAME] test2" at bounding box center [418, 282] width 214 height 18
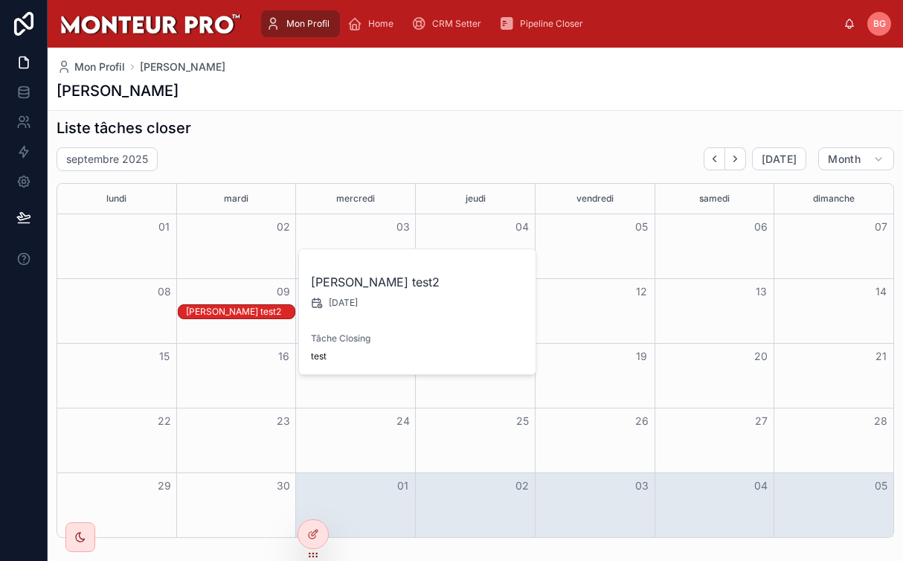
click at [338, 283] on h2 "[PERSON_NAME] test2" at bounding box center [418, 282] width 214 height 18
click at [340, 283] on h2 "[PERSON_NAME] test2" at bounding box center [418, 282] width 214 height 18
click at [229, 309] on div "[PERSON_NAME] test2" at bounding box center [240, 312] width 109 height 12
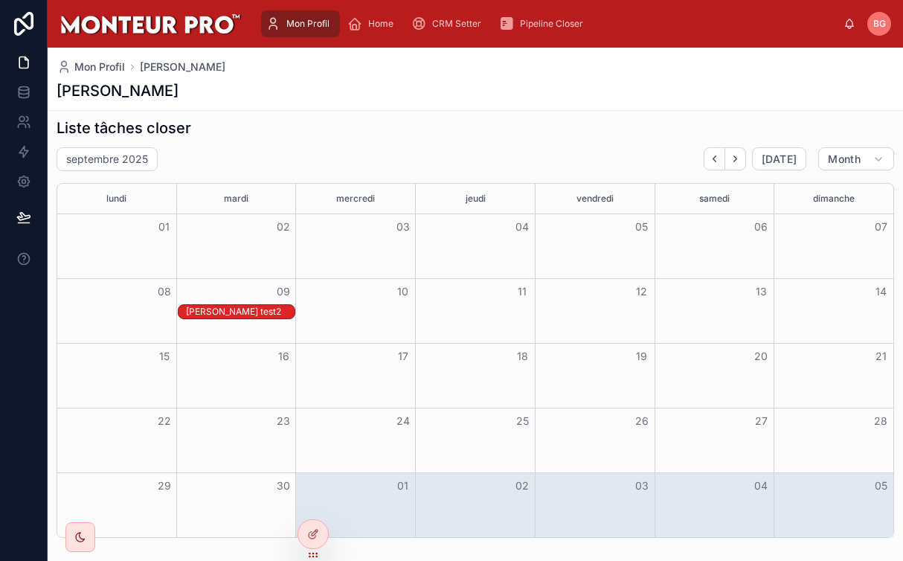
click at [230, 312] on div "[PERSON_NAME] test2" at bounding box center [240, 312] width 109 height 12
click at [317, 538] on icon at bounding box center [313, 534] width 12 height 12
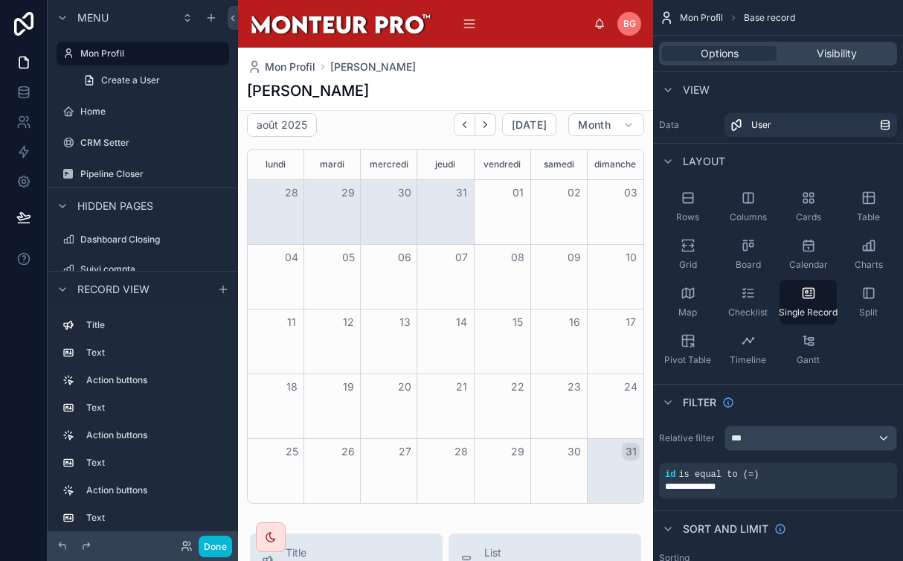
scroll to position [950, 0]
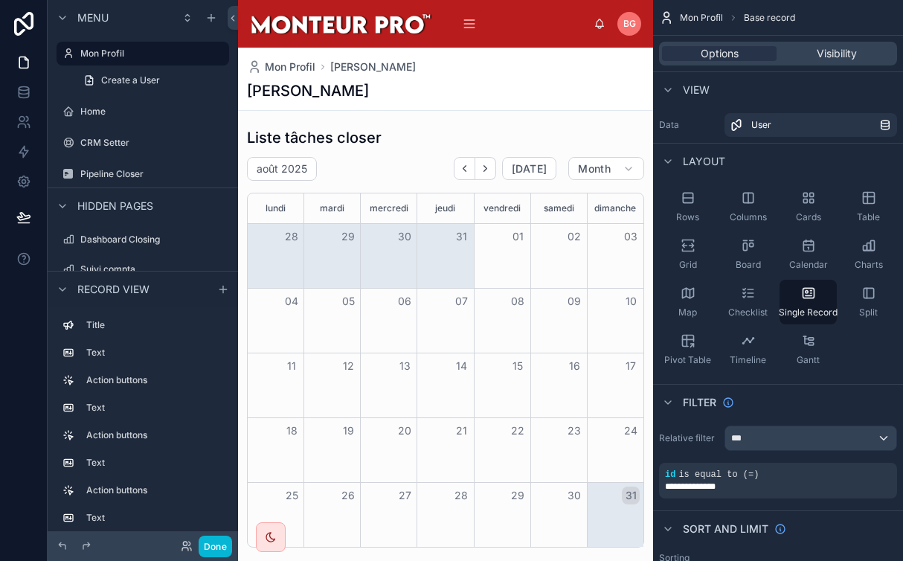
click at [466, 300] on div at bounding box center [445, 174] width 415 height 2152
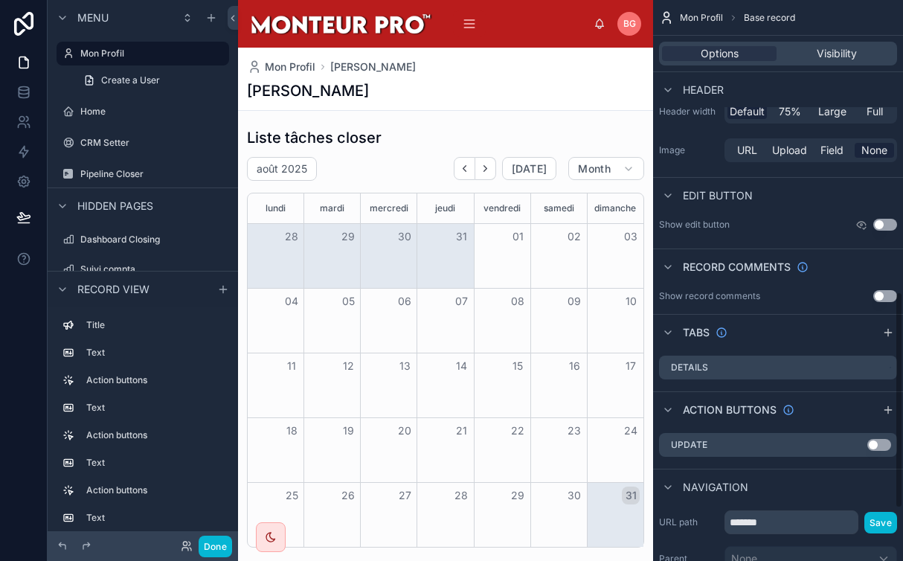
scroll to position [744, 0]
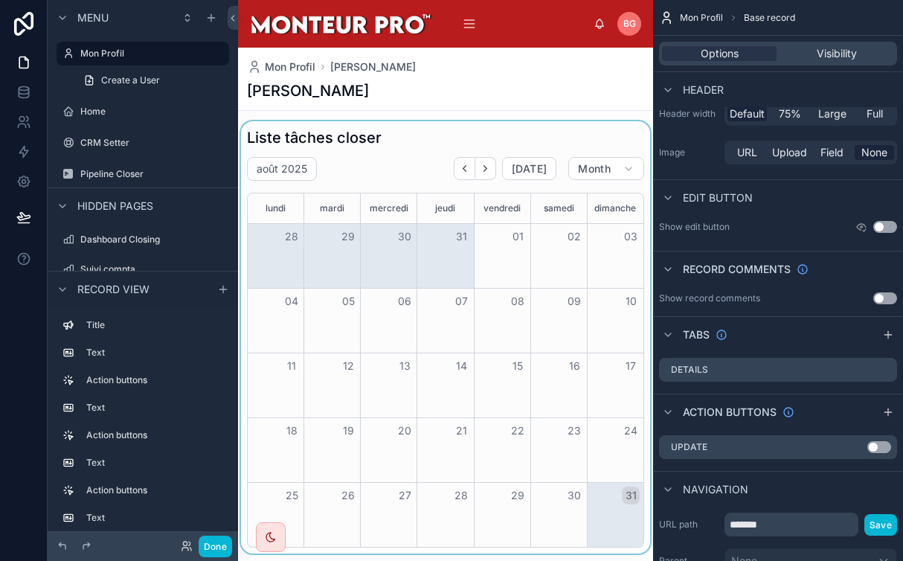
click at [483, 170] on div at bounding box center [445, 337] width 415 height 433
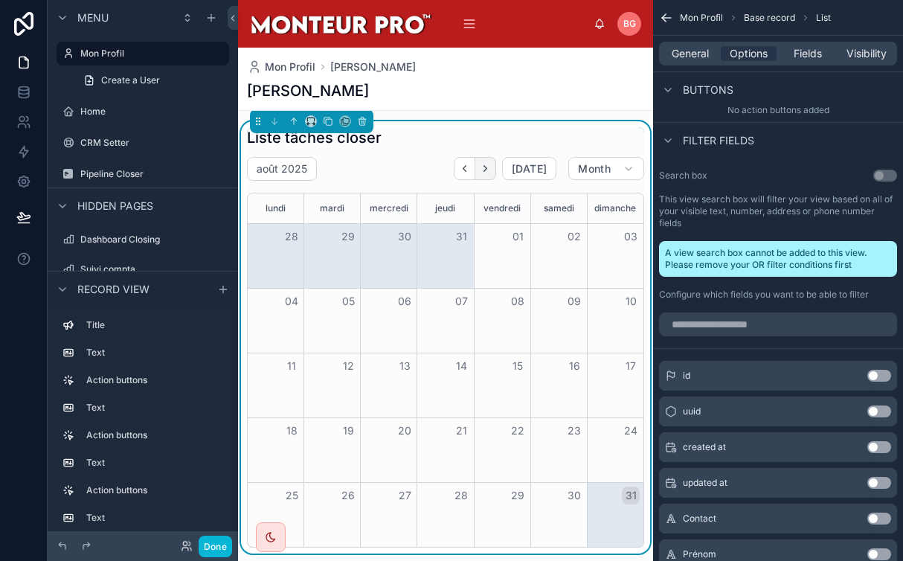
click at [488, 170] on icon "Next" at bounding box center [485, 168] width 11 height 11
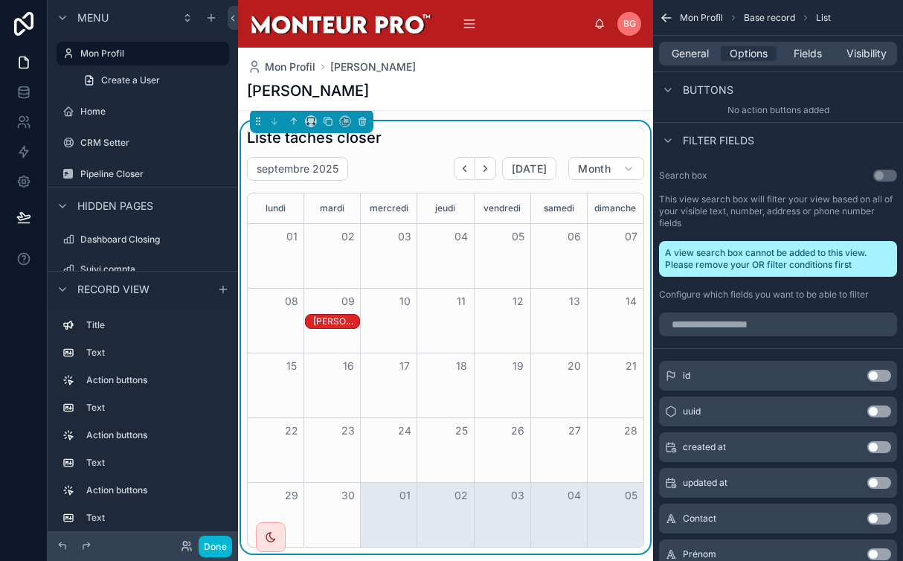
click at [316, 320] on div "[PERSON_NAME] test2" at bounding box center [336, 321] width 46 height 12
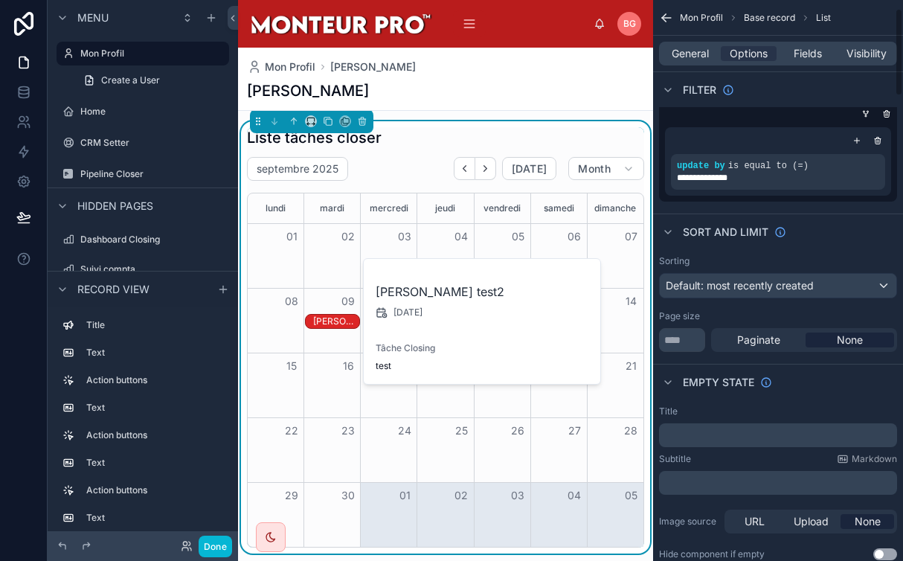
scroll to position [55, 0]
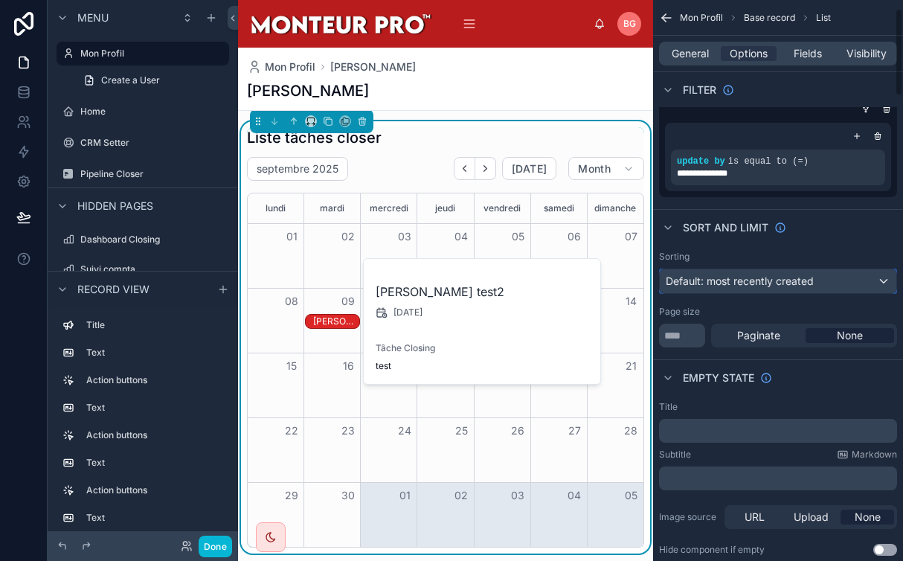
click at [769, 285] on span "Default: most recently created" at bounding box center [740, 280] width 148 height 13
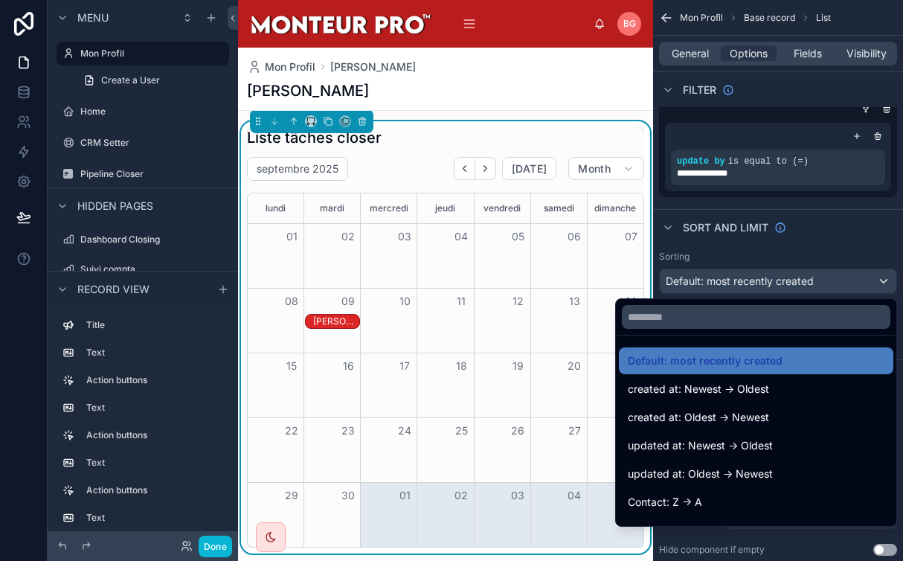
click at [789, 264] on div "scrollable content" at bounding box center [451, 280] width 903 height 561
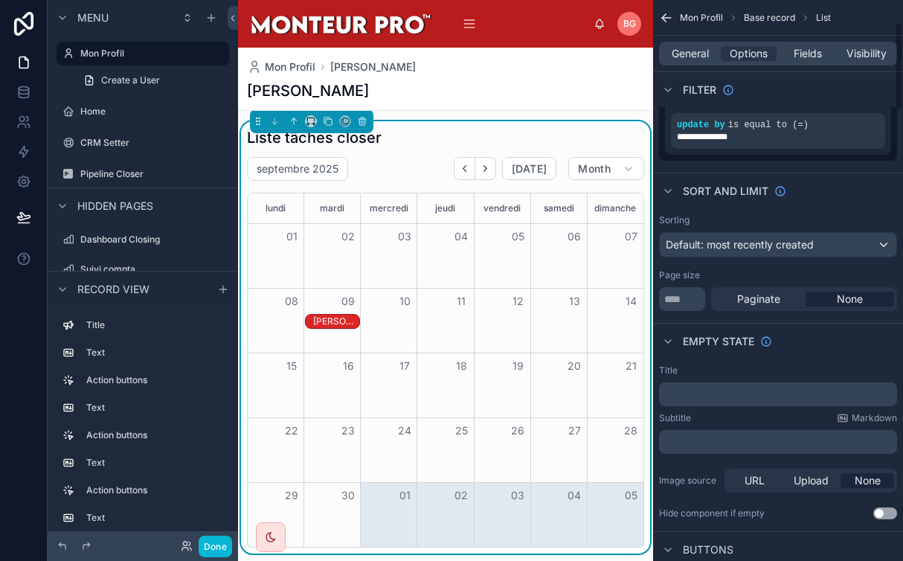
scroll to position [0, 0]
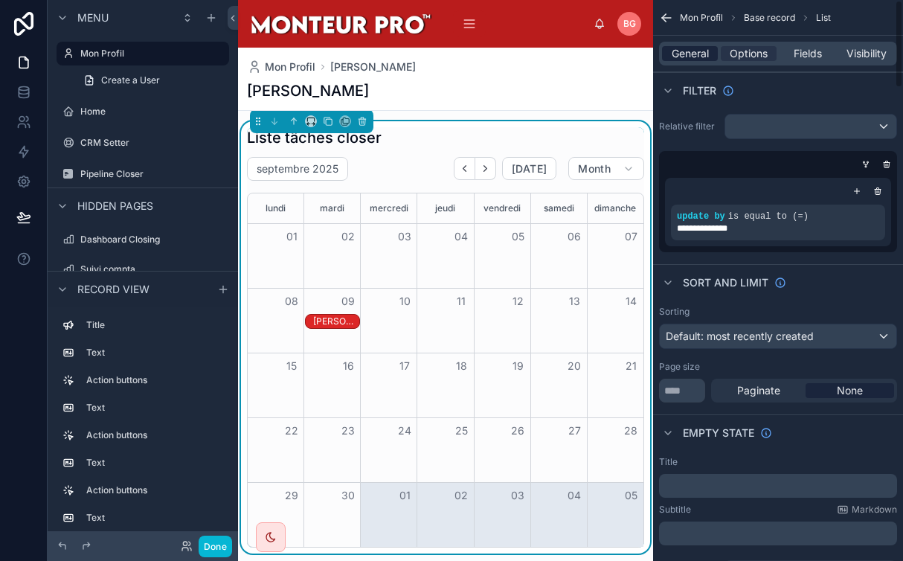
click at [689, 60] on span "General" at bounding box center [690, 53] width 37 height 15
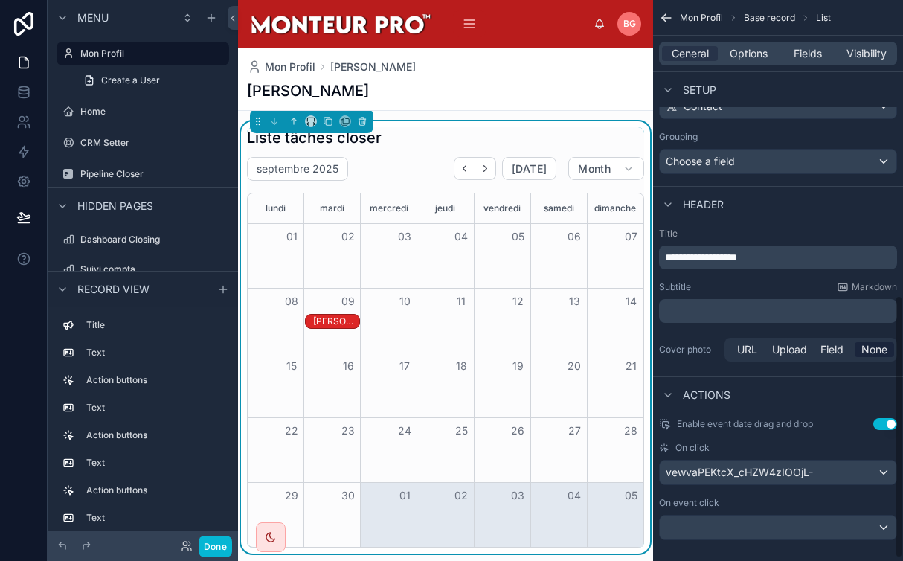
scroll to position [636, 0]
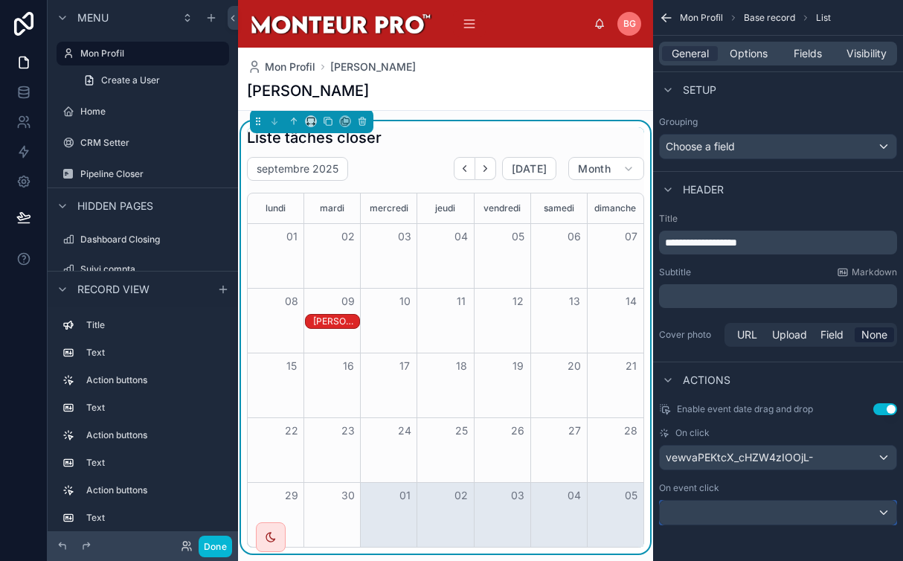
click at [741, 512] on div "scrollable content" at bounding box center [778, 513] width 237 height 24
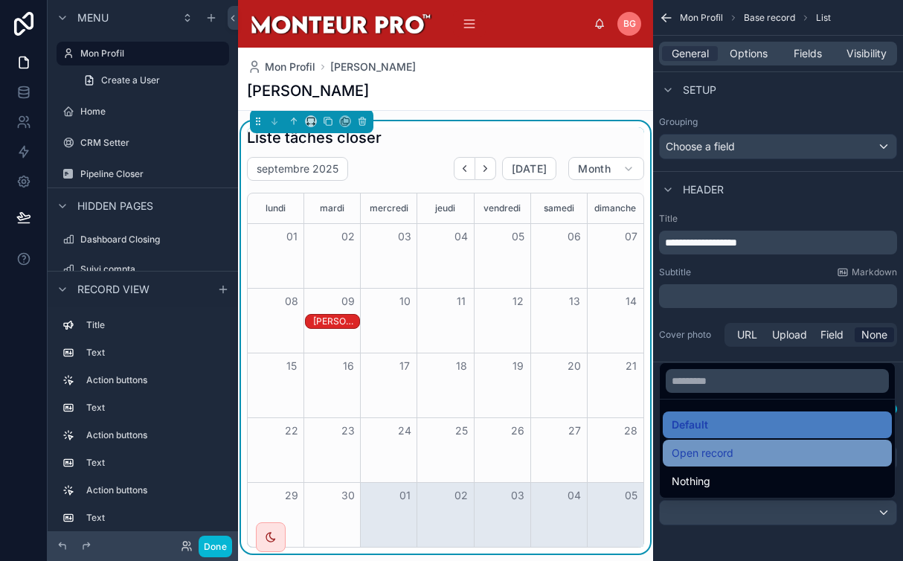
click at [736, 454] on div "Open record" at bounding box center [777, 453] width 211 height 18
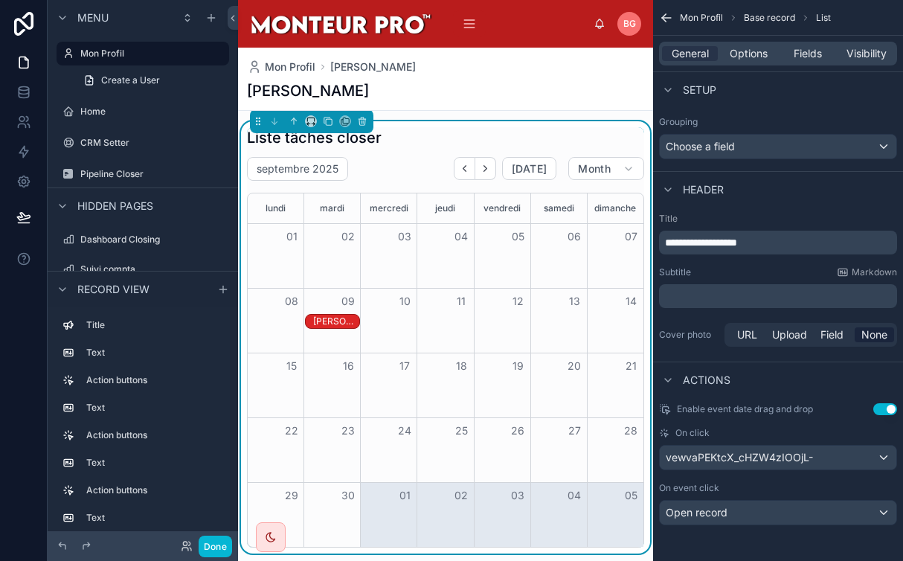
click at [331, 320] on div "[PERSON_NAME] test2" at bounding box center [336, 321] width 46 height 12
click at [331, 321] on div "[PERSON_NAME] test2" at bounding box center [336, 321] width 46 height 12
click at [332, 321] on div "[PERSON_NAME] test2" at bounding box center [336, 321] width 46 height 12
click at [226, 542] on button "Done" at bounding box center [215, 546] width 33 height 22
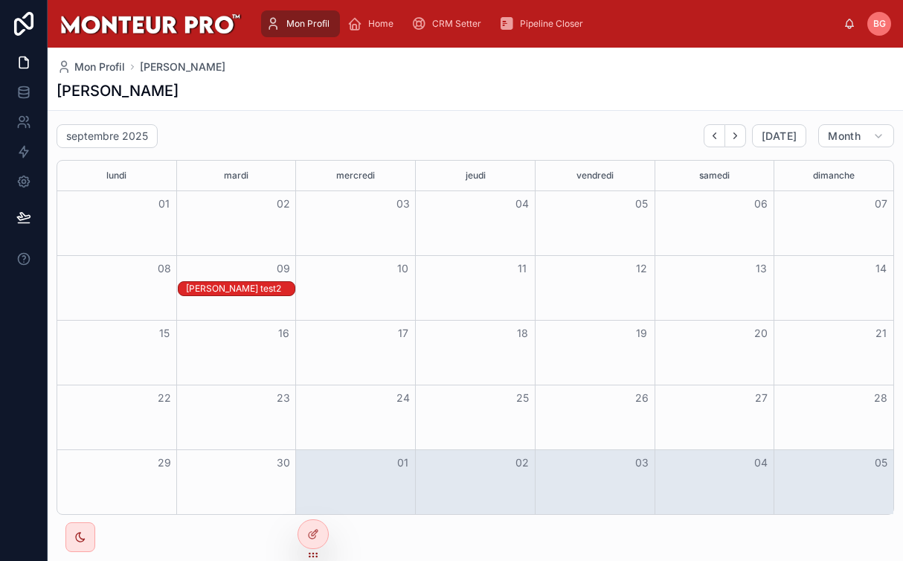
click at [237, 286] on div "[PERSON_NAME] test2" at bounding box center [240, 289] width 109 height 12
click at [241, 289] on div "[PERSON_NAME] test2" at bounding box center [240, 289] width 109 height 12
click at [312, 535] on icon at bounding box center [315, 533] width 6 height 6
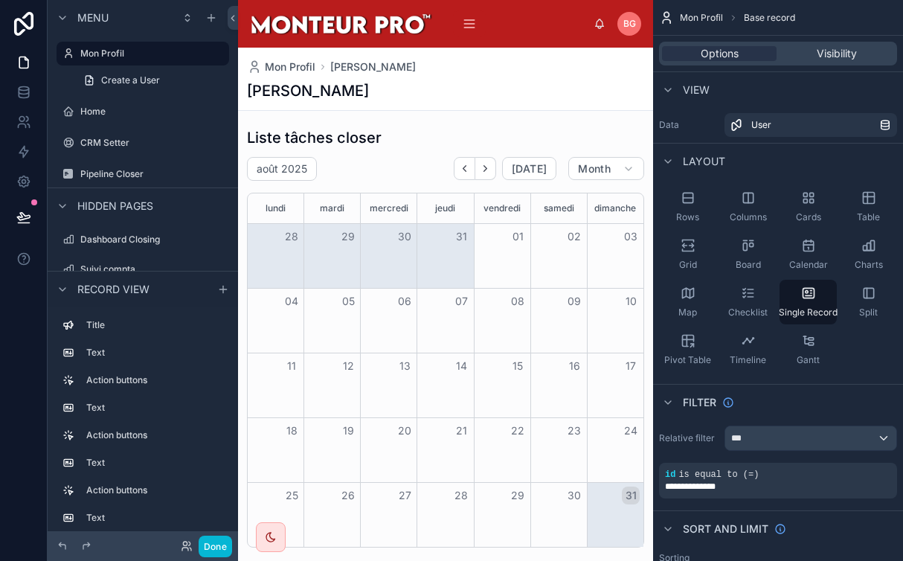
click at [491, 174] on div at bounding box center [445, 174] width 415 height 2152
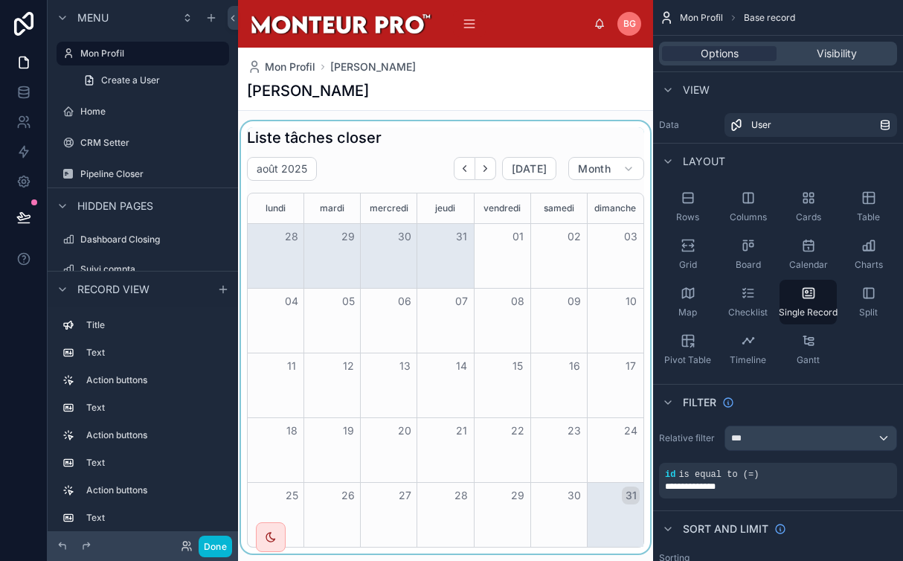
click at [489, 168] on div at bounding box center [445, 337] width 415 height 433
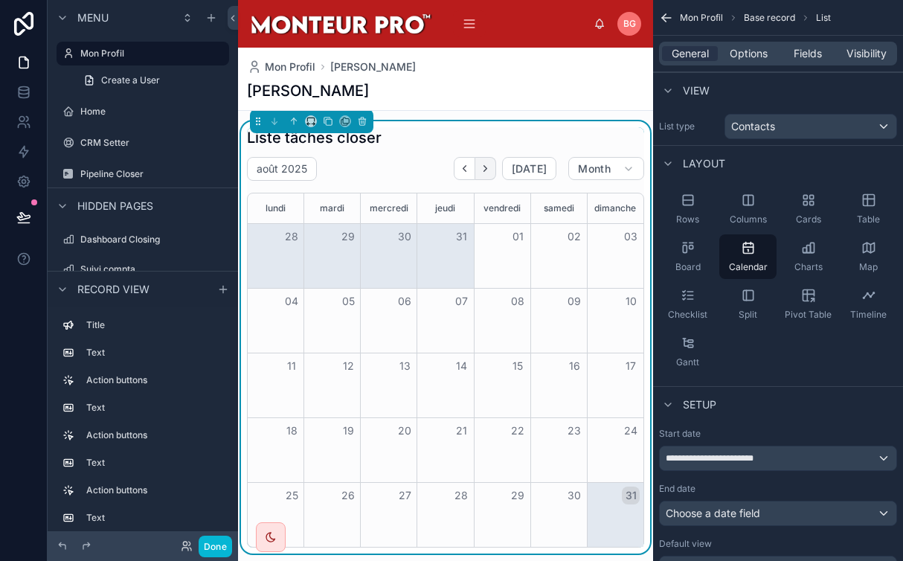
click at [492, 174] on button "Next" at bounding box center [485, 168] width 21 height 23
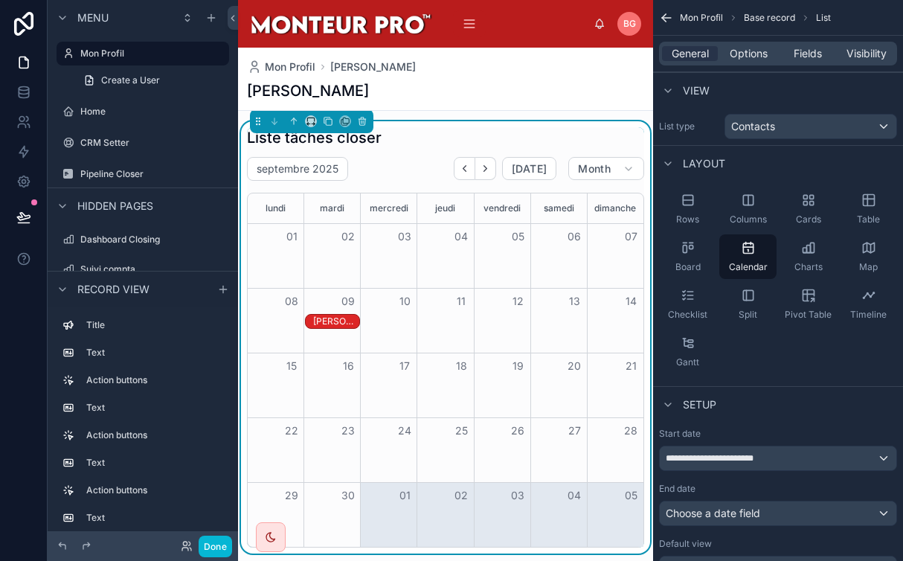
click at [334, 324] on div "[PERSON_NAME] test2" at bounding box center [336, 321] width 46 height 12
click at [358, 321] on div "[PERSON_NAME] test2" at bounding box center [336, 321] width 46 height 12
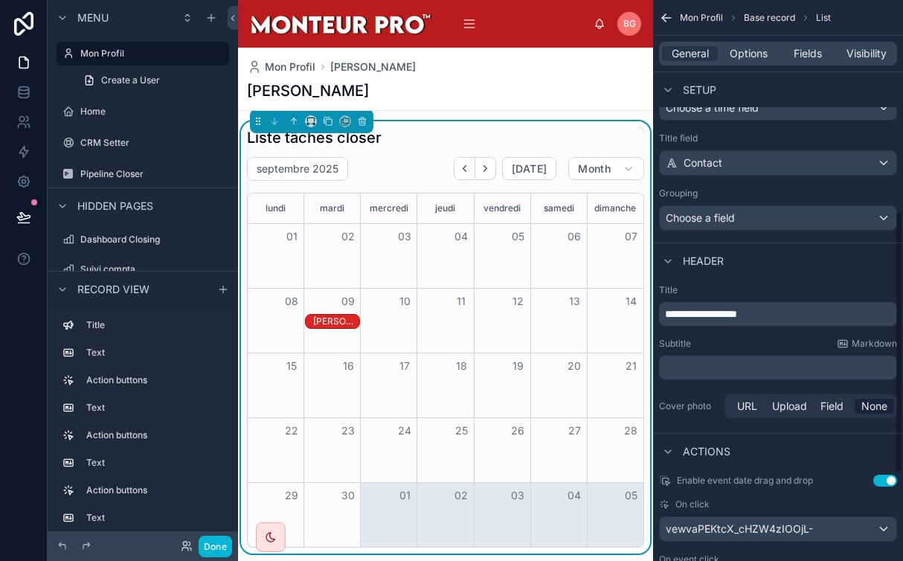
scroll to position [636, 0]
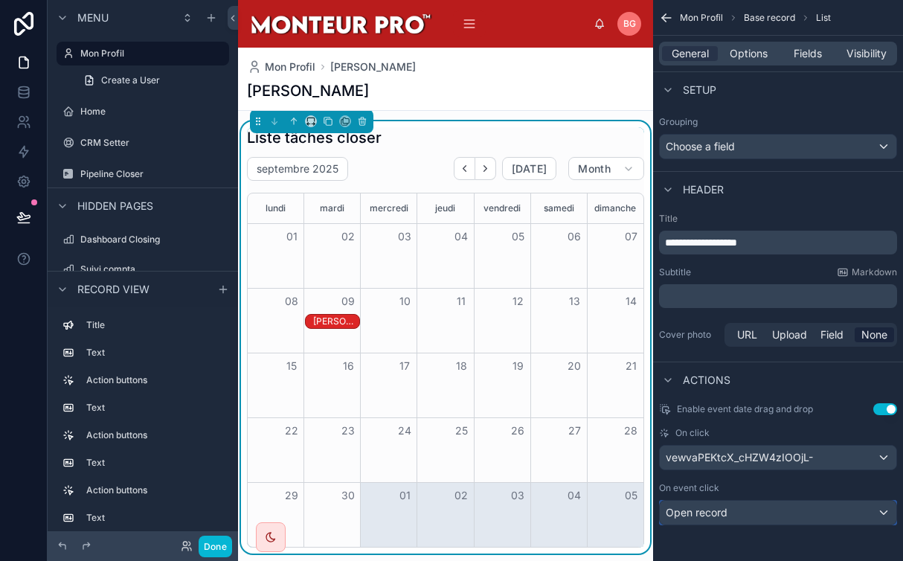
click at [727, 514] on div "Open record" at bounding box center [778, 513] width 237 height 24
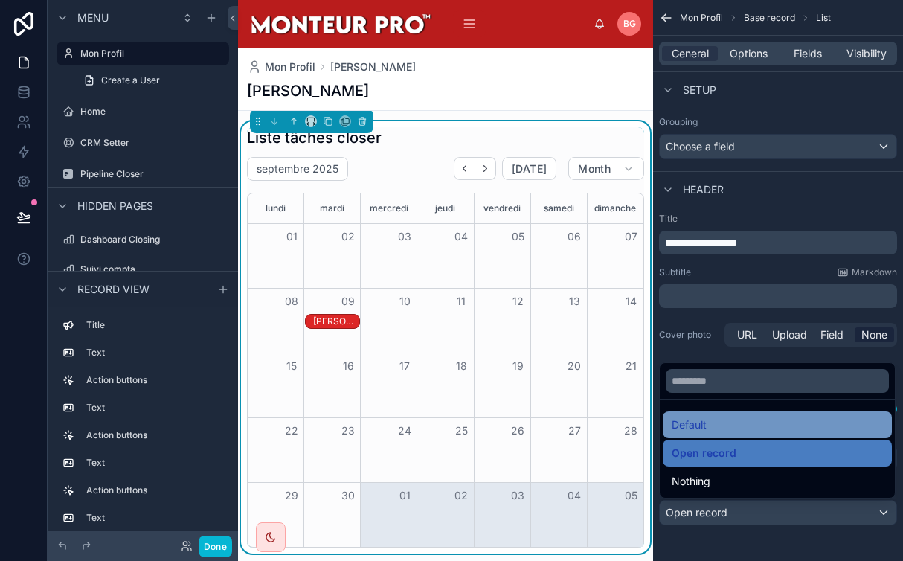
click at [709, 419] on div "Default" at bounding box center [777, 425] width 211 height 18
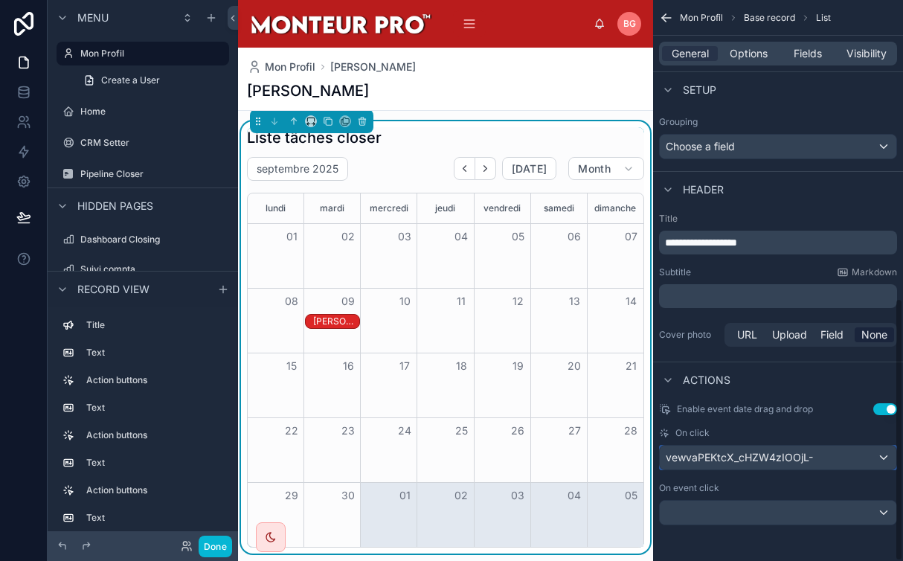
click at [739, 454] on span "vewvaPEKtcX_cHZW4zIOOjL-" at bounding box center [739, 457] width 147 height 15
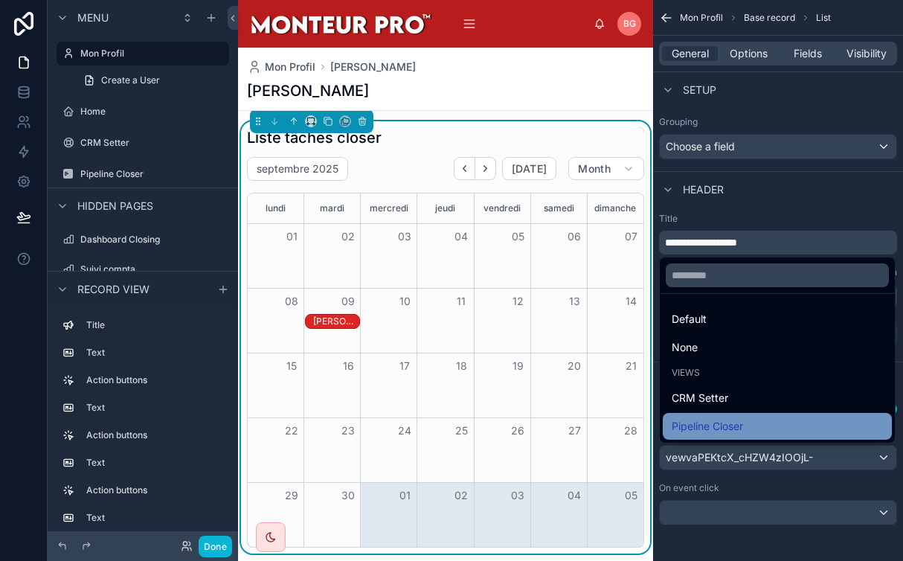
click at [743, 424] on span "Pipeline Closer" at bounding box center [707, 426] width 71 height 18
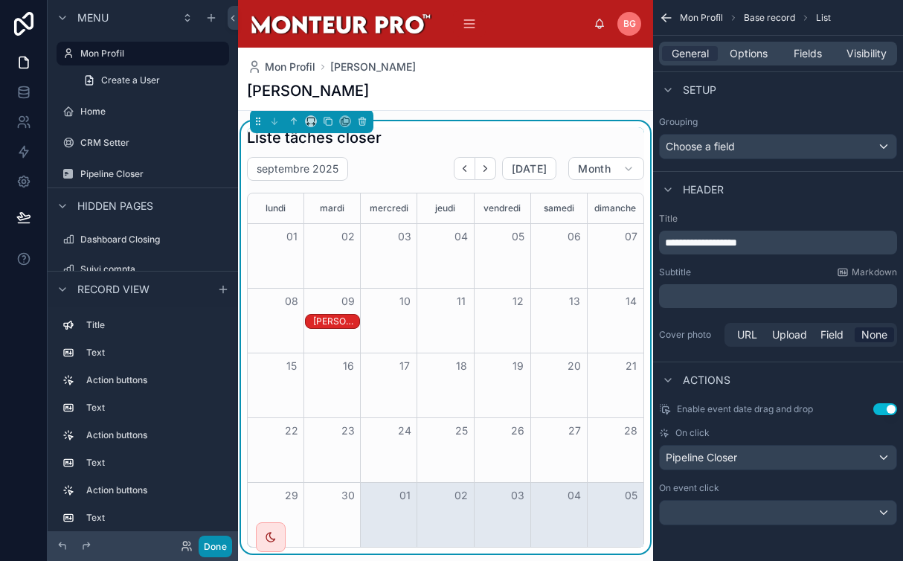
click at [213, 544] on button "Done" at bounding box center [215, 546] width 33 height 22
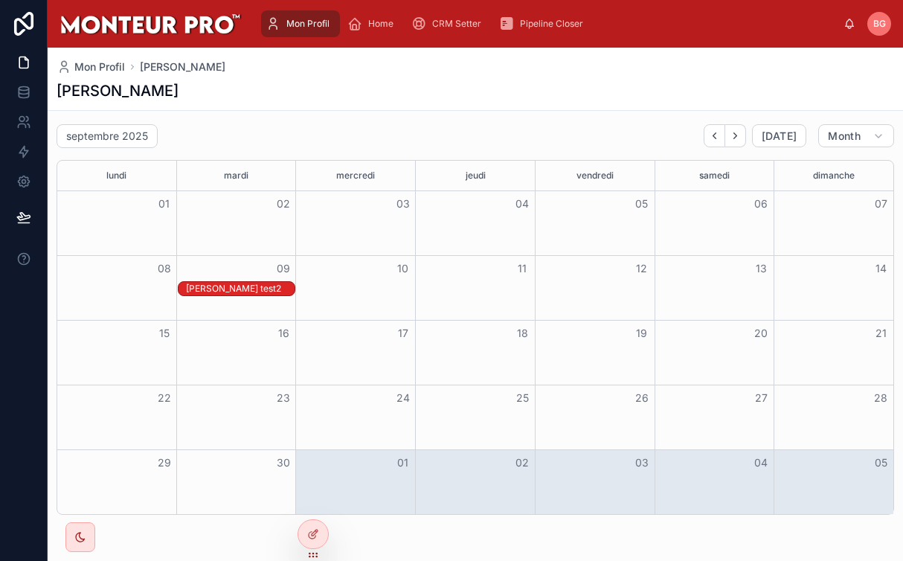
click at [250, 289] on div "[PERSON_NAME] test2" at bounding box center [240, 289] width 109 height 12
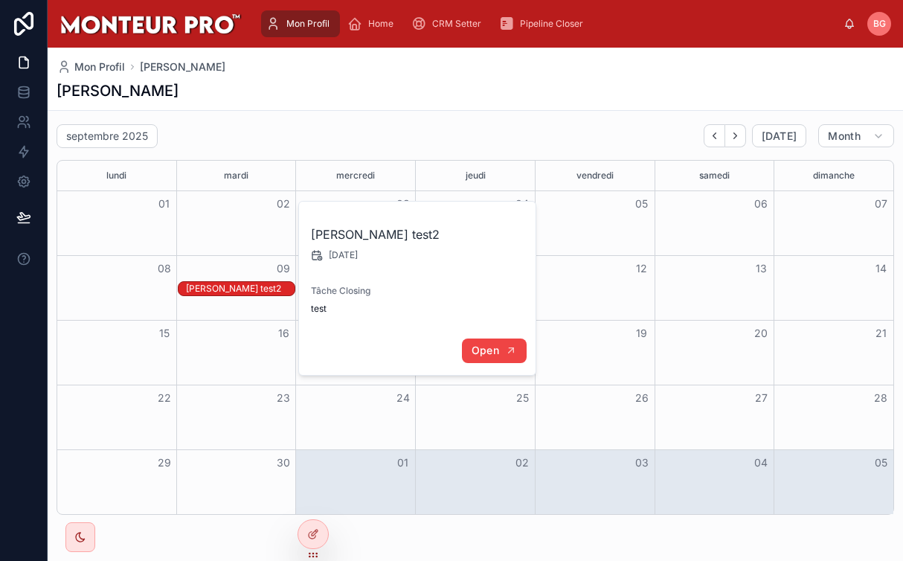
click at [505, 352] on icon "button" at bounding box center [511, 350] width 12 height 12
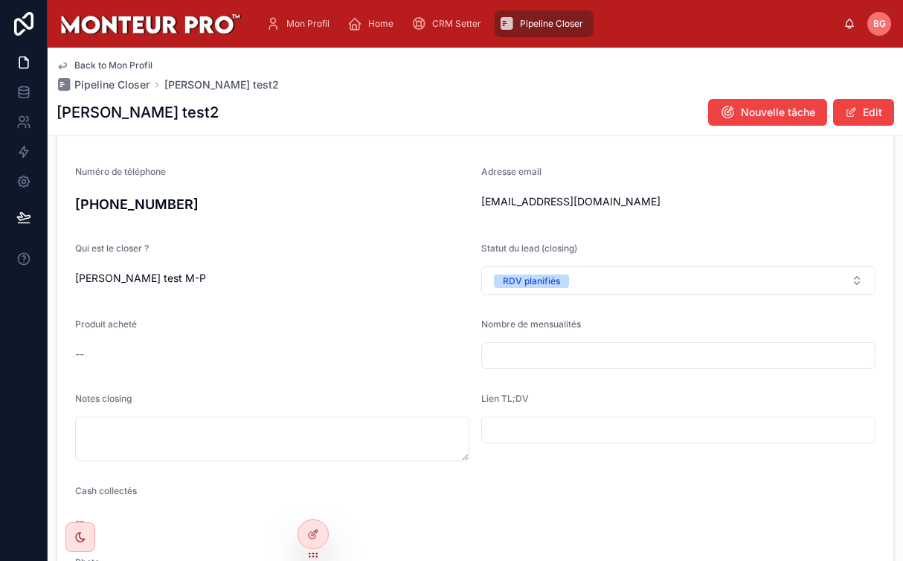
scroll to position [266, 0]
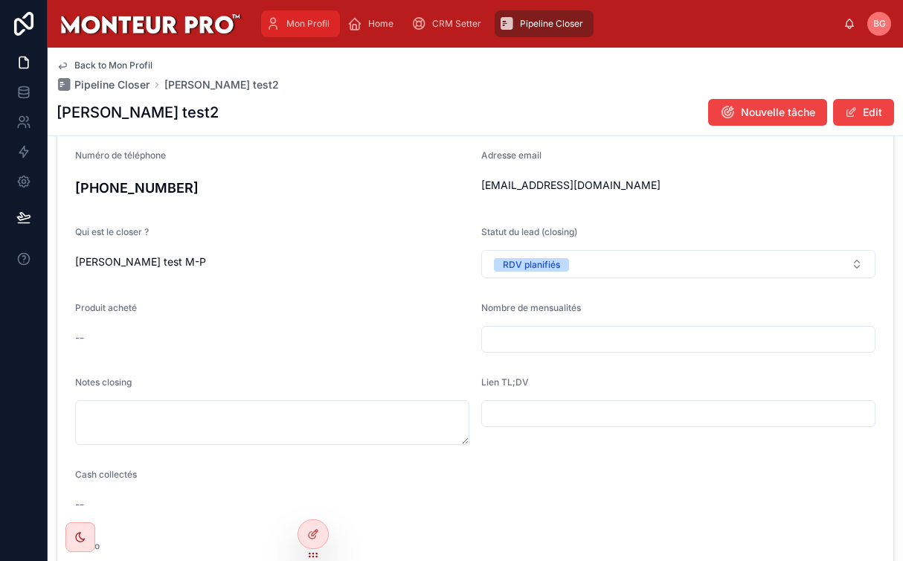
click at [309, 25] on span "Mon Profil" at bounding box center [307, 24] width 43 height 12
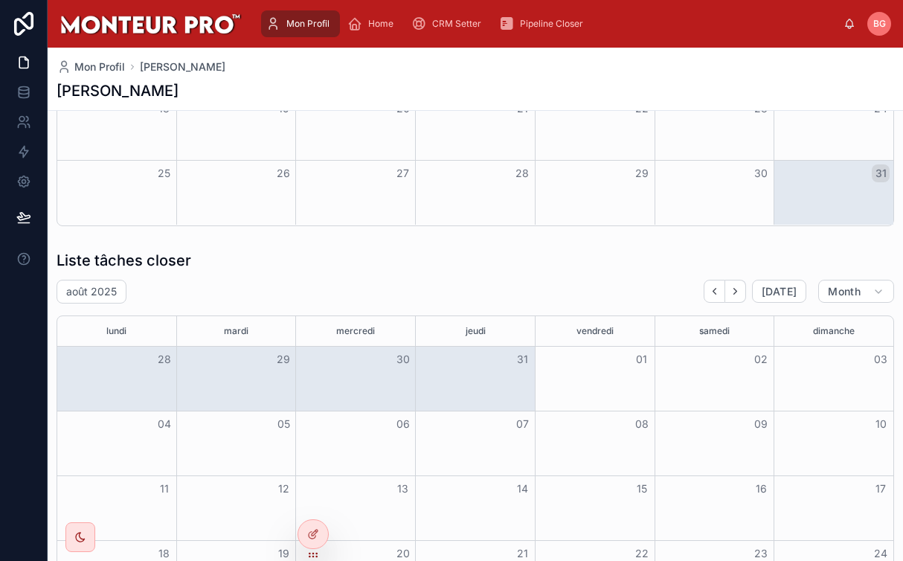
drag, startPoint x: 738, startPoint y: 293, endPoint x: 642, endPoint y: 344, distance: 108.8
click at [738, 294] on icon "Next" at bounding box center [735, 291] width 11 height 11
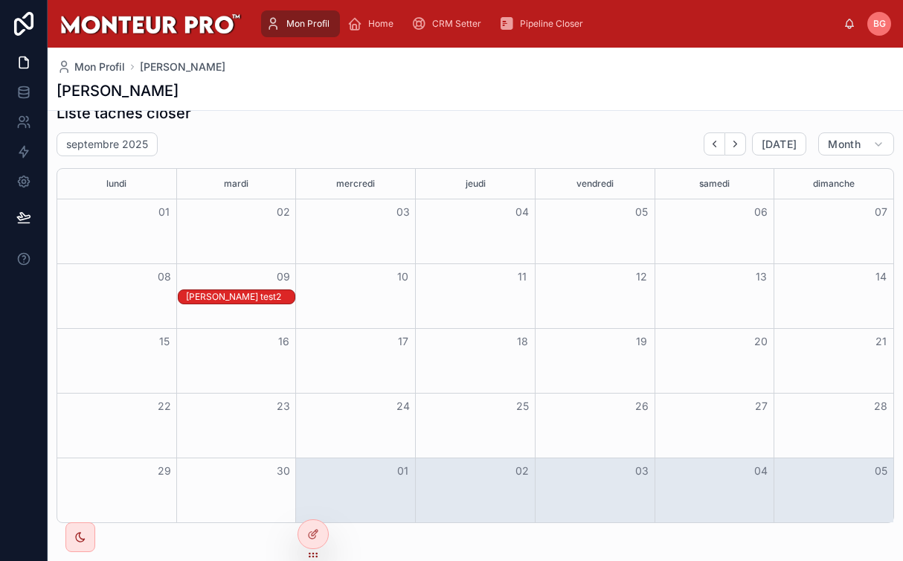
scroll to position [1005, 0]
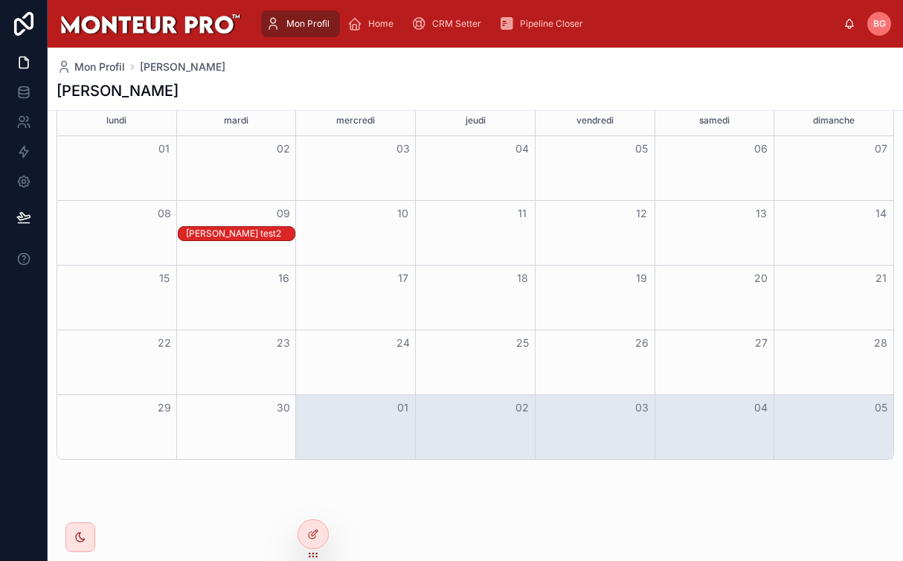
click at [254, 227] on div "[PERSON_NAME] test2" at bounding box center [237, 233] width 118 height 15
click at [255, 236] on div "[PERSON_NAME] test2" at bounding box center [240, 234] width 109 height 12
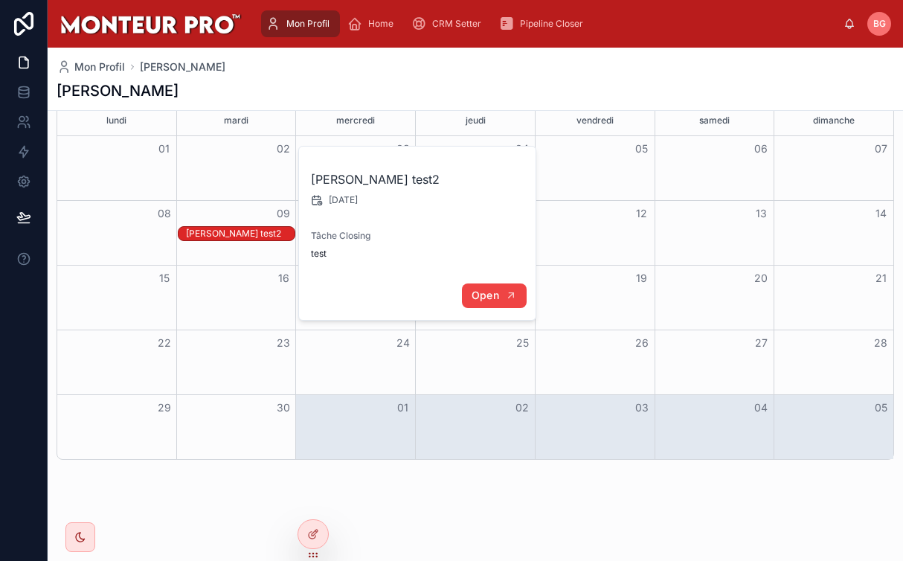
click at [499, 288] on button "Open" at bounding box center [494, 295] width 65 height 25
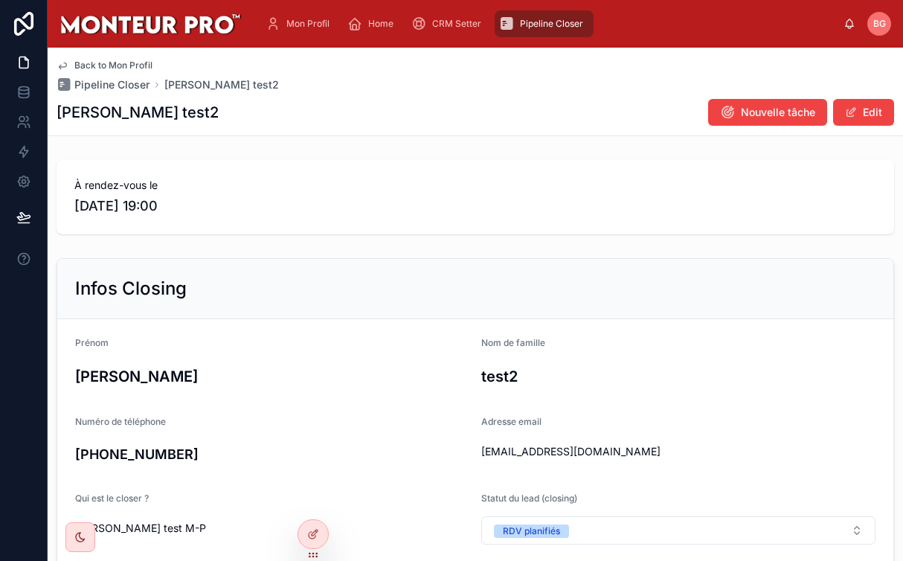
click at [550, 20] on span "Pipeline Closer" at bounding box center [551, 24] width 63 height 12
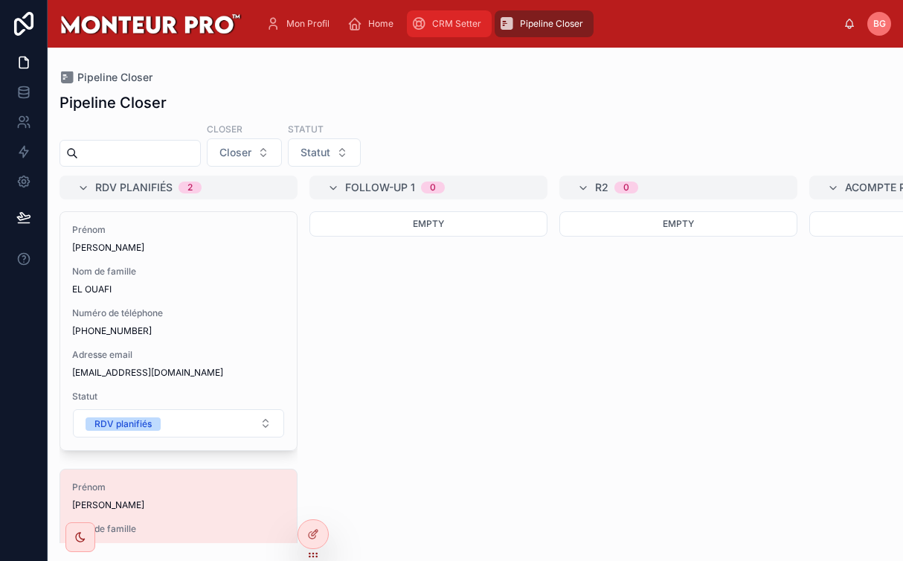
click at [446, 33] on div "CRM Setter" at bounding box center [449, 24] width 76 height 24
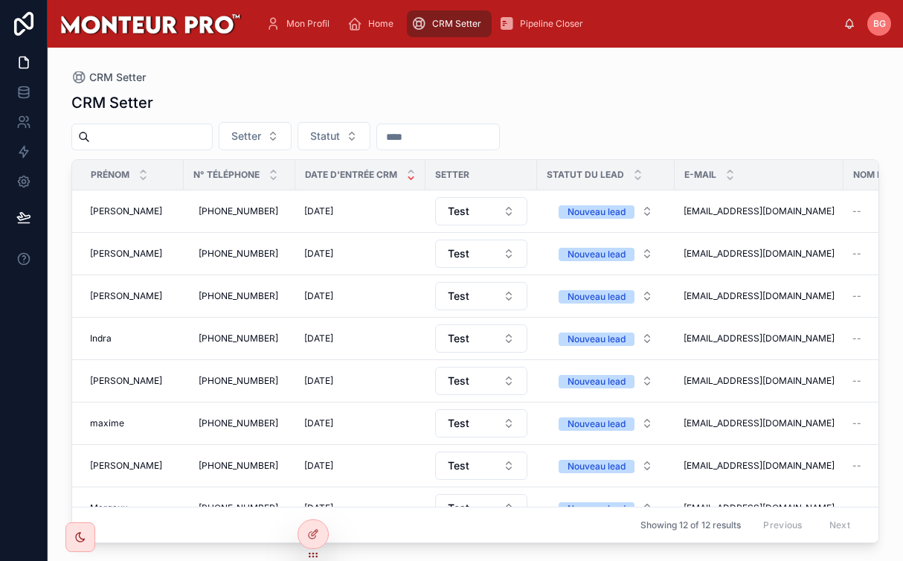
click at [202, 141] on input "text" at bounding box center [151, 136] width 122 height 21
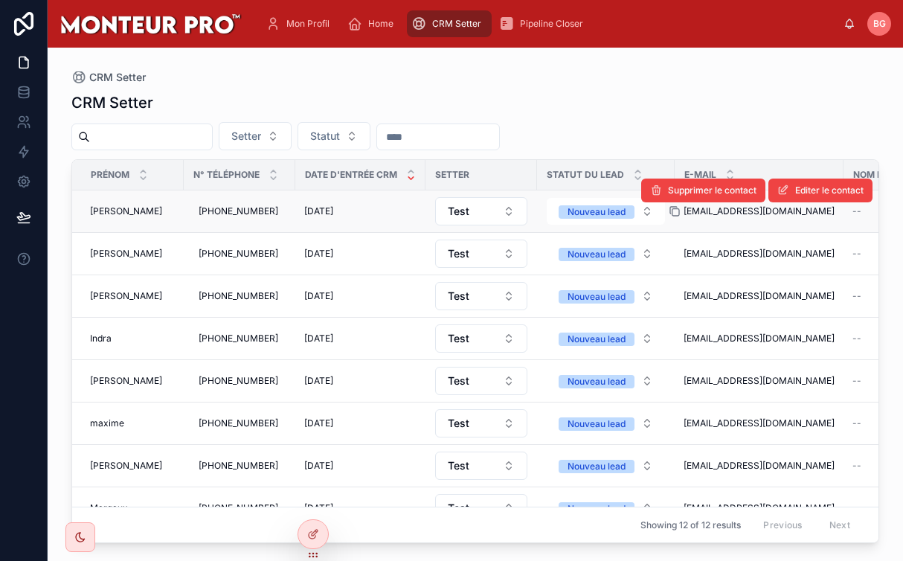
click at [672, 213] on icon at bounding box center [675, 211] width 12 height 12
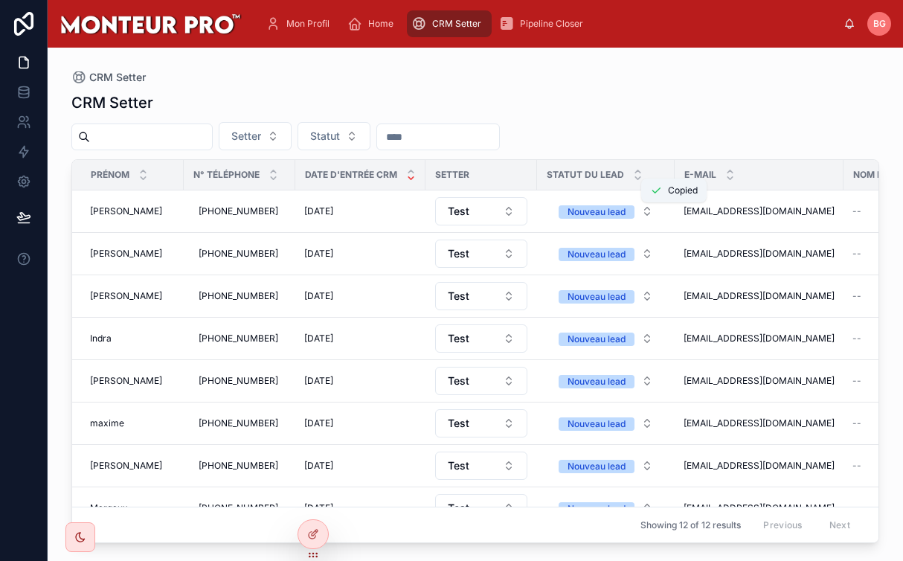
click at [126, 130] on input "text" at bounding box center [151, 136] width 122 height 21
paste input "**********"
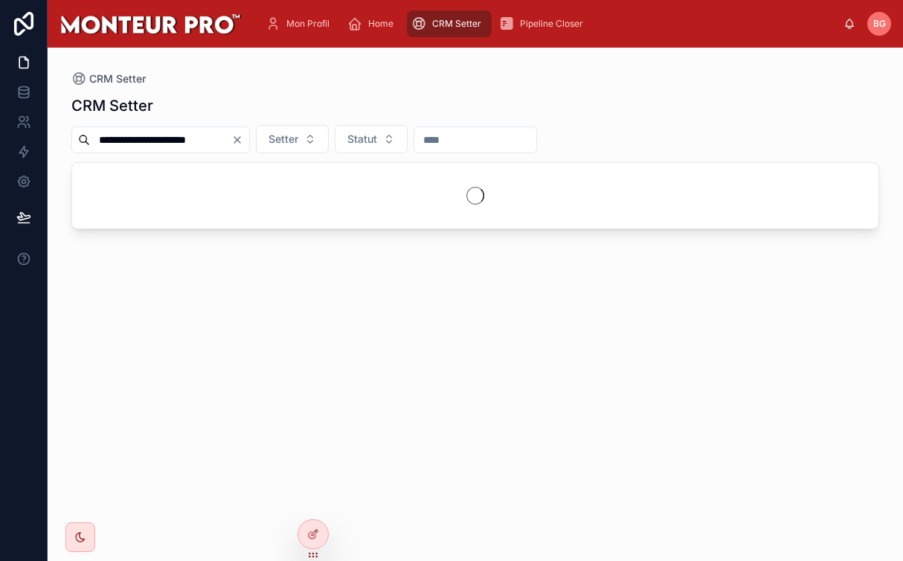
type input "**********"
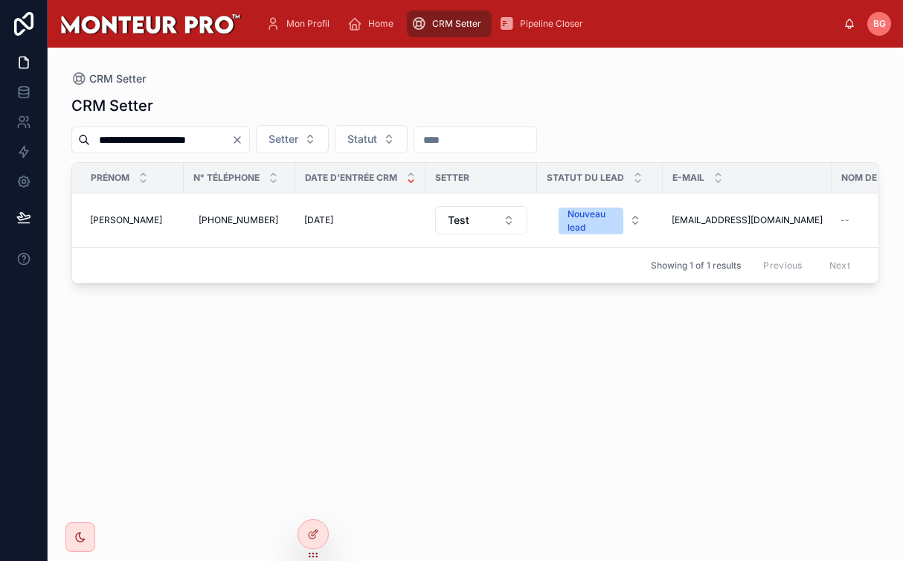
click at [390, 95] on div "CRM Setter" at bounding box center [475, 105] width 808 height 21
click at [193, 135] on input "**********" at bounding box center [160, 139] width 141 height 21
drag, startPoint x: 243, startPoint y: 142, endPoint x: 344, endPoint y: 109, distance: 105.8
click at [243, 141] on button "Clear" at bounding box center [240, 140] width 18 height 12
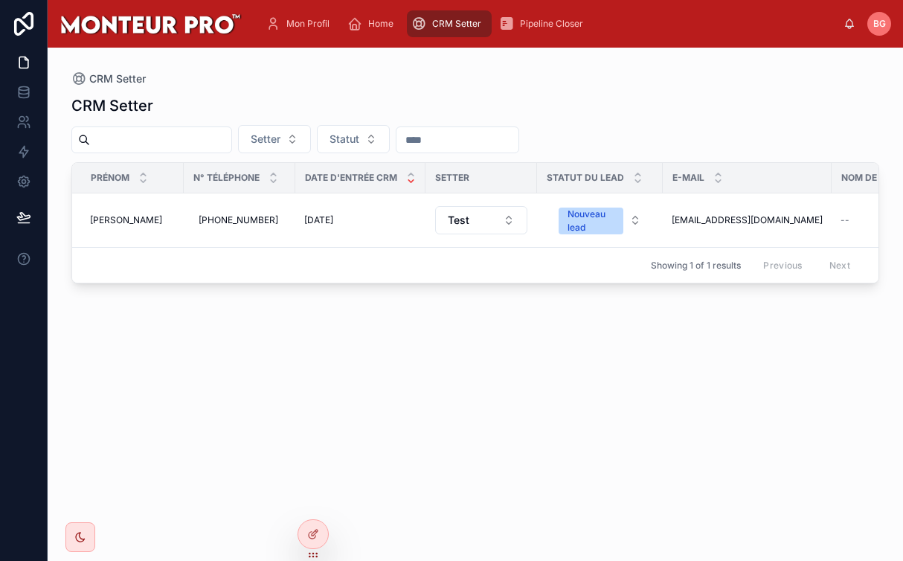
click at [385, 95] on div "CRM Setter" at bounding box center [475, 105] width 808 height 21
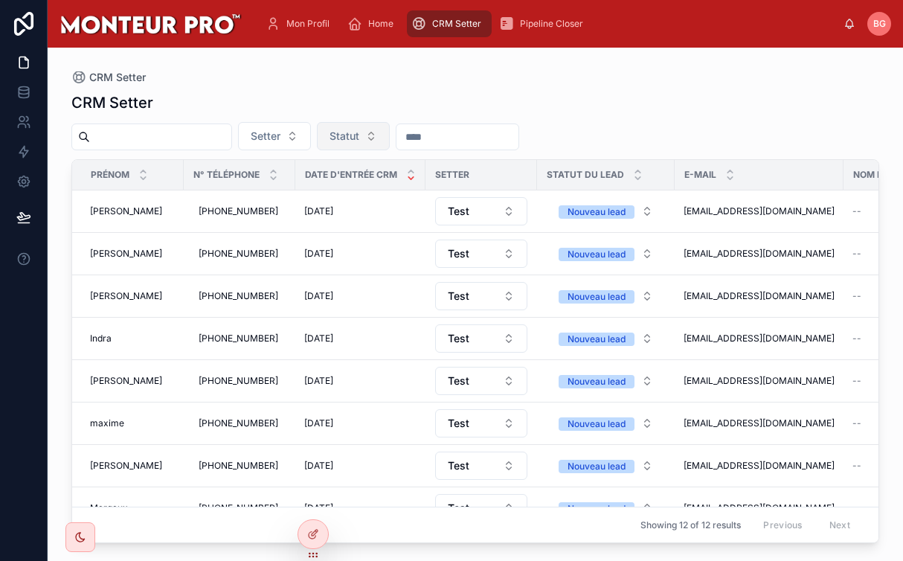
click at [338, 142] on span "Statut" at bounding box center [344, 136] width 30 height 15
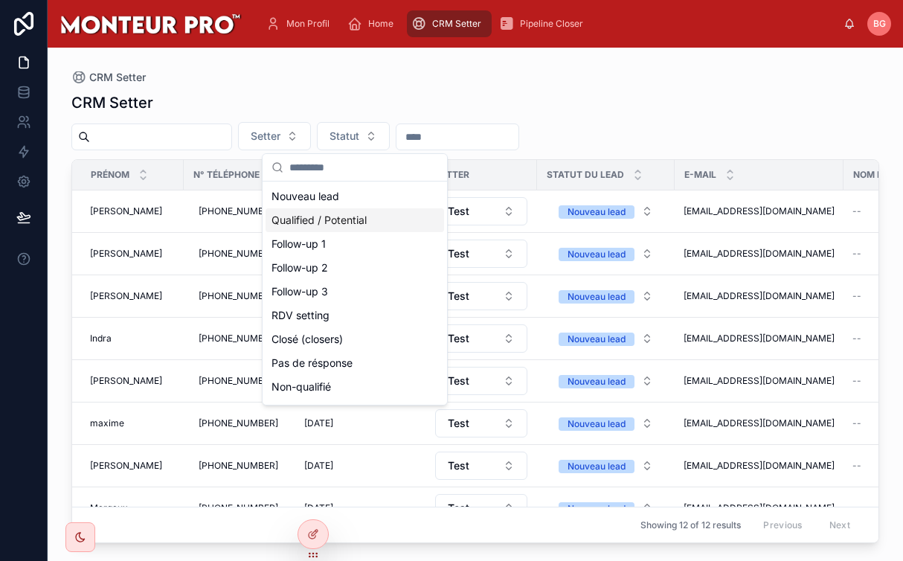
click at [361, 225] on div "Qualified / Potential" at bounding box center [355, 220] width 178 height 24
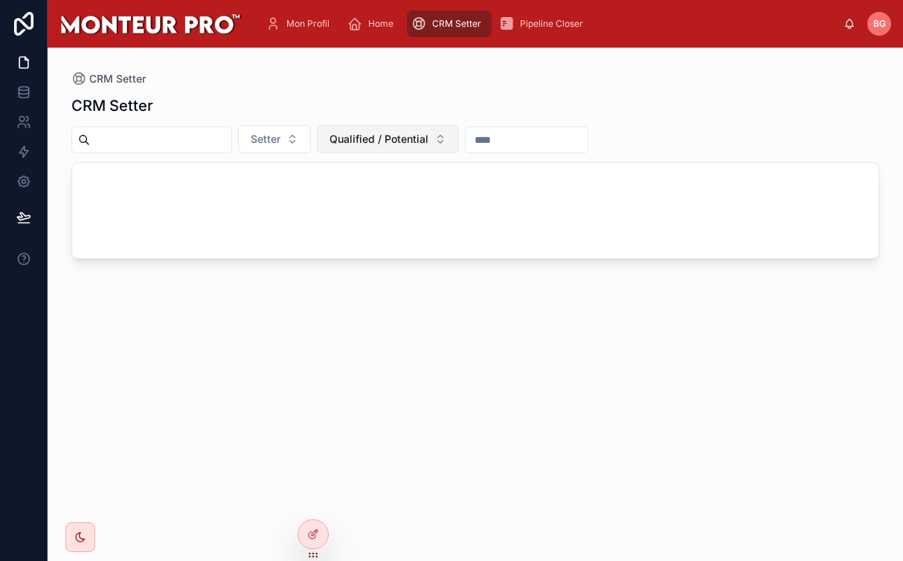
click at [419, 143] on span "Qualified / Potential" at bounding box center [378, 139] width 99 height 15
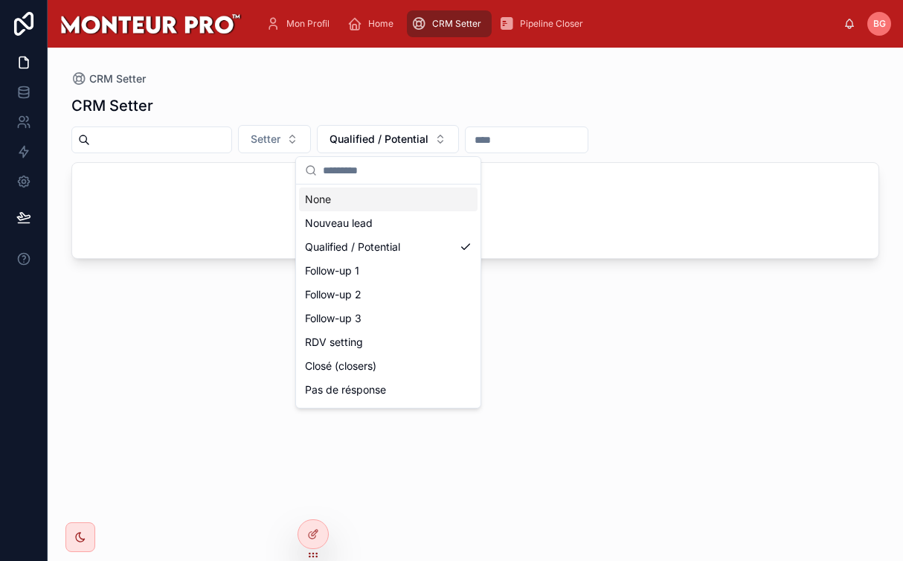
click at [421, 208] on div "None" at bounding box center [388, 199] width 178 height 24
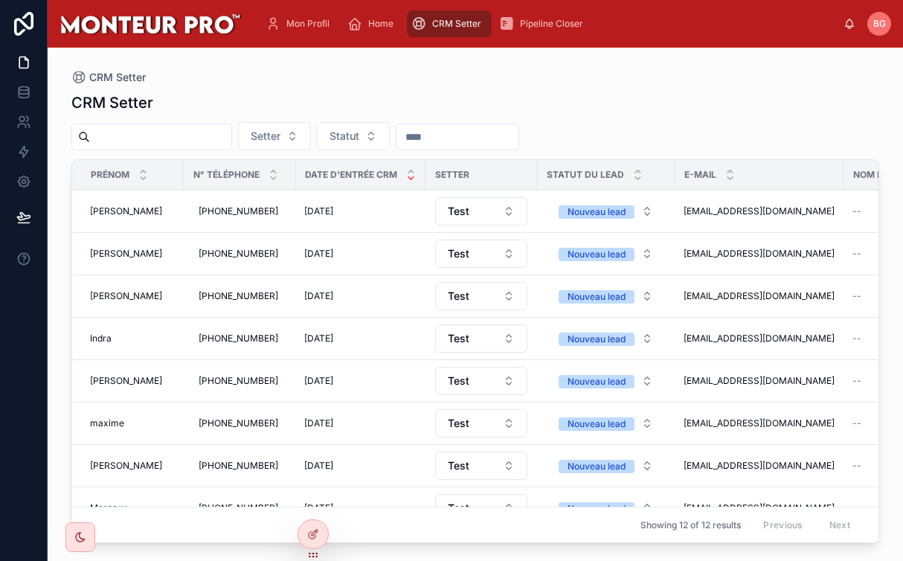
click at [689, 103] on div "CRM Setter" at bounding box center [475, 102] width 808 height 21
drag, startPoint x: 485, startPoint y: 157, endPoint x: 483, endPoint y: 146, distance: 11.4
click at [483, 149] on div "CRM Setter Setter Statut Prénom N° Téléphone Date d'entrée CRM Setter Statut du…" at bounding box center [475, 313] width 808 height 460
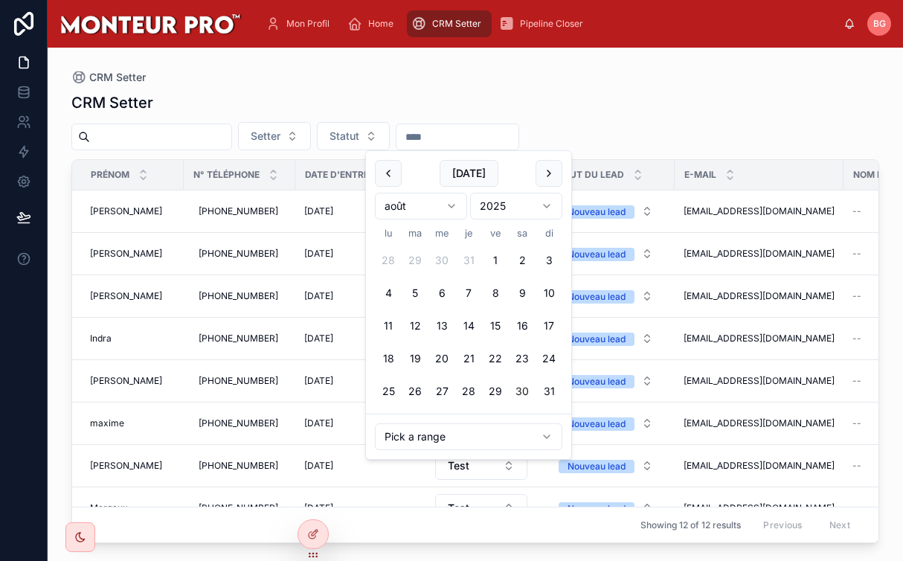
click at [481, 140] on input "text" at bounding box center [457, 136] width 122 height 21
click at [492, 251] on button "1" at bounding box center [495, 260] width 27 height 27
type input "**********"
click at [610, 83] on div "**********" at bounding box center [475, 313] width 808 height 460
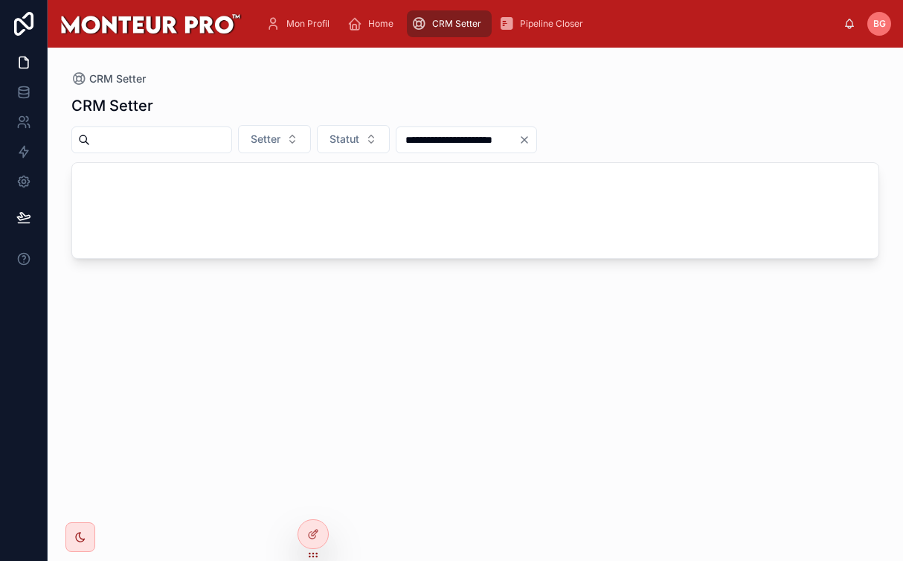
click at [527, 140] on icon "Clear" at bounding box center [524, 140] width 6 height 6
click at [548, 28] on span "Pipeline Closer" at bounding box center [551, 24] width 63 height 12
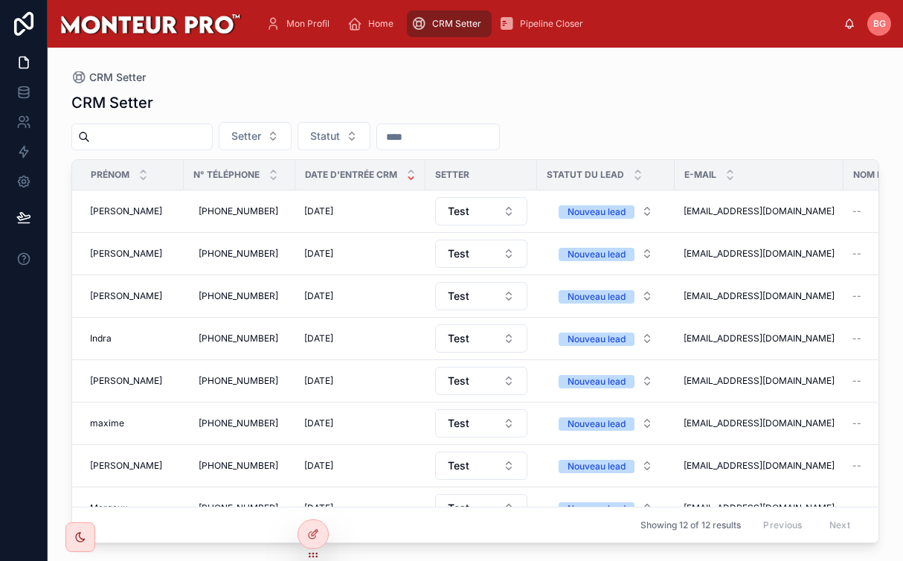
click at [459, 132] on input "text" at bounding box center [438, 136] width 122 height 21
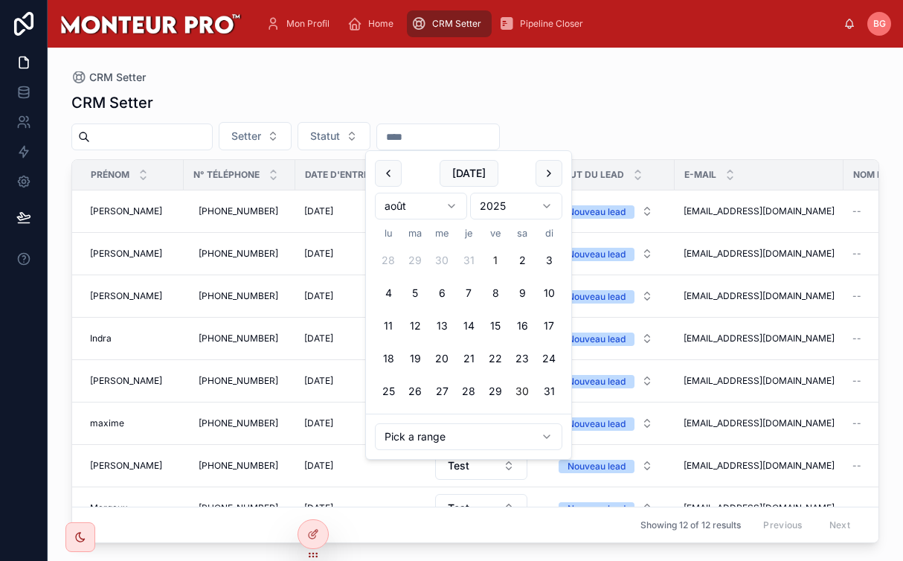
click at [491, 258] on button "1" at bounding box center [495, 260] width 27 height 27
type input "**********"
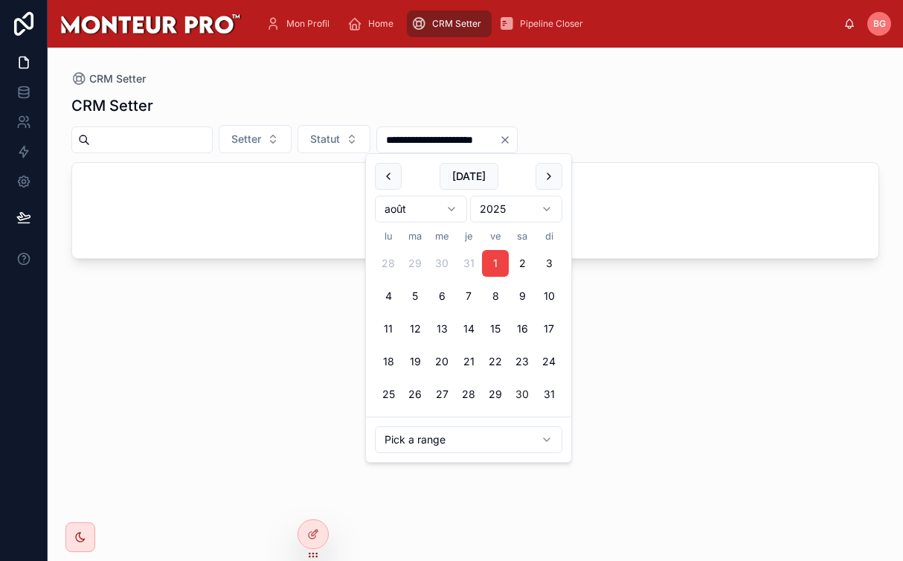
click at [600, 115] on div "CRM Setter" at bounding box center [475, 105] width 808 height 21
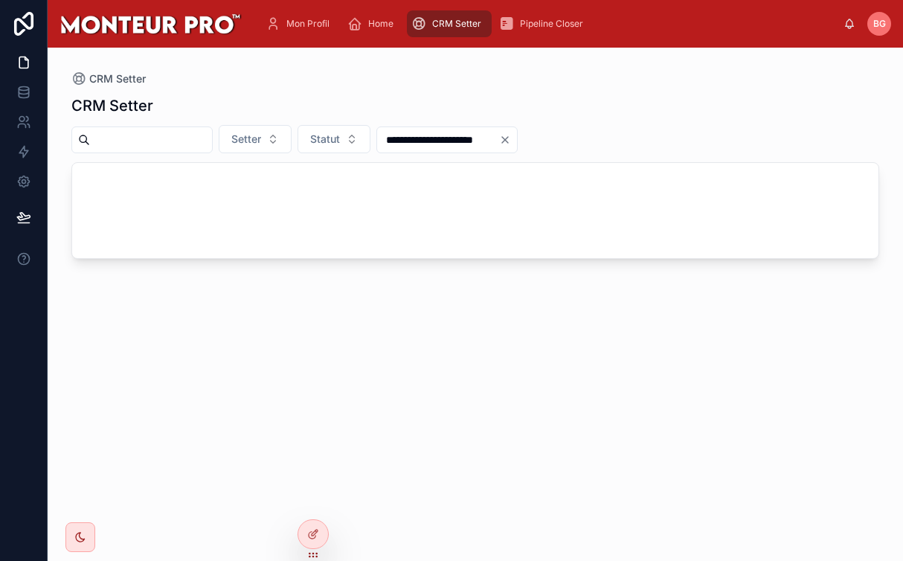
click at [511, 142] on icon "Clear" at bounding box center [505, 140] width 12 height 12
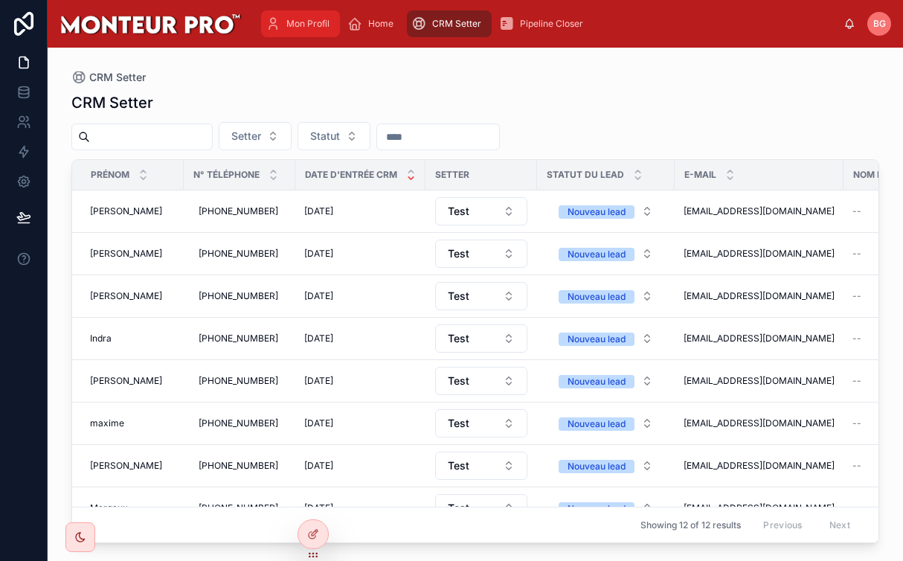
click at [295, 26] on span "Mon Profil" at bounding box center [307, 24] width 43 height 12
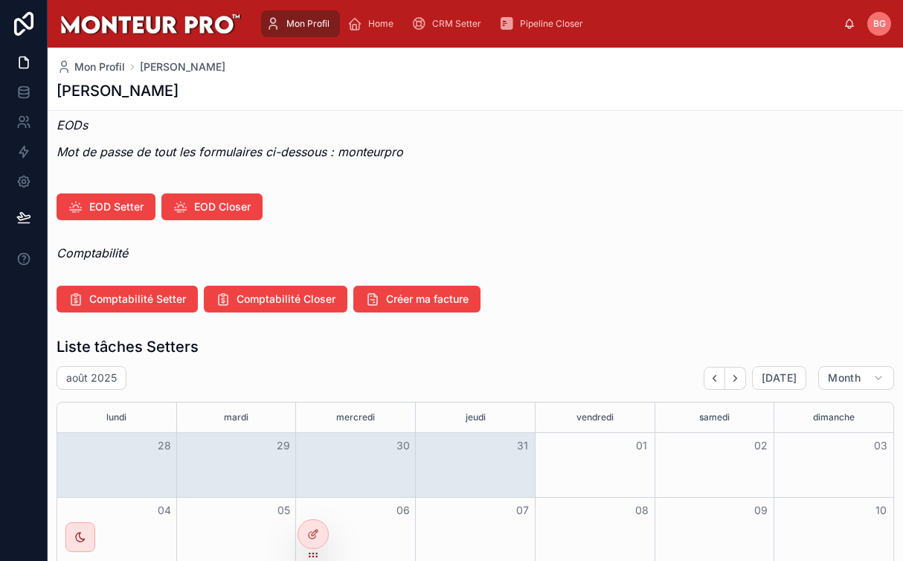
scroll to position [195, 0]
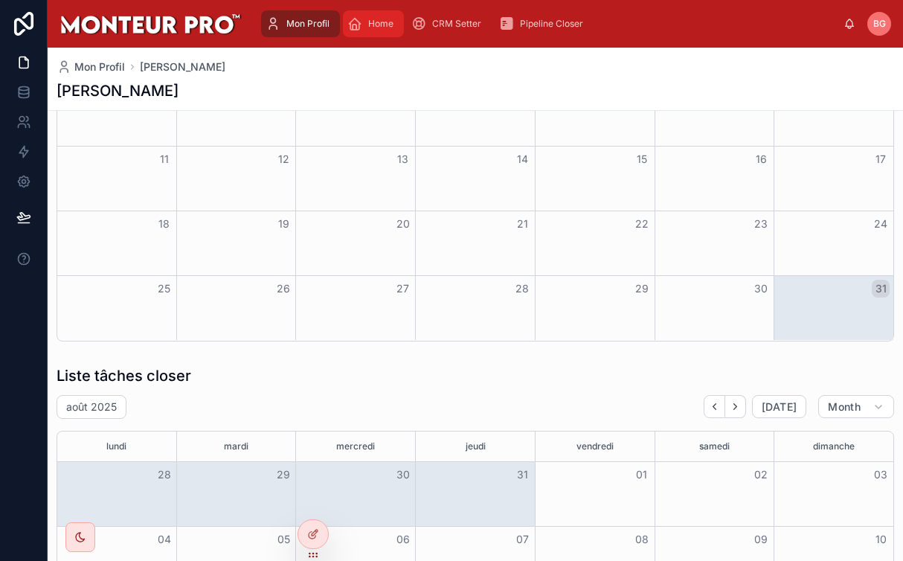
click at [385, 21] on span "Home" at bounding box center [380, 24] width 25 height 12
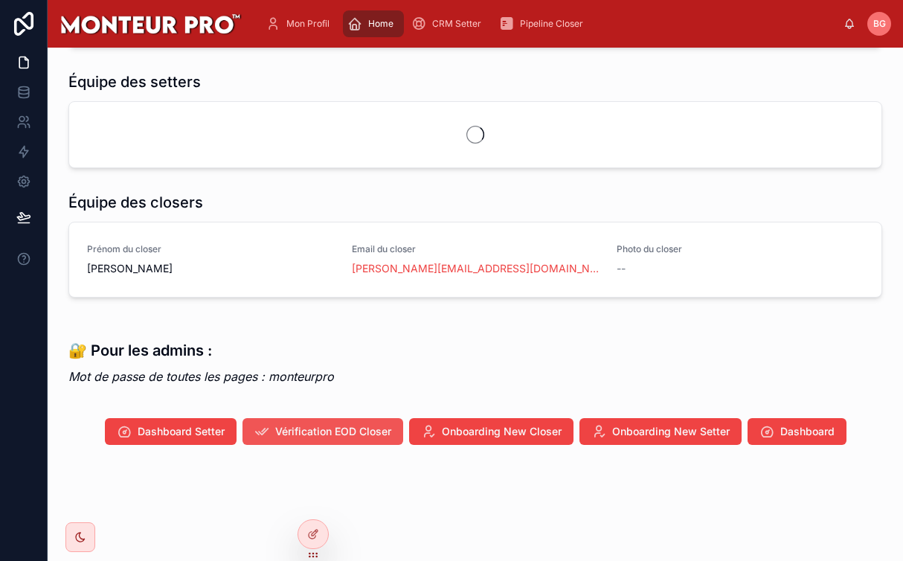
scroll to position [329, 0]
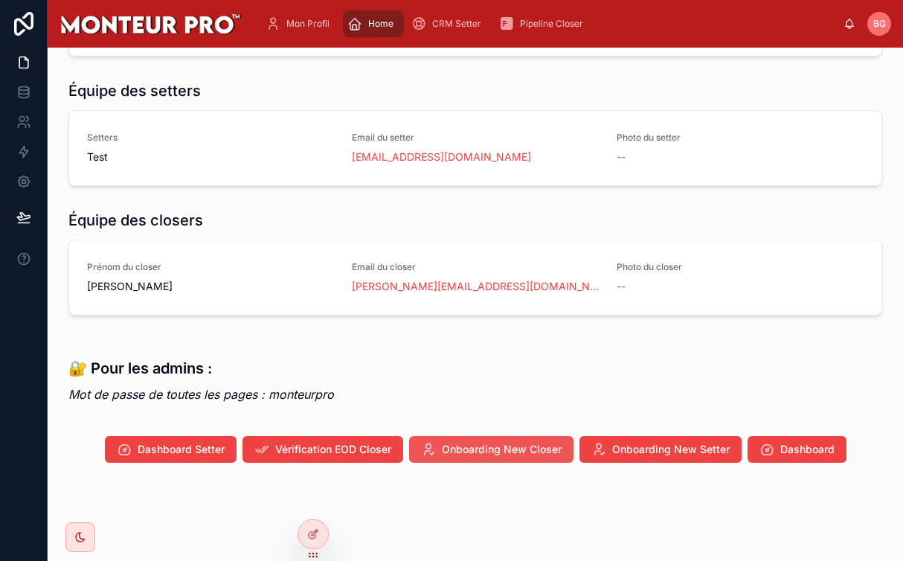
click at [527, 454] on span "Onboarding New Closer" at bounding box center [502, 449] width 120 height 15
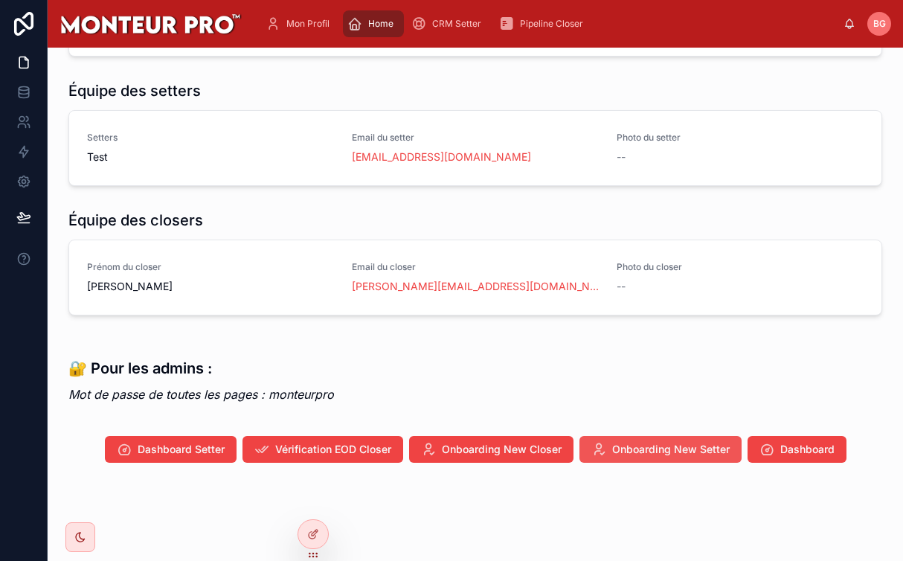
click at [646, 453] on span "Onboarding New Setter" at bounding box center [671, 449] width 118 height 15
click at [311, 396] on em "Mot de passe de toutes les pages : monteurpro" at bounding box center [201, 394] width 266 height 15
copy em "monteurpro"
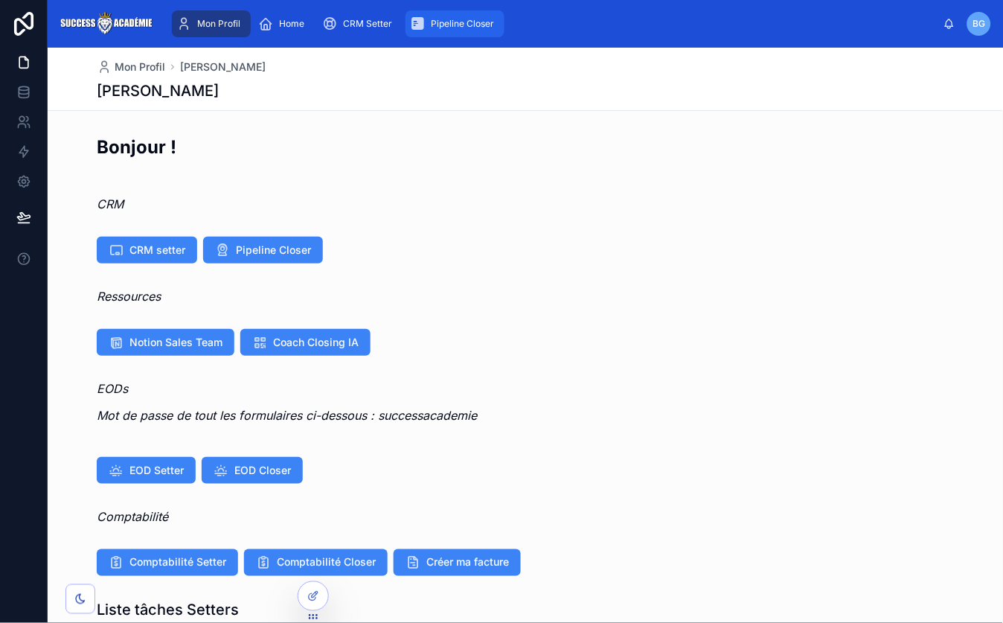
click at [469, 33] on div "Pipeline Closer" at bounding box center [455, 24] width 90 height 24
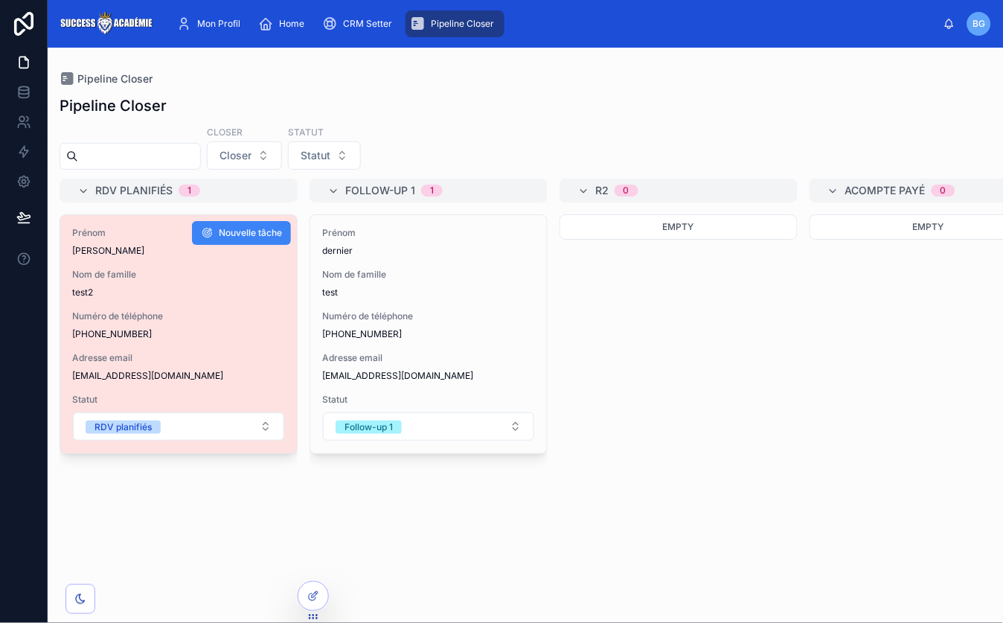
click at [249, 338] on span "[PHONE_NUMBER]" at bounding box center [178, 334] width 213 height 12
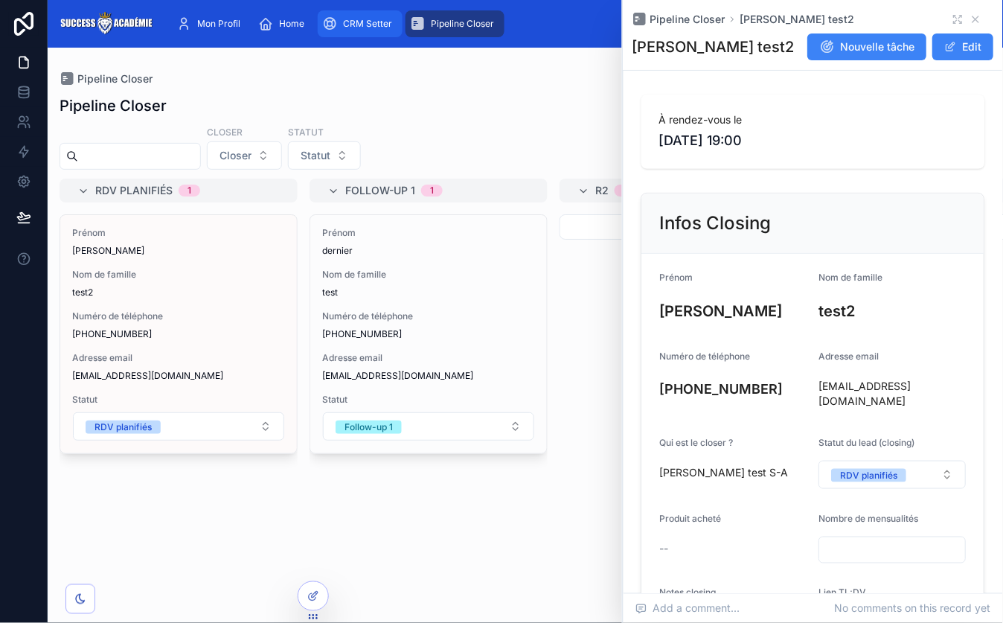
click at [367, 28] on span "CRM Setter" at bounding box center [367, 24] width 49 height 12
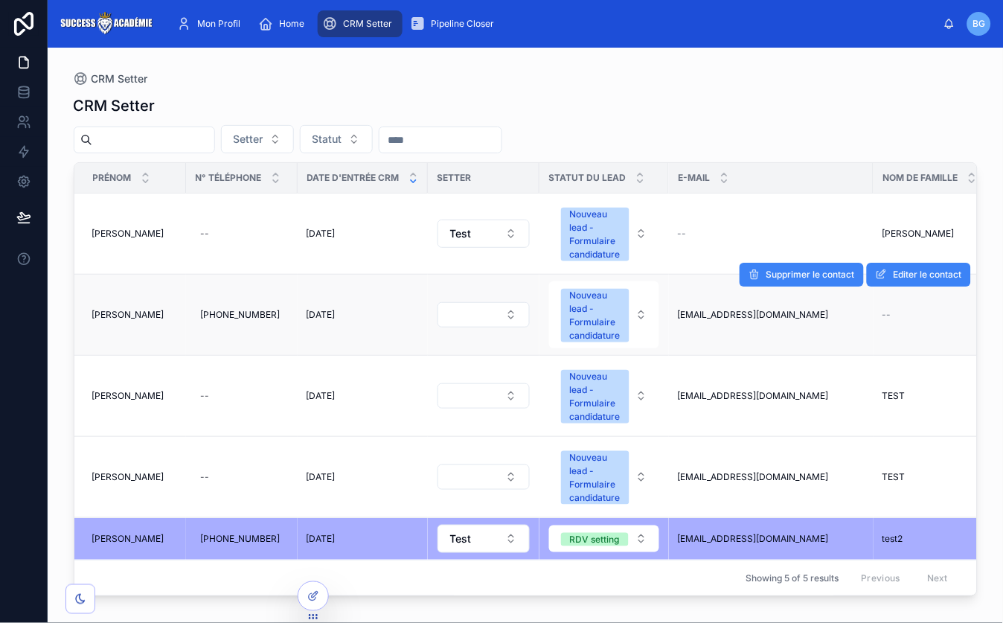
click at [266, 330] on td "[PHONE_NUMBER] [PHONE_NUMBER]" at bounding box center [242, 314] width 112 height 81
click at [230, 305] on div "[PHONE_NUMBER] [PHONE_NUMBER]" at bounding box center [242, 315] width 94 height 24
drag, startPoint x: 144, startPoint y: 323, endPoint x: 103, endPoint y: 311, distance: 43.3
click at [144, 323] on td "[PERSON_NAME]" at bounding box center [130, 314] width 112 height 81
click at [103, 311] on span "[PERSON_NAME]" at bounding box center [128, 315] width 72 height 12
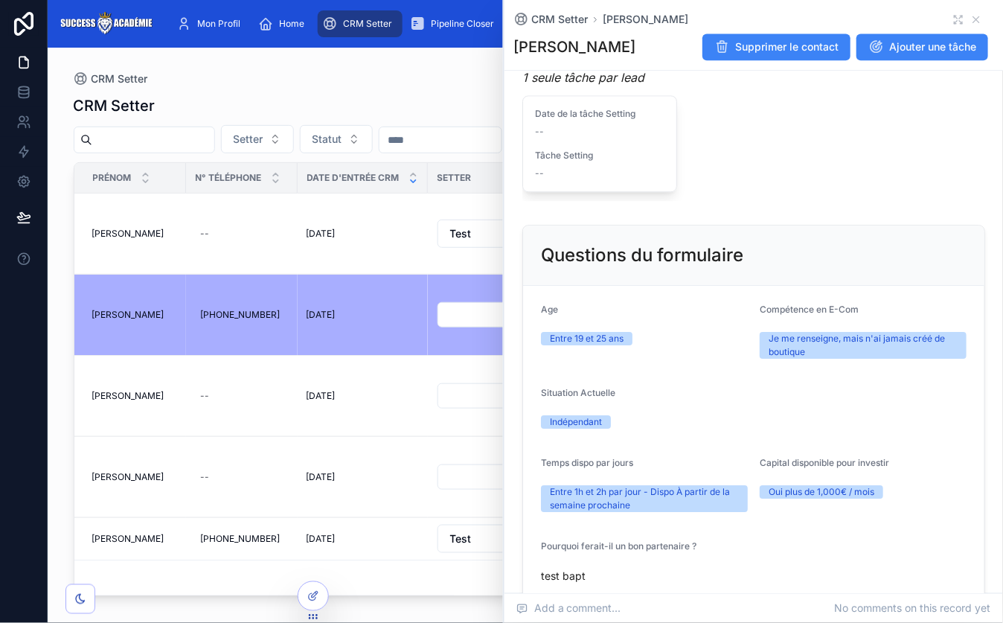
scroll to position [775, 0]
